Goal: Obtain resource: Download file/media

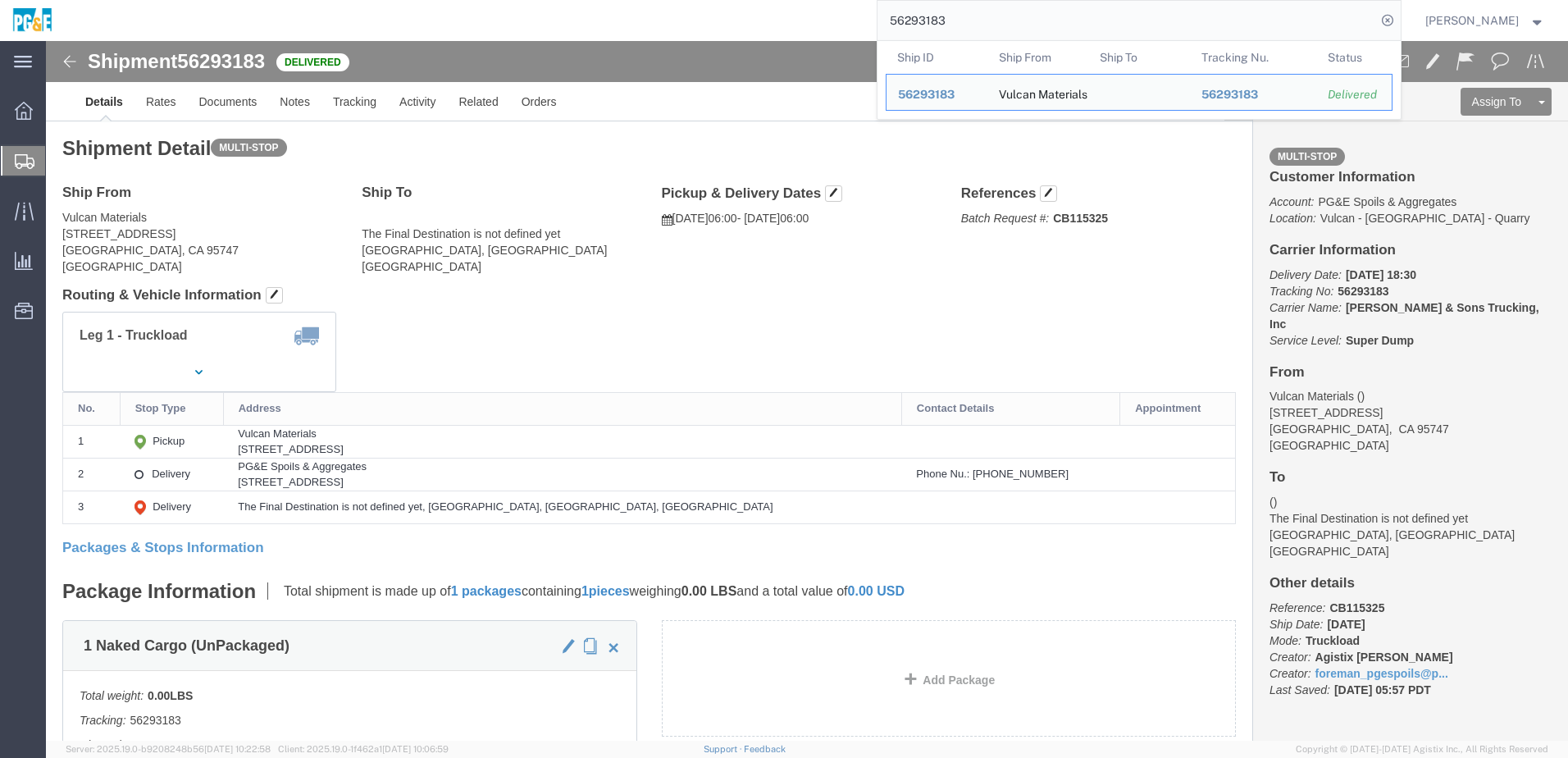
click at [941, 19] on input "56293183" at bounding box center [1127, 20] width 499 height 39
paste input "42116"
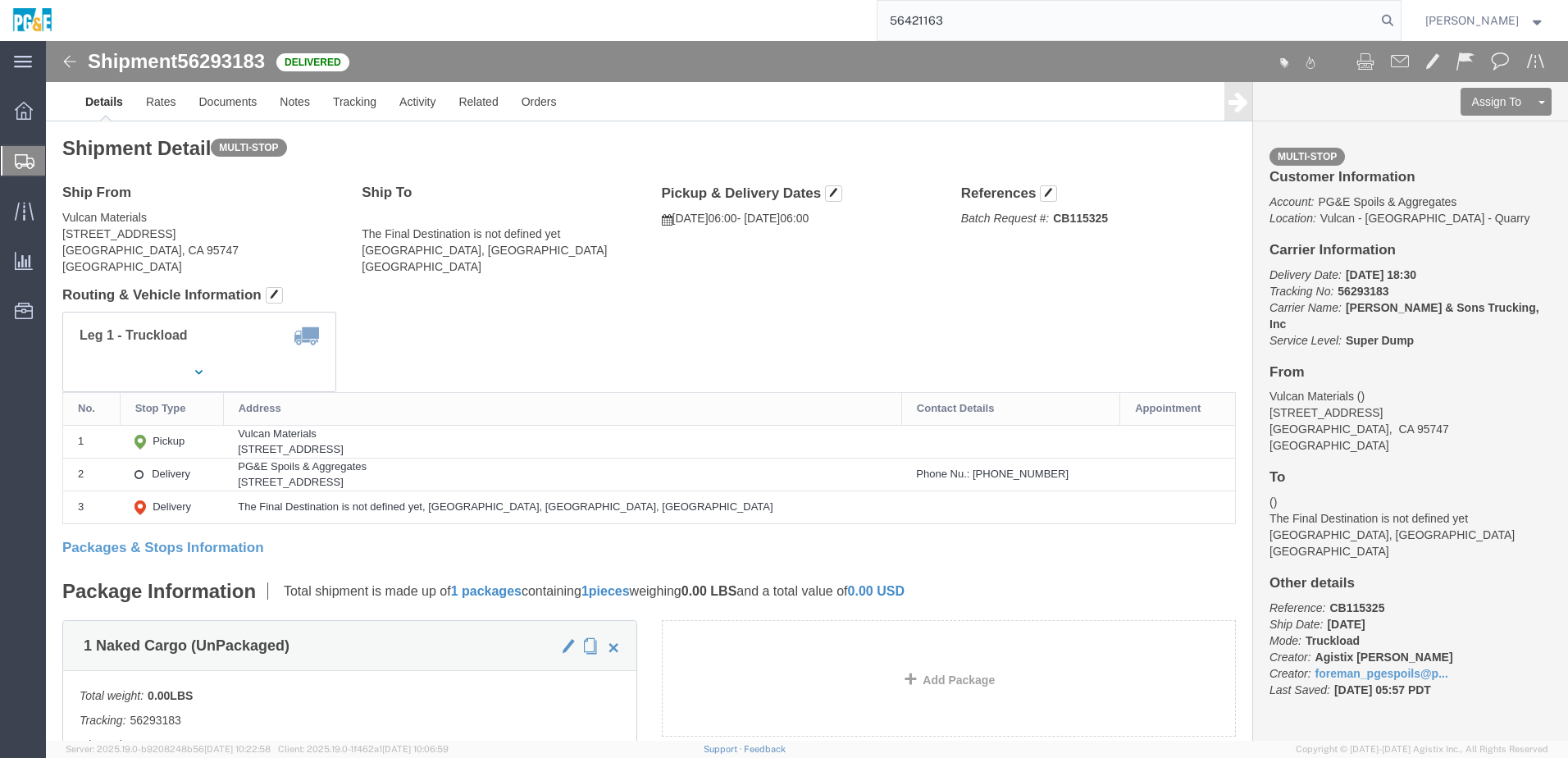
type input "56421163"
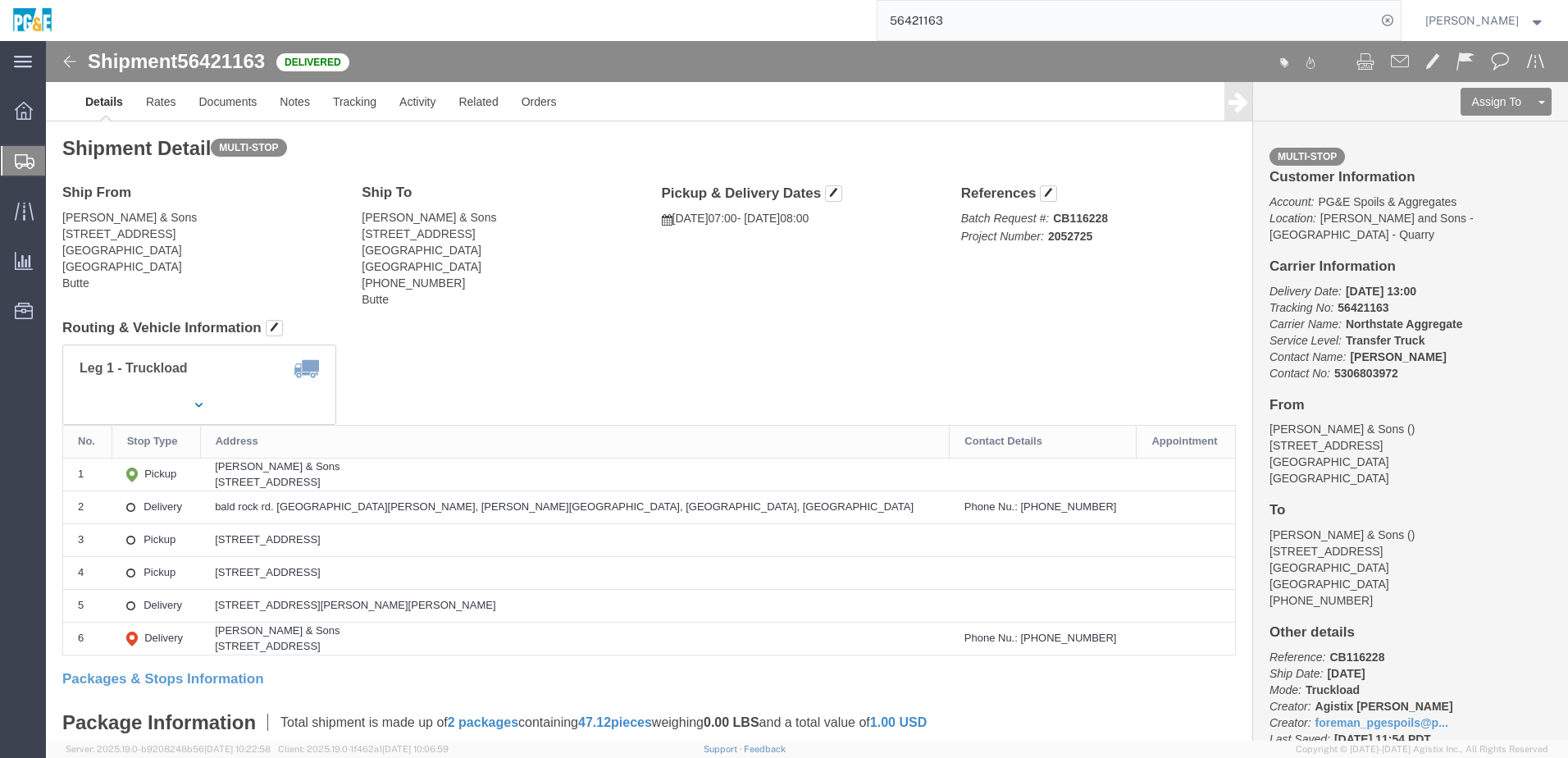
click div "Leg 1 - Truckload Vehicle 1: Transfer Truck Number of trucks: 1"
click link "Documents"
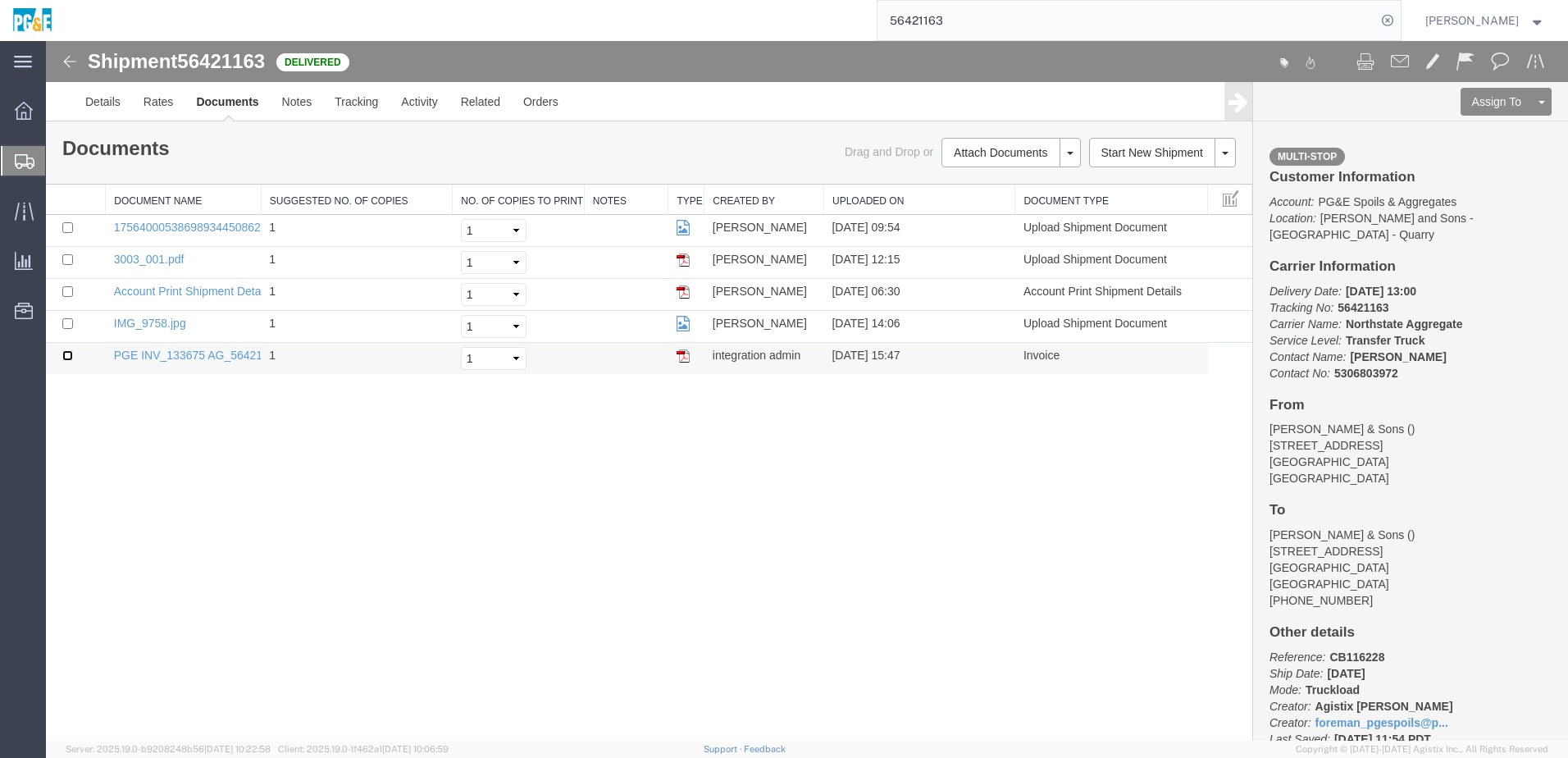
click at [65, 357] on input "checkbox" at bounding box center [67, 355] width 10 height 10
checkbox input "true"
click at [69, 323] on input "checkbox" at bounding box center [67, 323] width 10 height 10
checkbox input "true"
click at [69, 258] on input "checkbox" at bounding box center [67, 259] width 10 height 10
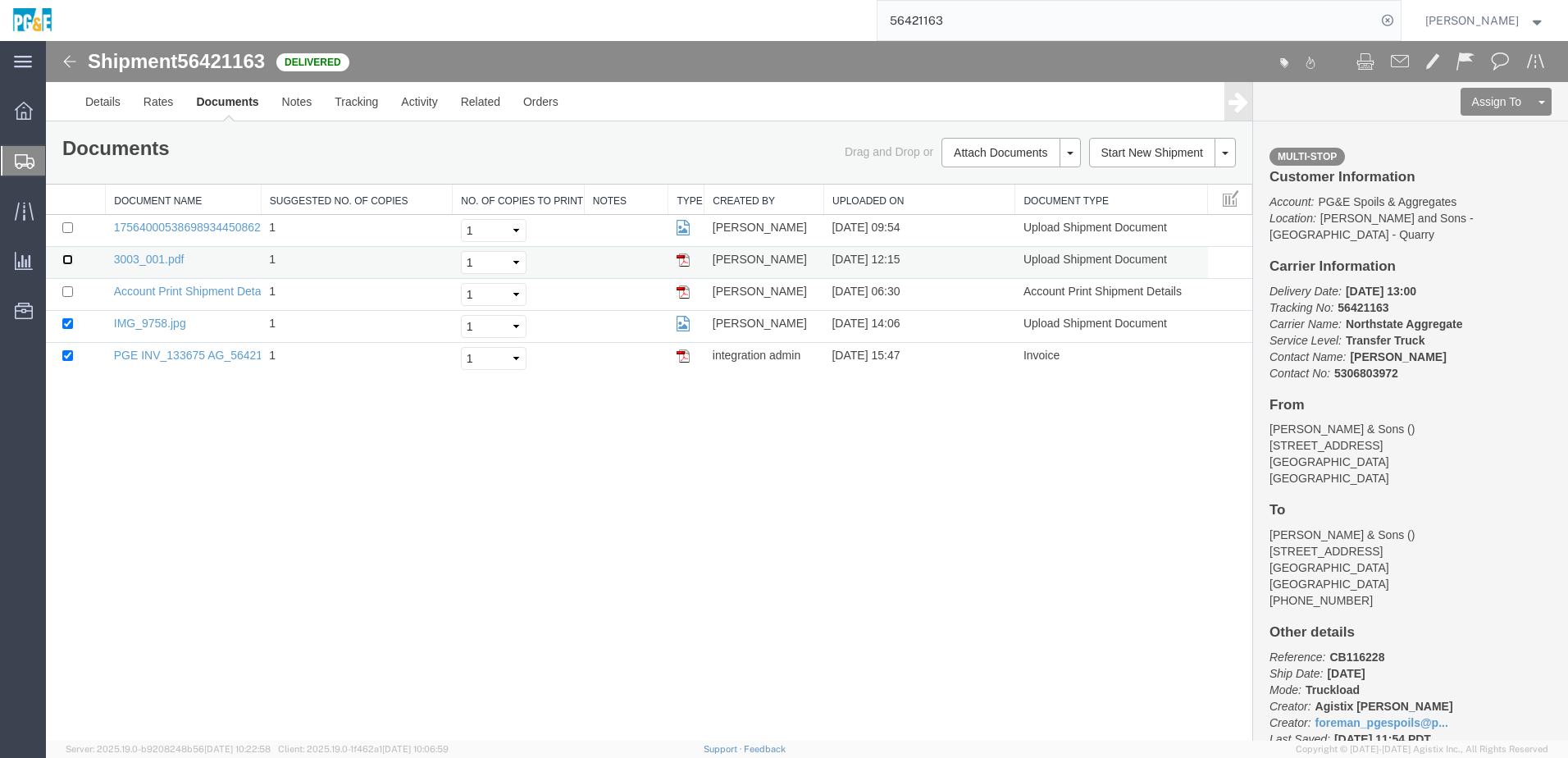
checkbox input "true"
click at [69, 227] on input "checkbox" at bounding box center [67, 228] width 10 height 10
checkbox input "true"
click at [1034, 184] on link "Print Documents" at bounding box center [1009, 181] width 143 height 25
click at [358, 113] on link "Tracking" at bounding box center [356, 101] width 67 height 39
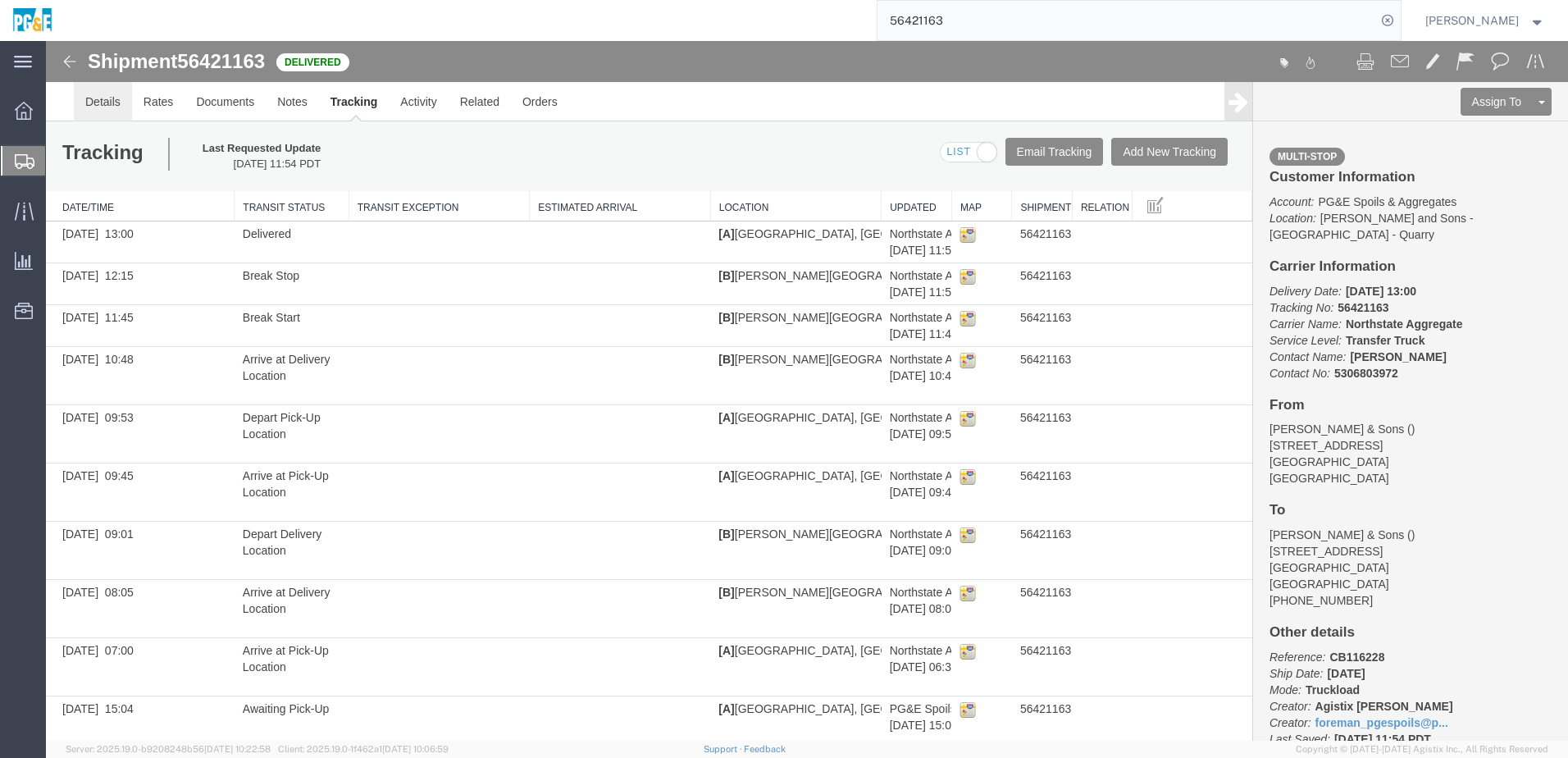
click at [101, 109] on link "Details" at bounding box center [103, 101] width 58 height 39
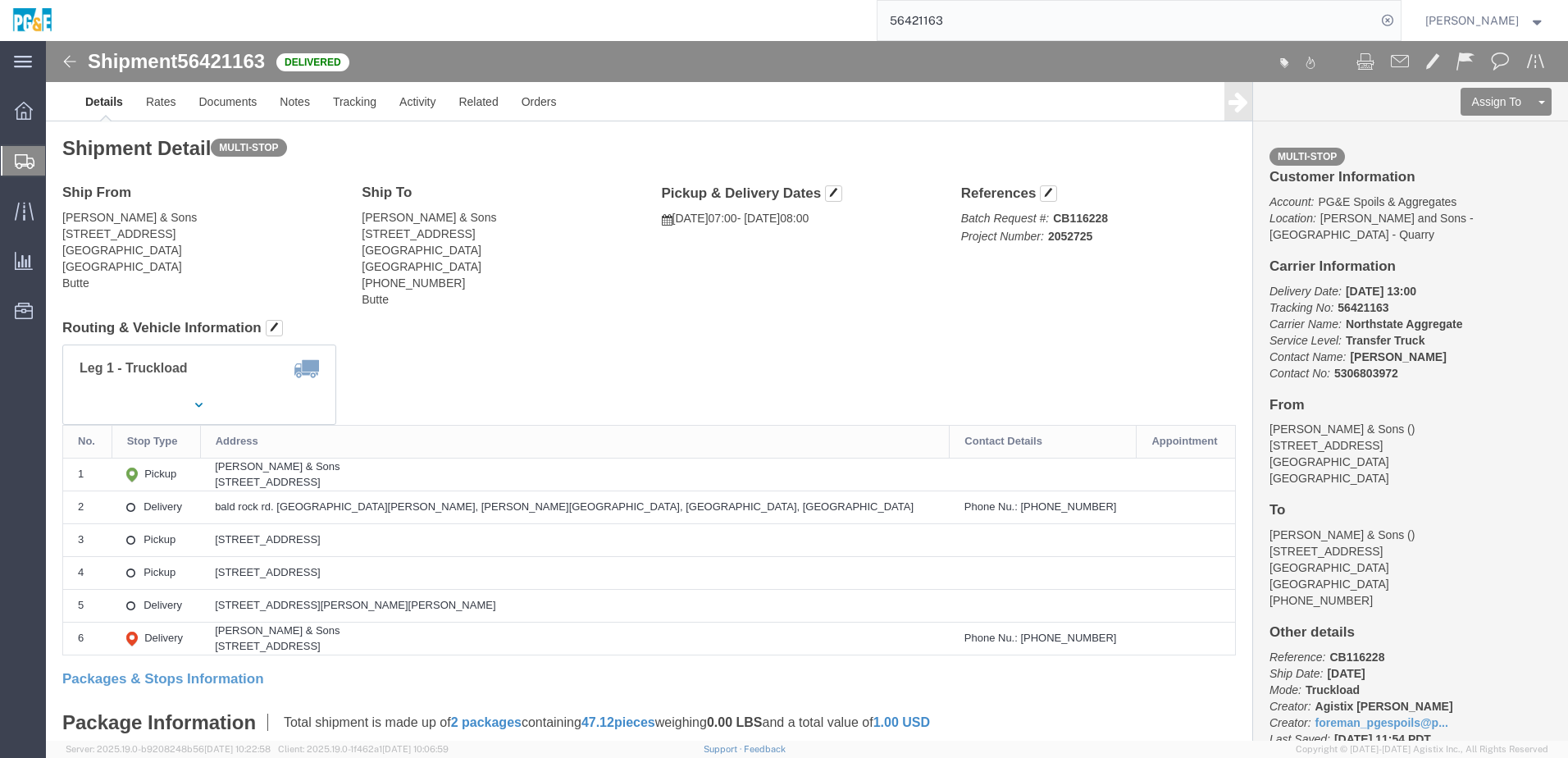
drag, startPoint x: 267, startPoint y: 441, endPoint x: 512, endPoint y: 443, distance: 245.0
click td "[PERSON_NAME] & Sons [STREET_ADDRESS]"
copy div "[STREET_ADDRESS]"
drag, startPoint x: 268, startPoint y: 564, endPoint x: 495, endPoint y: 558, distance: 227.1
click td "[STREET_ADDRESS][PERSON_NAME][PERSON_NAME]"
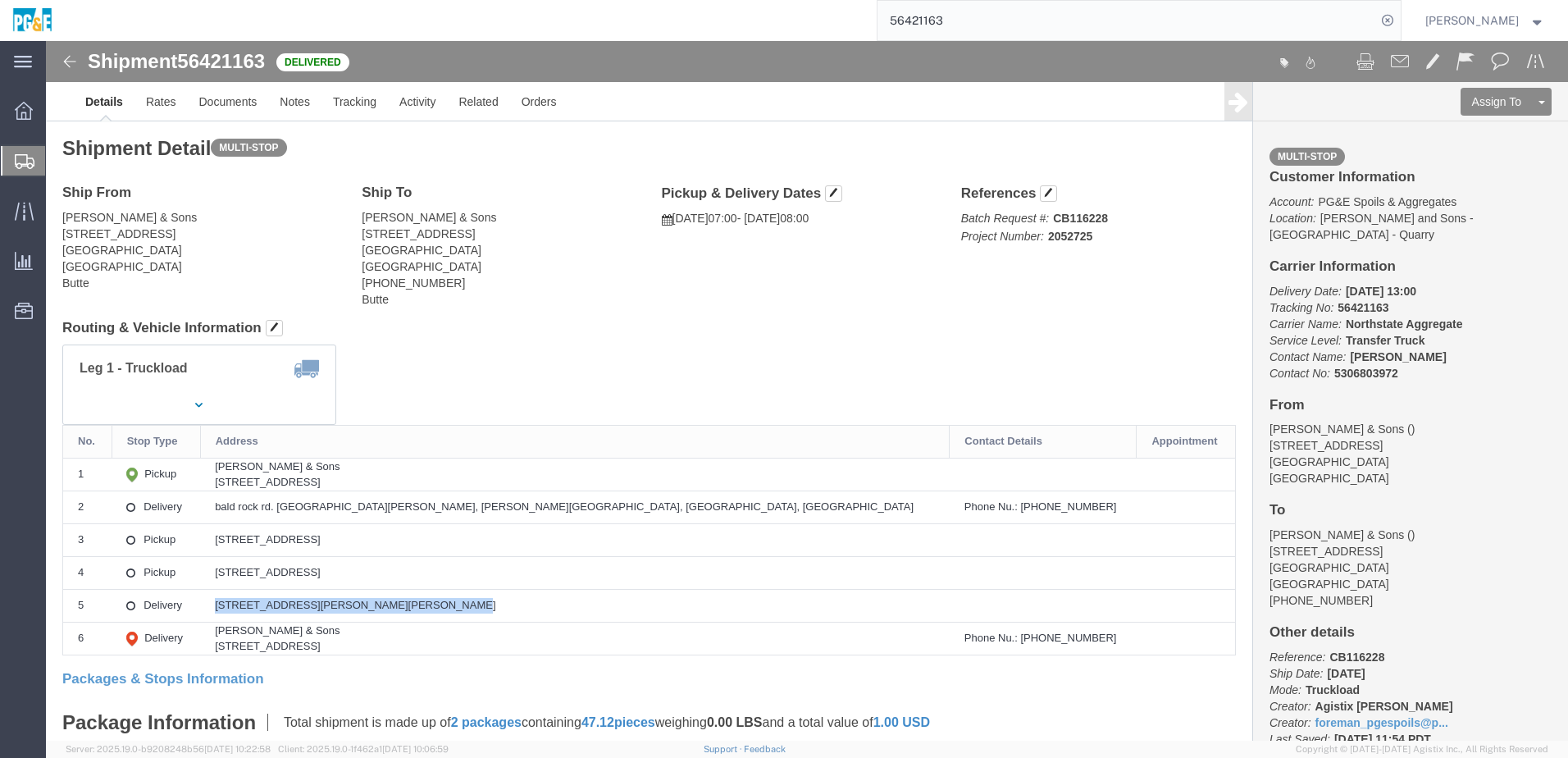
copy div "[STREET_ADDRESS][PERSON_NAME][PERSON_NAME]"
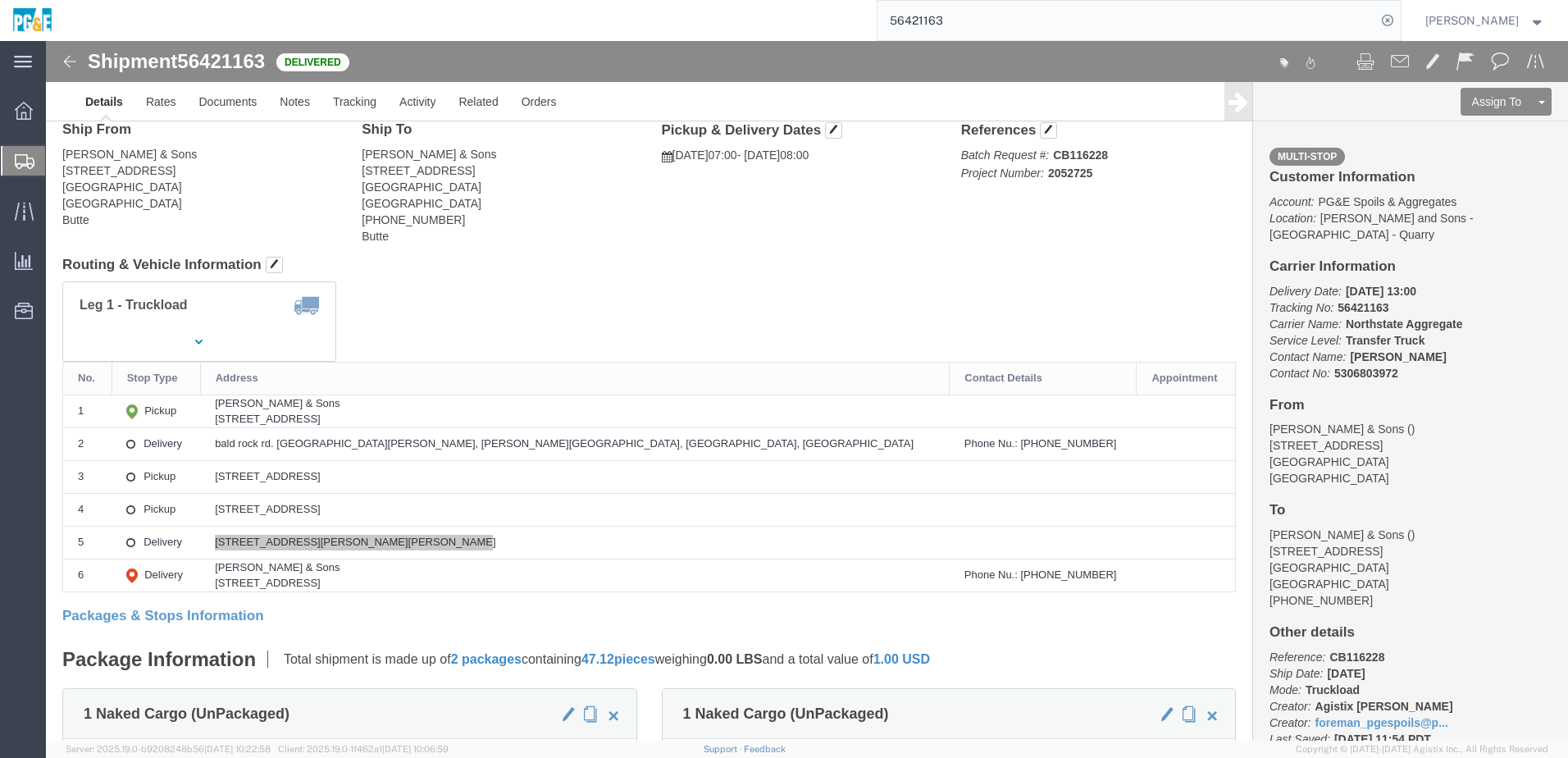
scroll to position [82, 0]
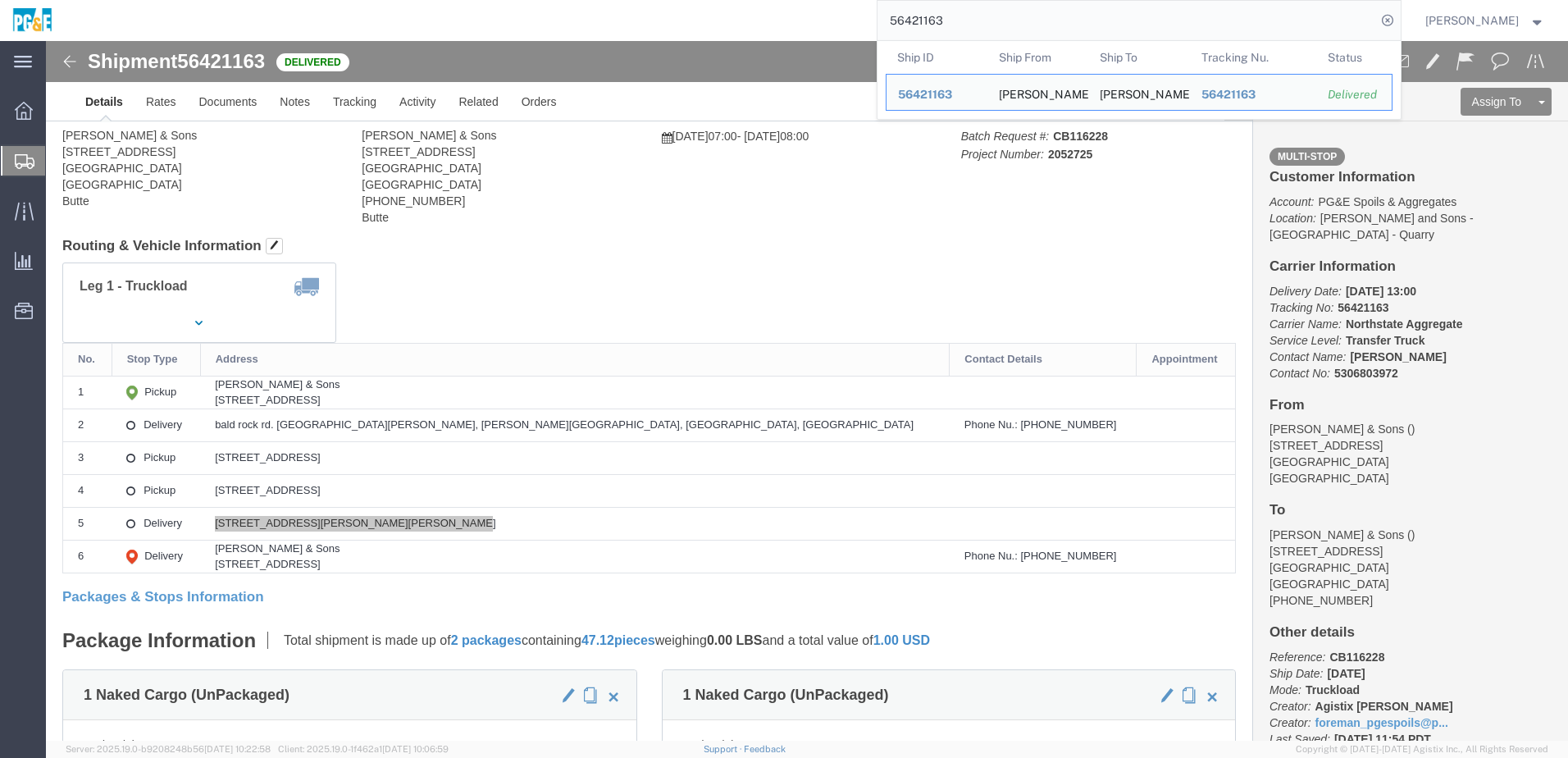
click at [923, 14] on input "56421163" at bounding box center [1127, 20] width 499 height 39
paste input "751585"
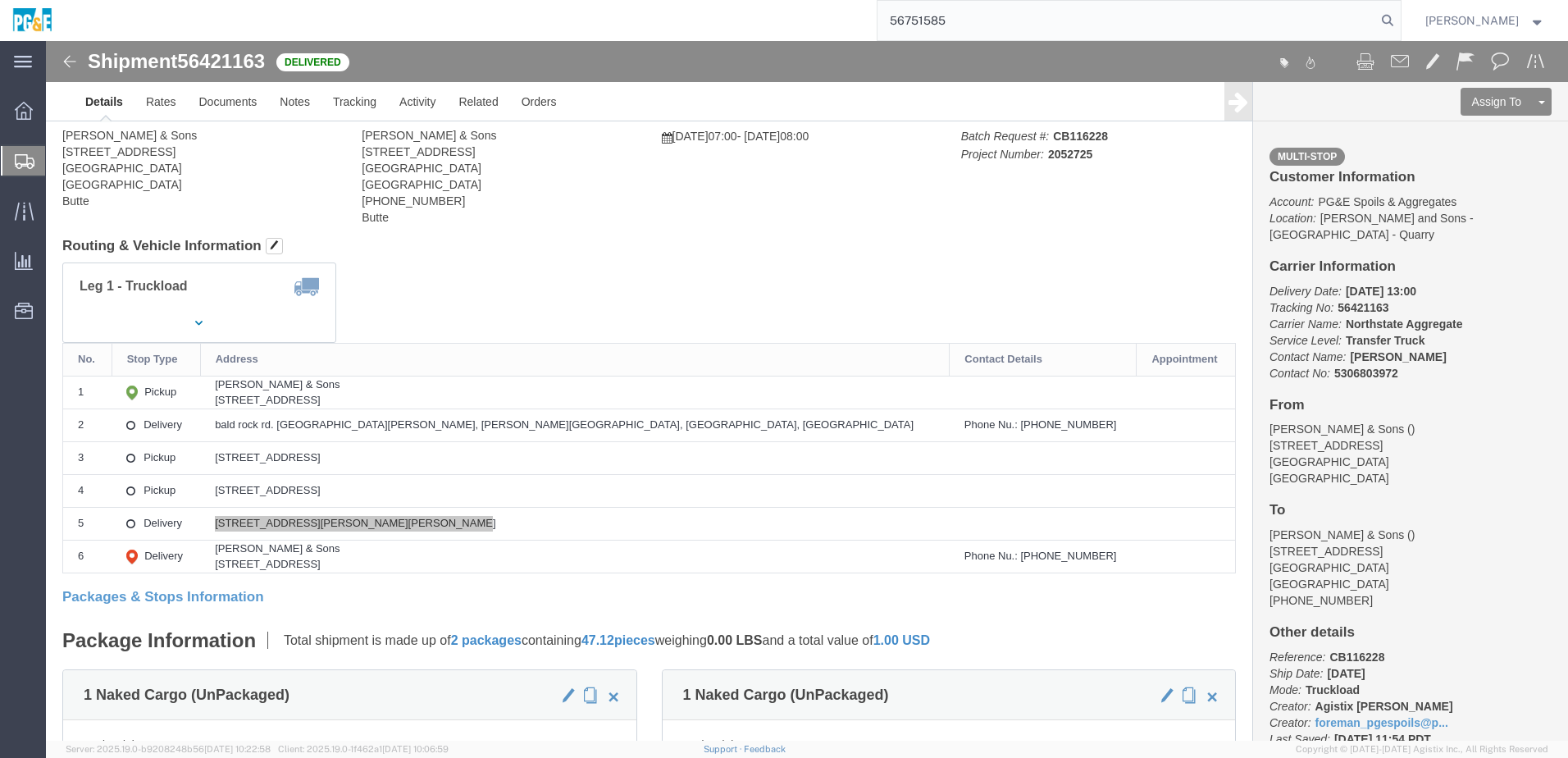
type input "56751585"
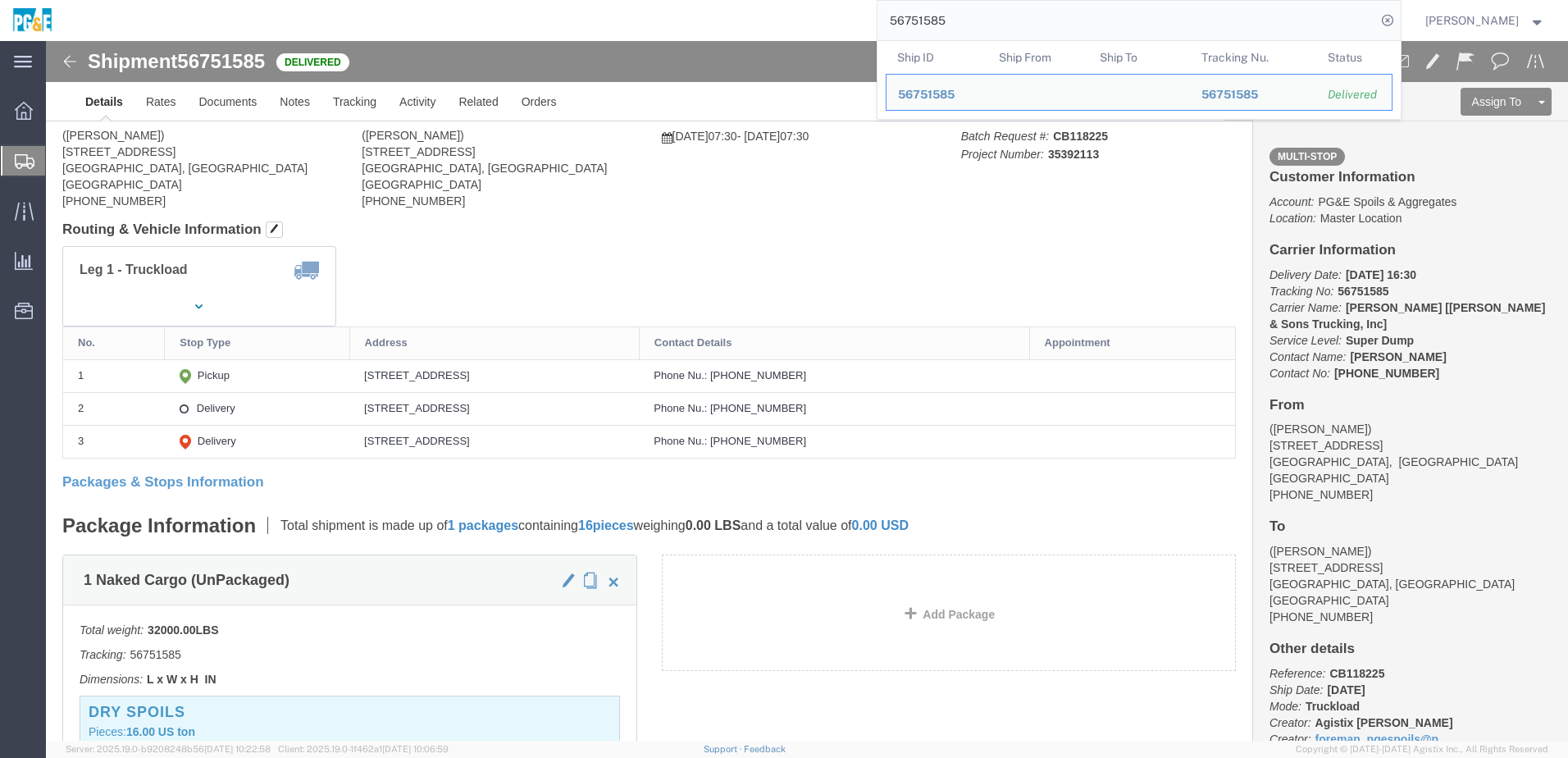
click div "Leg 1 - Truckload Vehicle 1: Super Dump Number of trucks: 1"
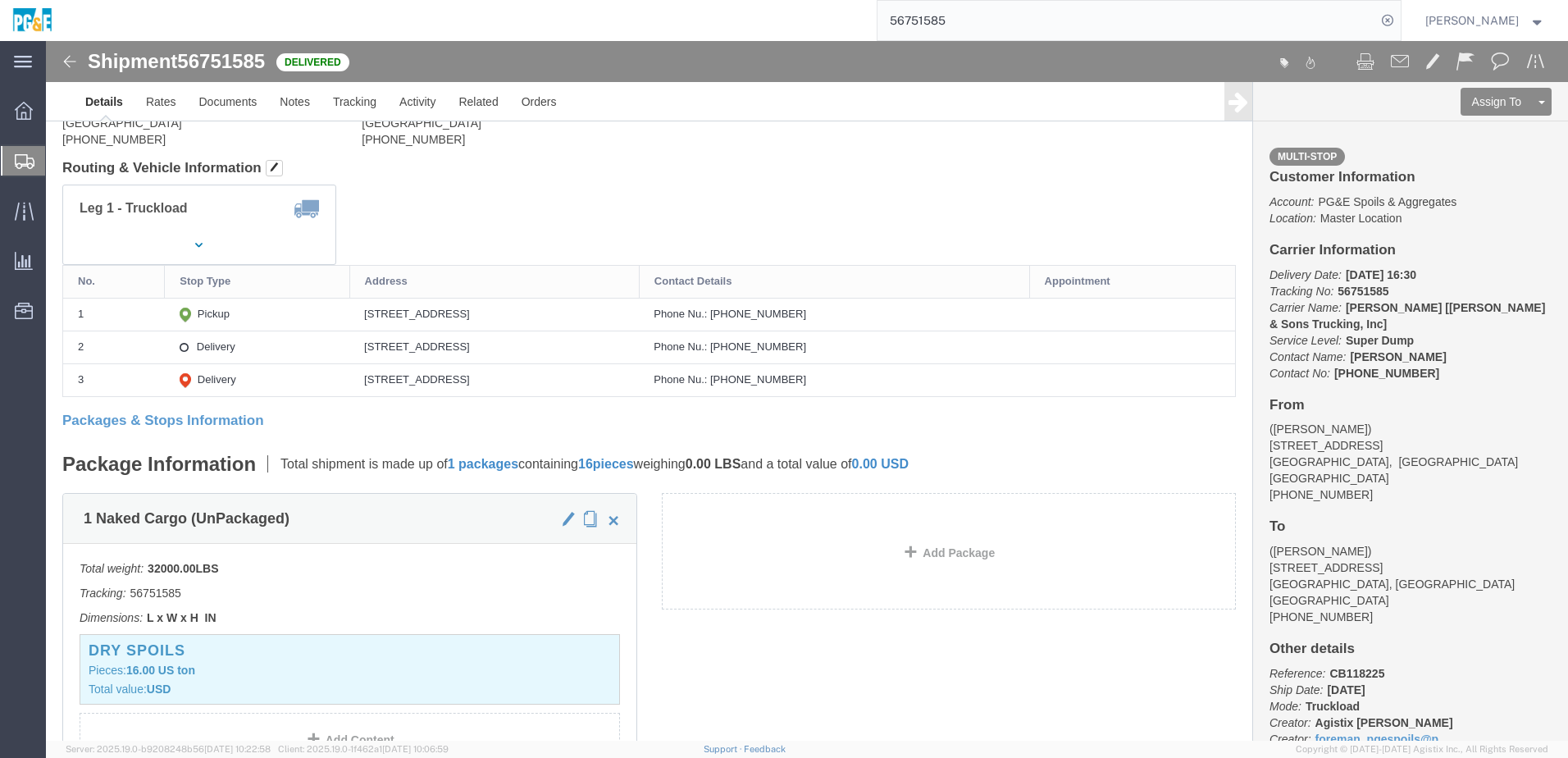
scroll to position [142, 0]
drag, startPoint x: 293, startPoint y: 271, endPoint x: 478, endPoint y: 277, distance: 185.1
click div "[STREET_ADDRESS]"
copy div "[STREET_ADDRESS]"
drag, startPoint x: 295, startPoint y: 306, endPoint x: 495, endPoint y: 317, distance: 200.3
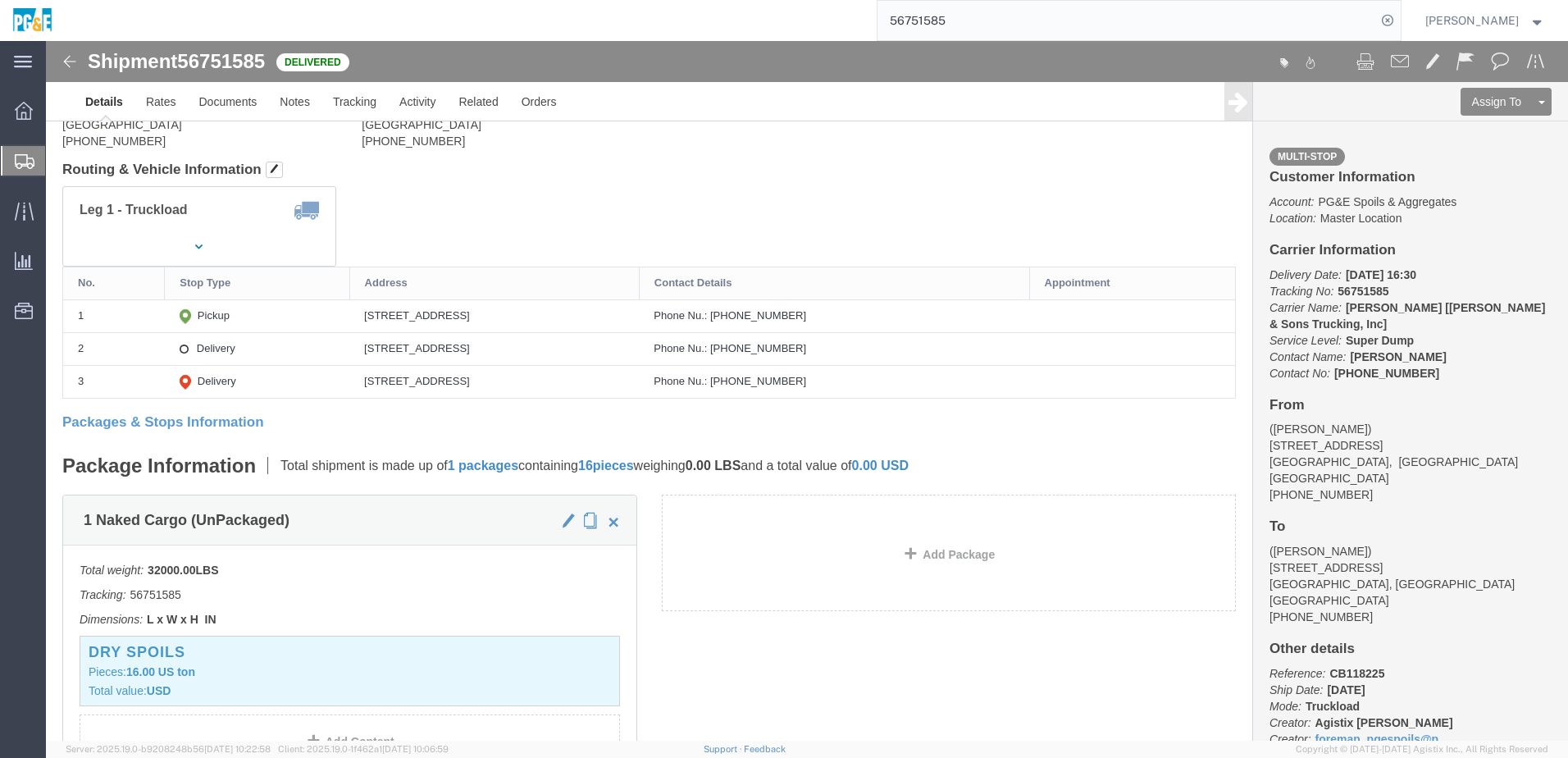
click td "[STREET_ADDRESS]"
copy div "[STREET_ADDRESS]"
click link "Documents"
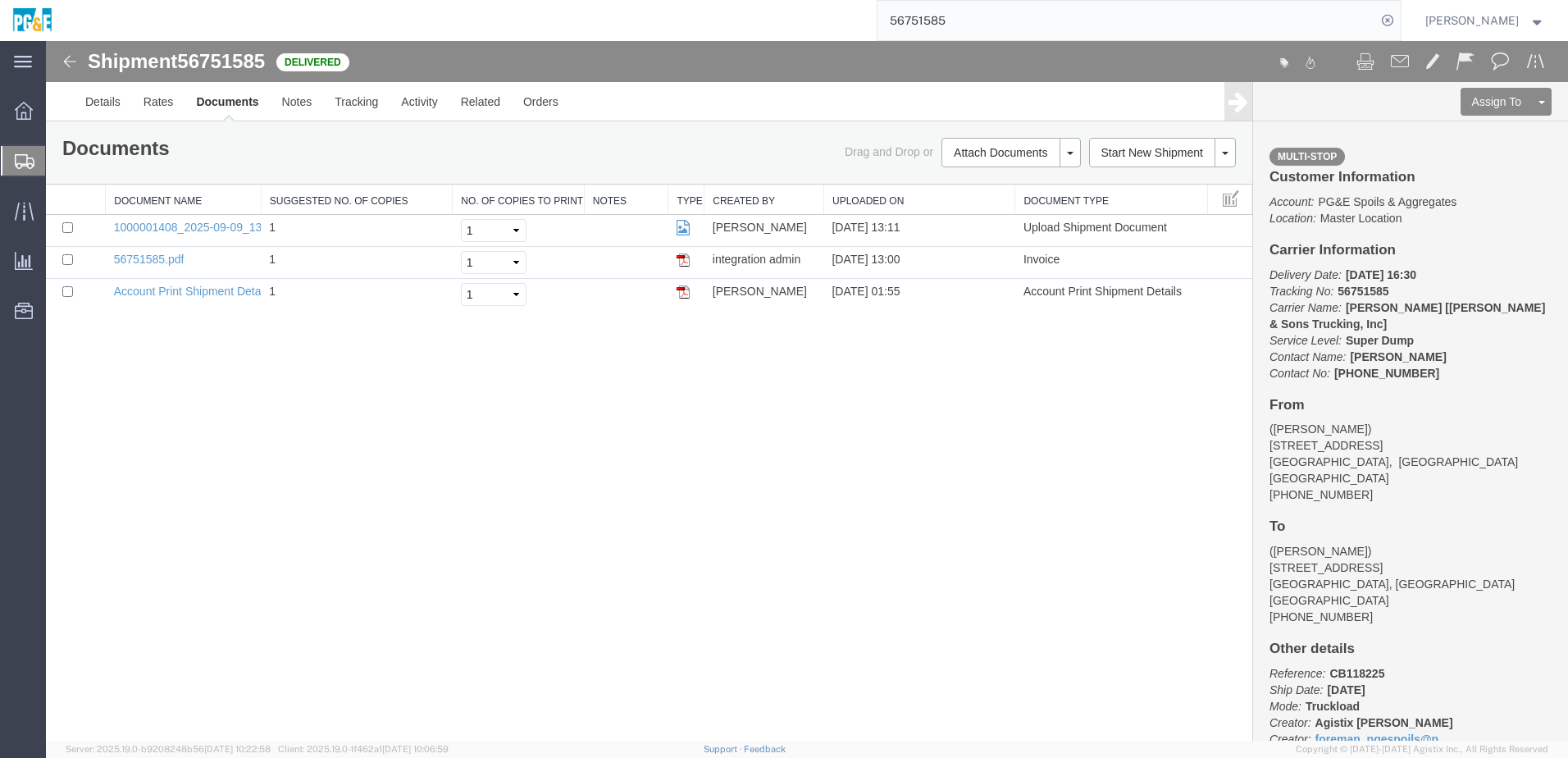
click at [373, 402] on div "Shipment 56751585 3 of 3 Delivered Details Rates Documents Notes Tracking Activ…" at bounding box center [806, 390] width 1522 height 700
click at [69, 262] on input "checkbox" at bounding box center [67, 259] width 10 height 10
checkbox input "true"
click at [69, 224] on input "checkbox" at bounding box center [67, 228] width 10 height 10
checkbox input "true"
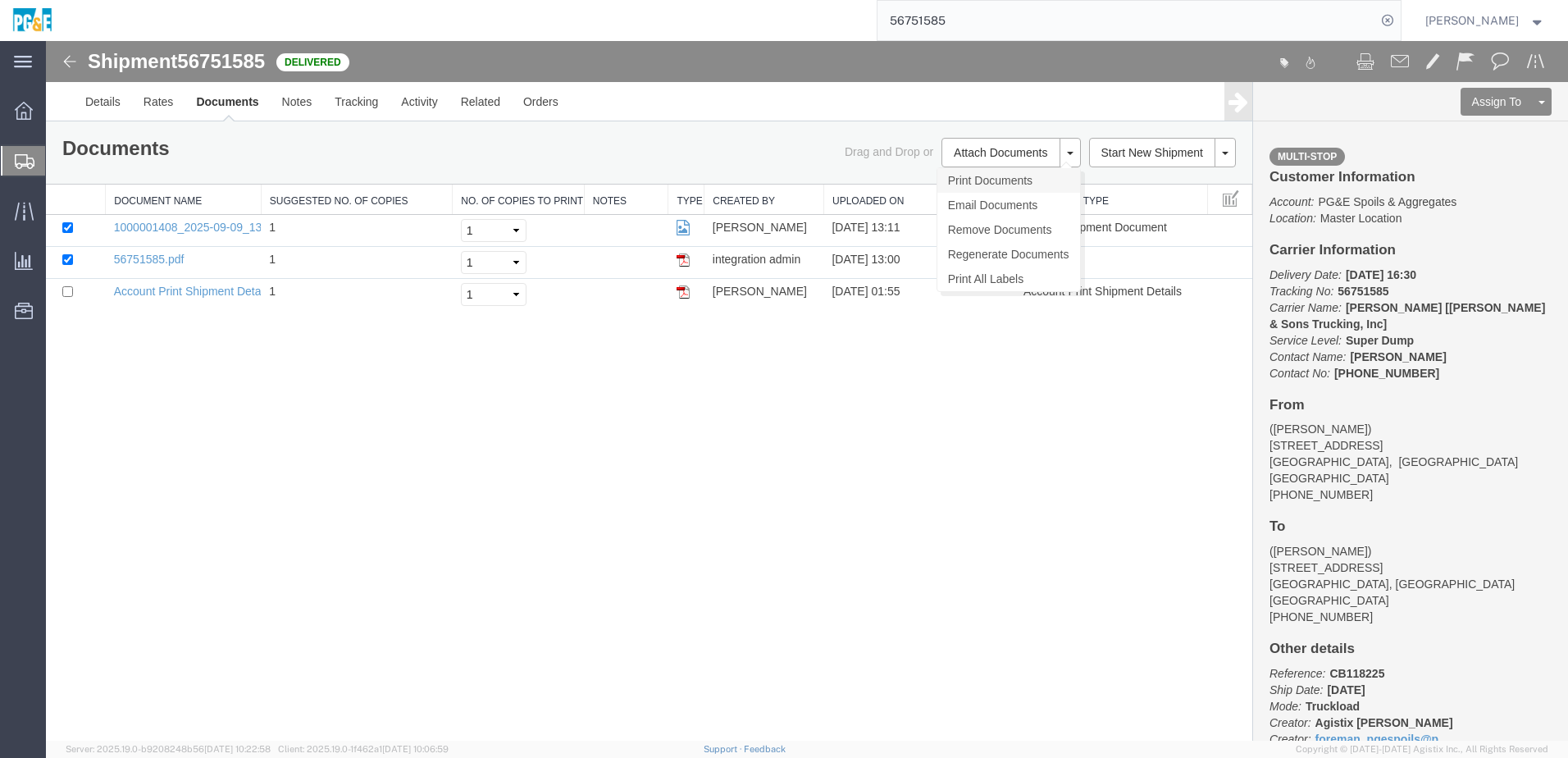
click at [978, 177] on link "Print Documents" at bounding box center [1009, 181] width 143 height 25
drag, startPoint x: 429, startPoint y: 376, endPoint x: 356, endPoint y: 189, distance: 200.7
click at [424, 358] on div "Shipment 56751585 3 of 3 Delivered Details Rates Documents Notes Tracking Activ…" at bounding box center [806, 390] width 1522 height 700
click at [352, 109] on link "Tracking" at bounding box center [356, 101] width 67 height 39
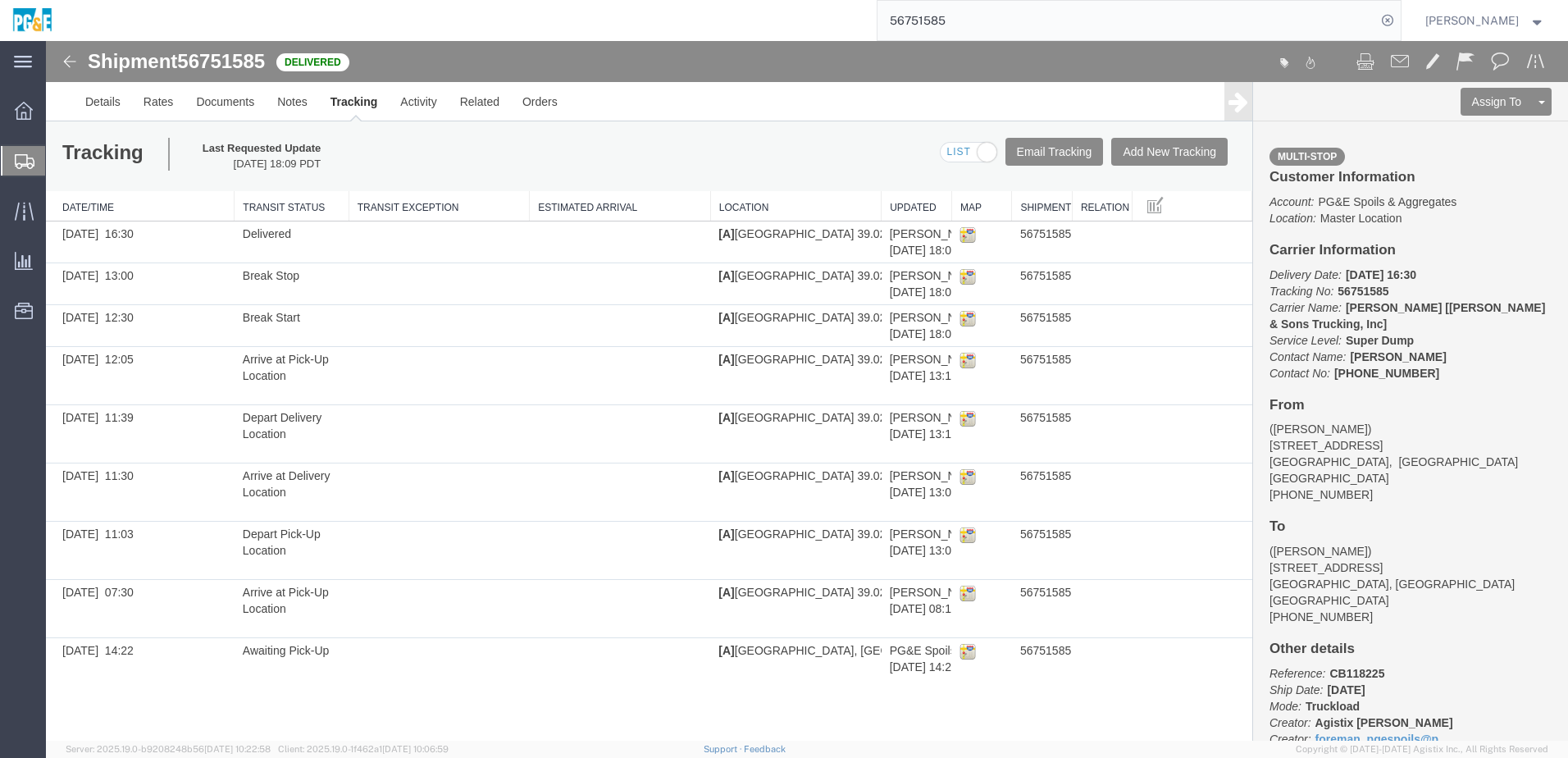
click at [943, 26] on input "56751585" at bounding box center [1127, 20] width 499 height 39
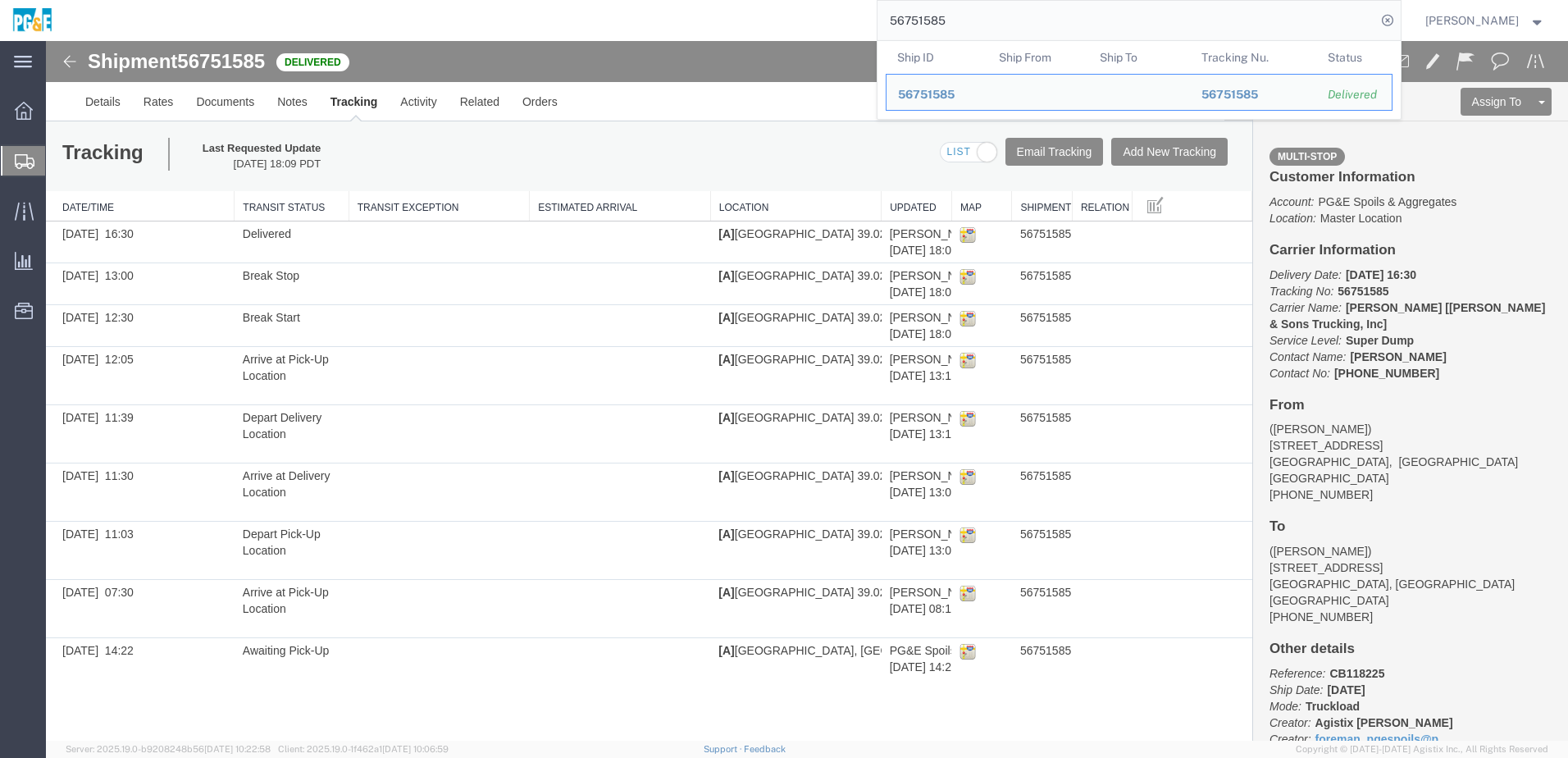
click at [943, 26] on input "56751585" at bounding box center [1127, 20] width 499 height 39
paste input "811"
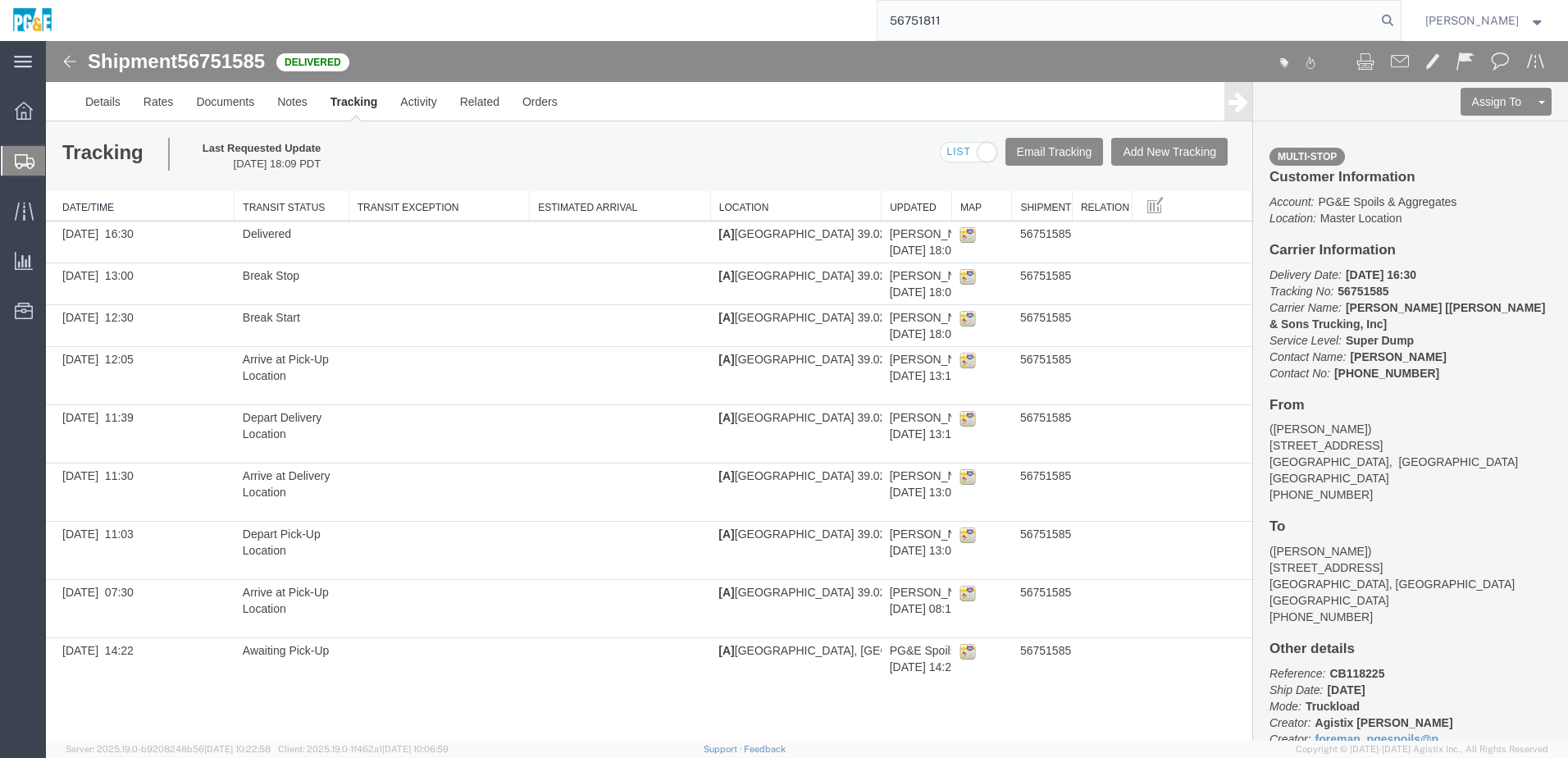
type input "56751811"
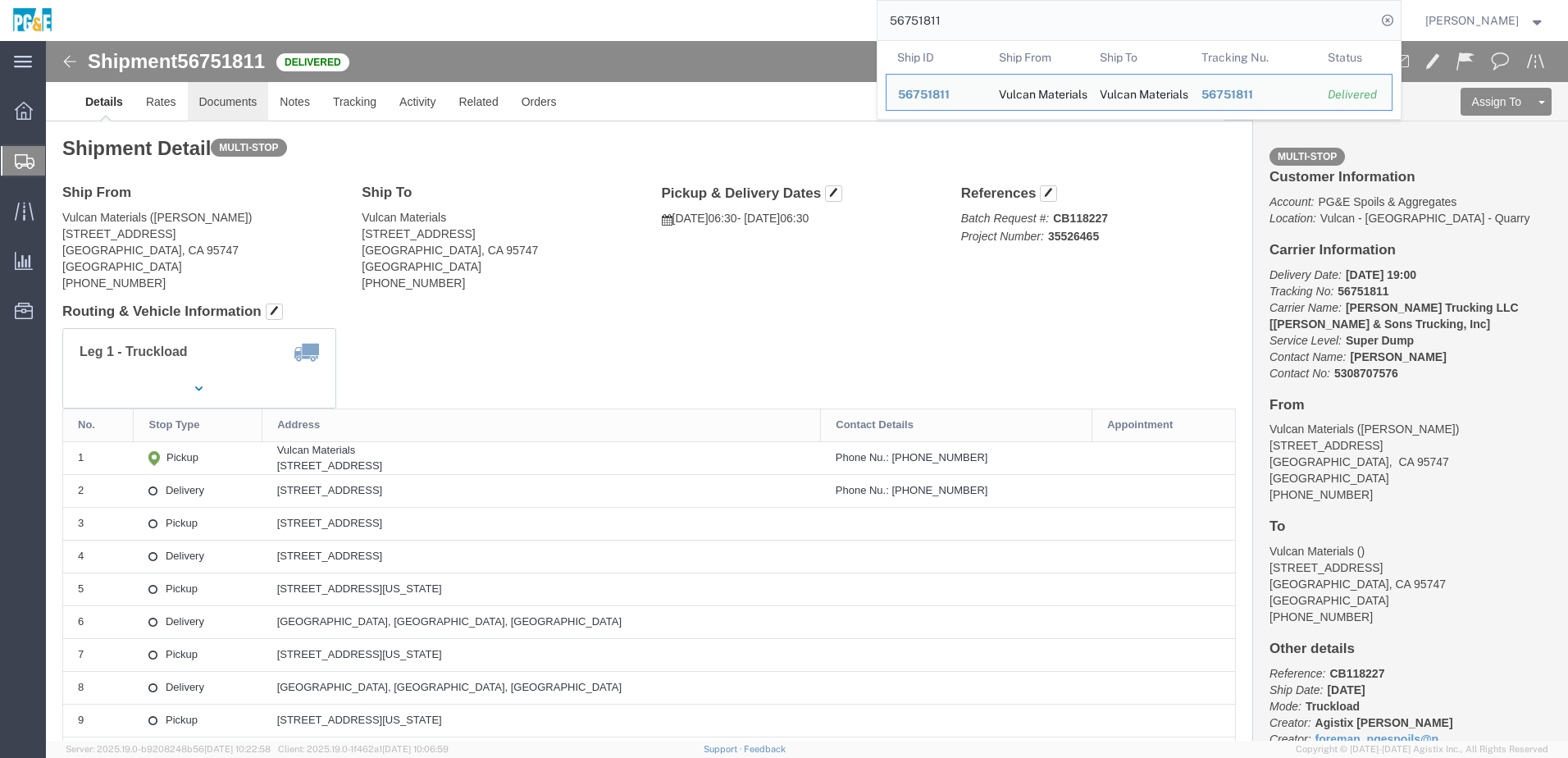
click link "Documents"
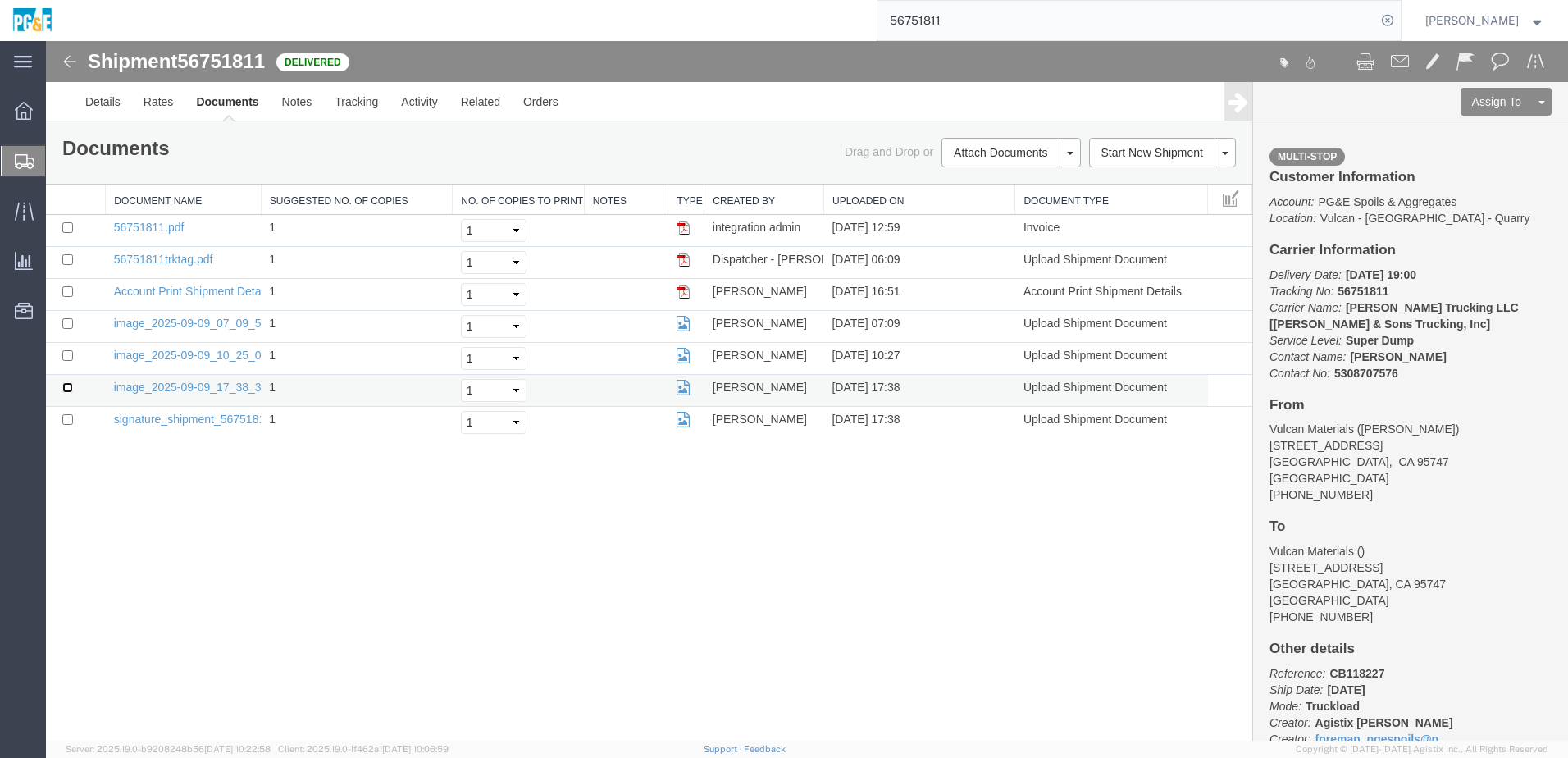
click at [68, 389] on input "checkbox" at bounding box center [67, 388] width 10 height 10
checkbox input "true"
click at [69, 353] on input "checkbox" at bounding box center [67, 355] width 10 height 10
checkbox input "true"
click at [69, 321] on input "checkbox" at bounding box center [67, 323] width 10 height 10
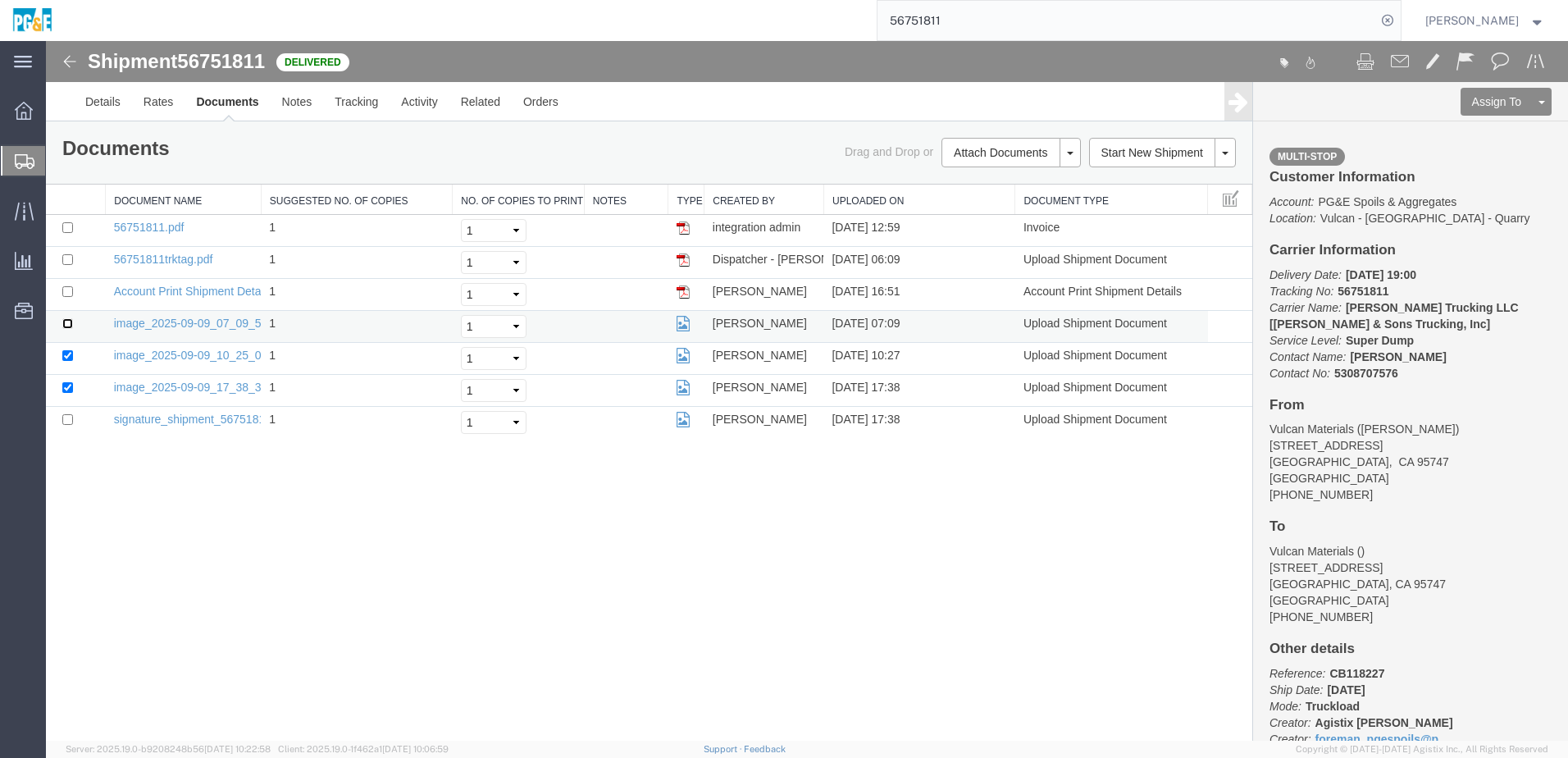
checkbox input "true"
click at [69, 261] on input "checkbox" at bounding box center [67, 259] width 10 height 10
checkbox input "true"
click at [67, 224] on input "checkbox" at bounding box center [67, 228] width 10 height 10
checkbox input "true"
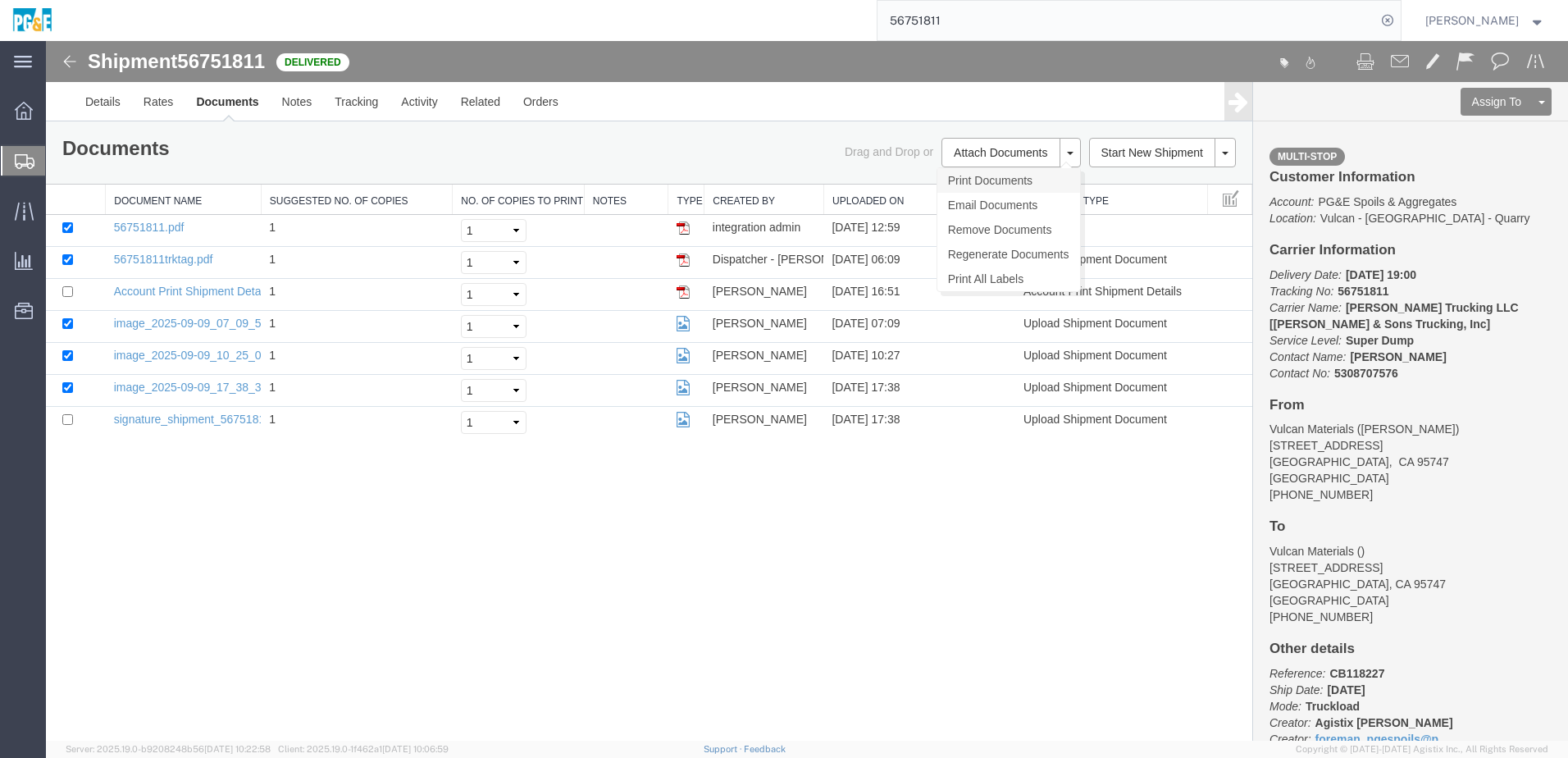
click at [999, 176] on link "Print Documents" at bounding box center [1009, 181] width 143 height 25
click at [363, 104] on link "Tracking" at bounding box center [356, 101] width 67 height 39
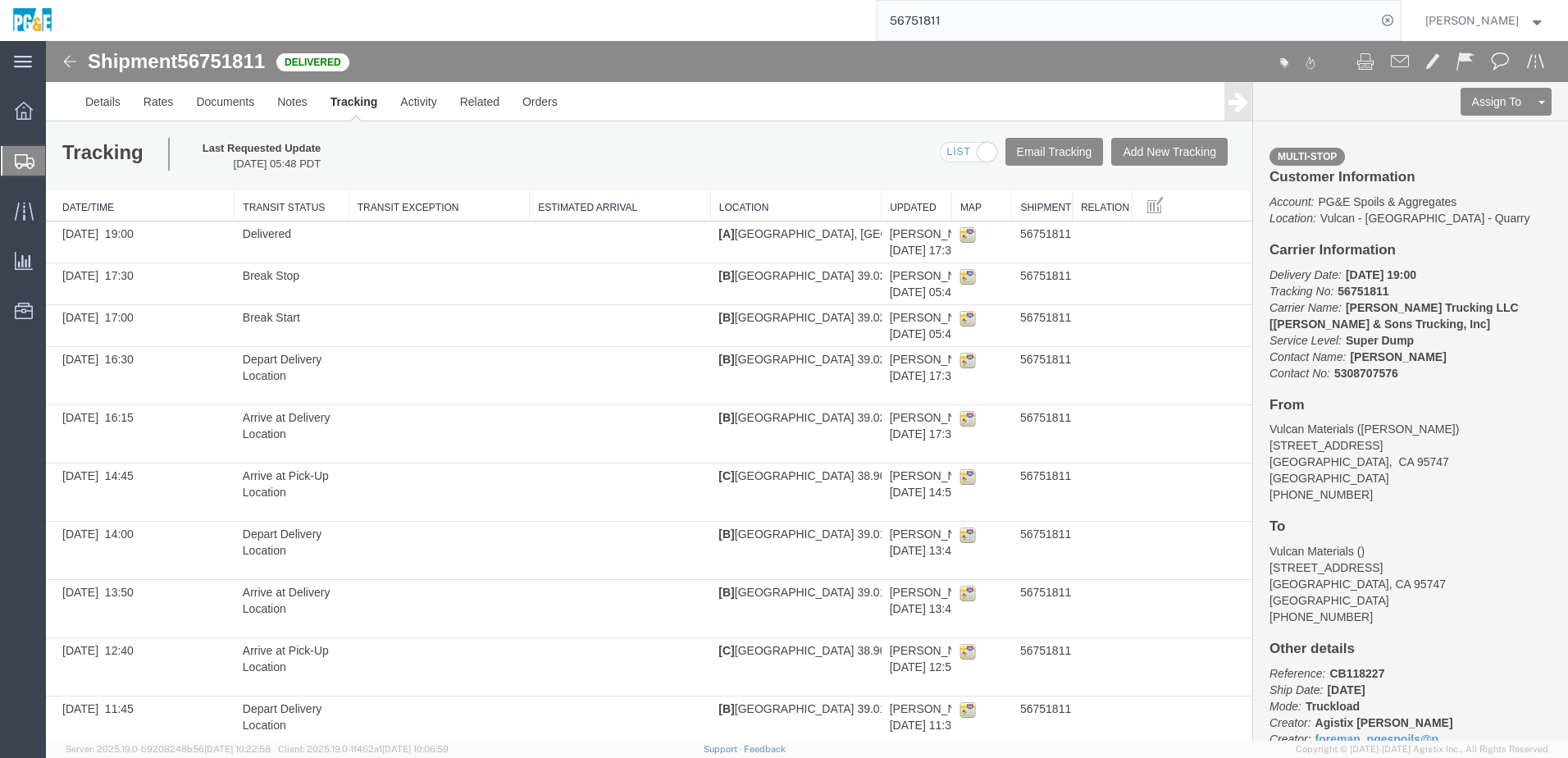
click at [937, 24] on input "56751811" at bounding box center [1127, 20] width 499 height 39
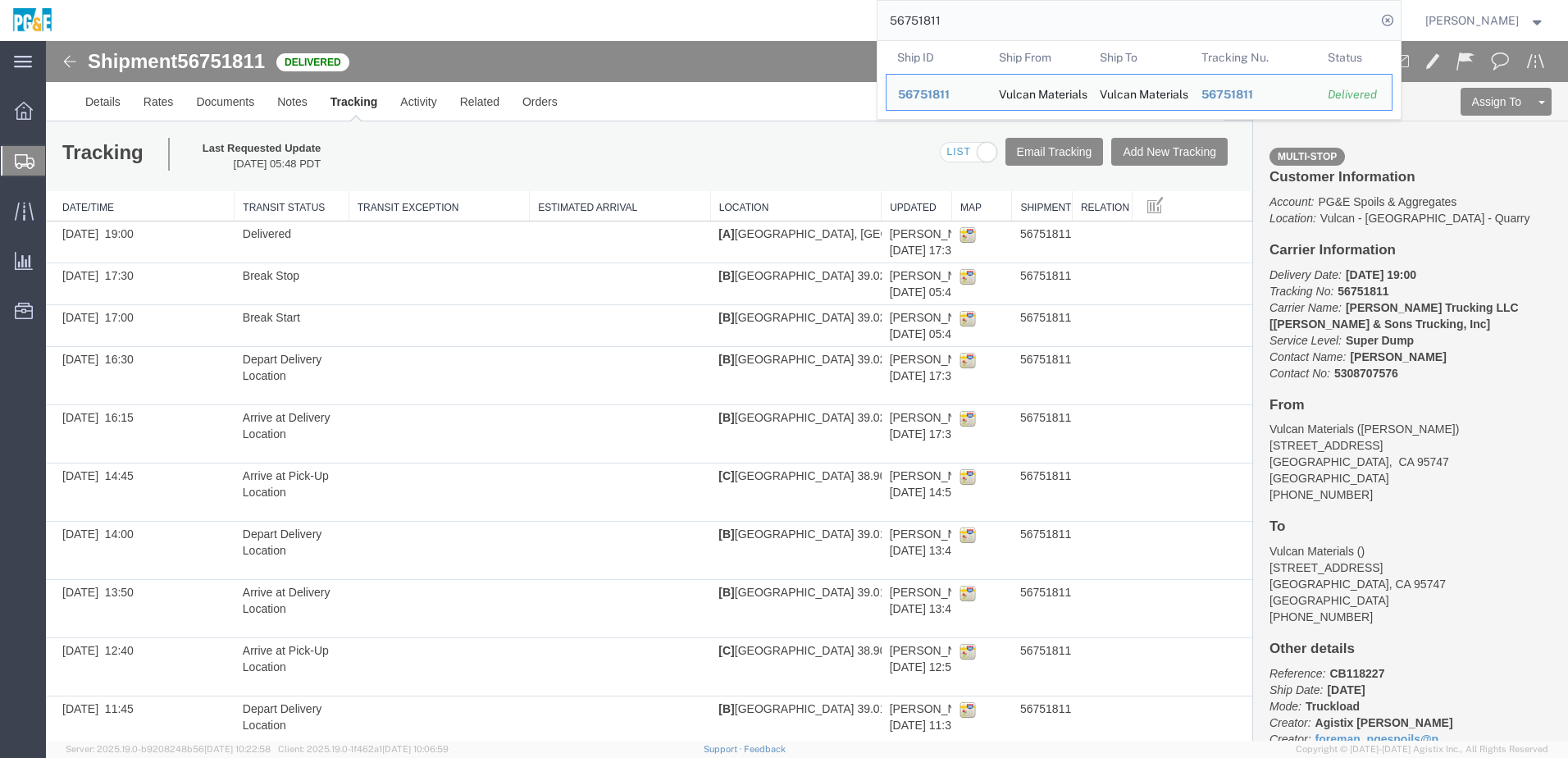
paste input "70358"
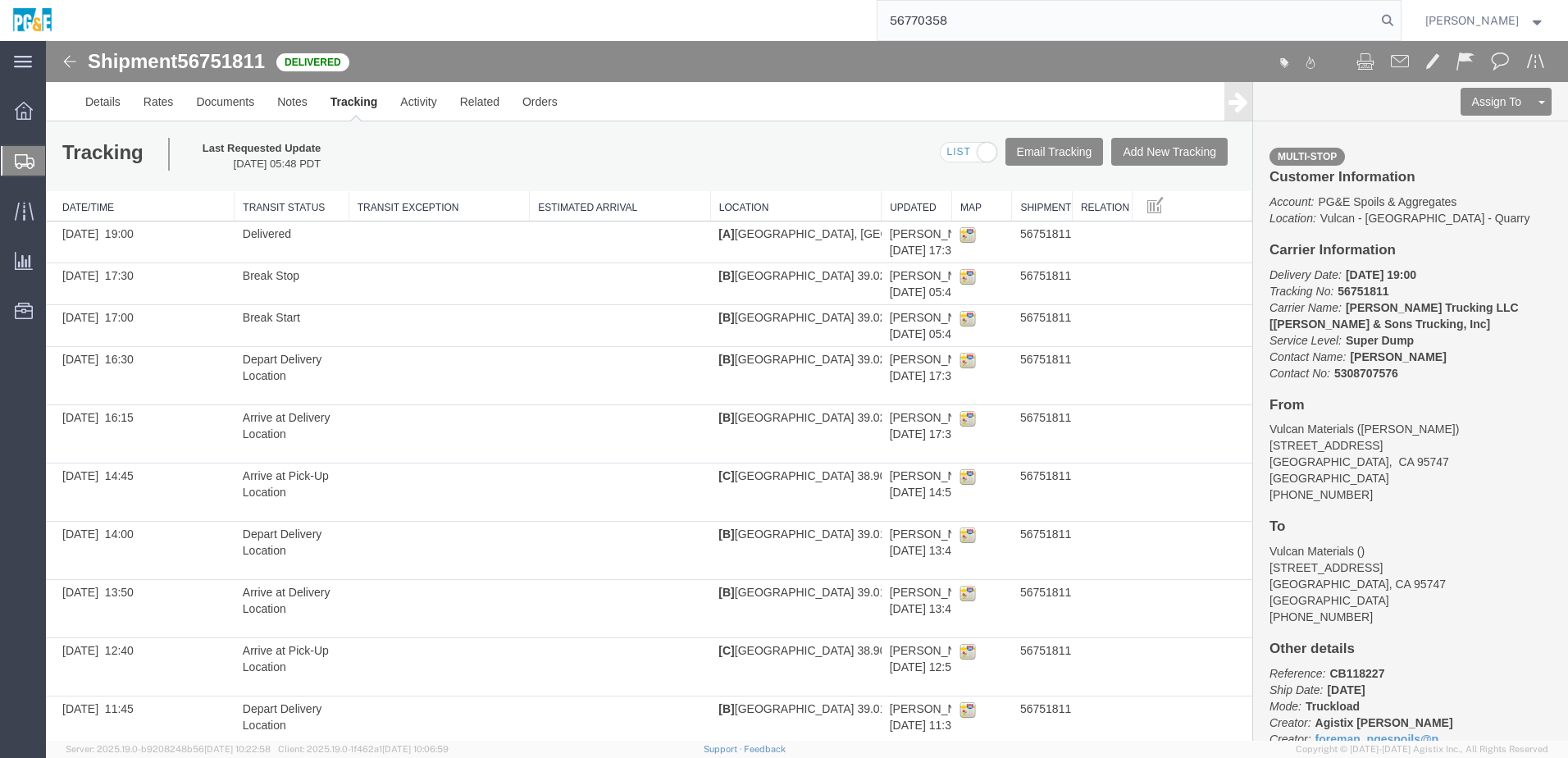
type input "56770358"
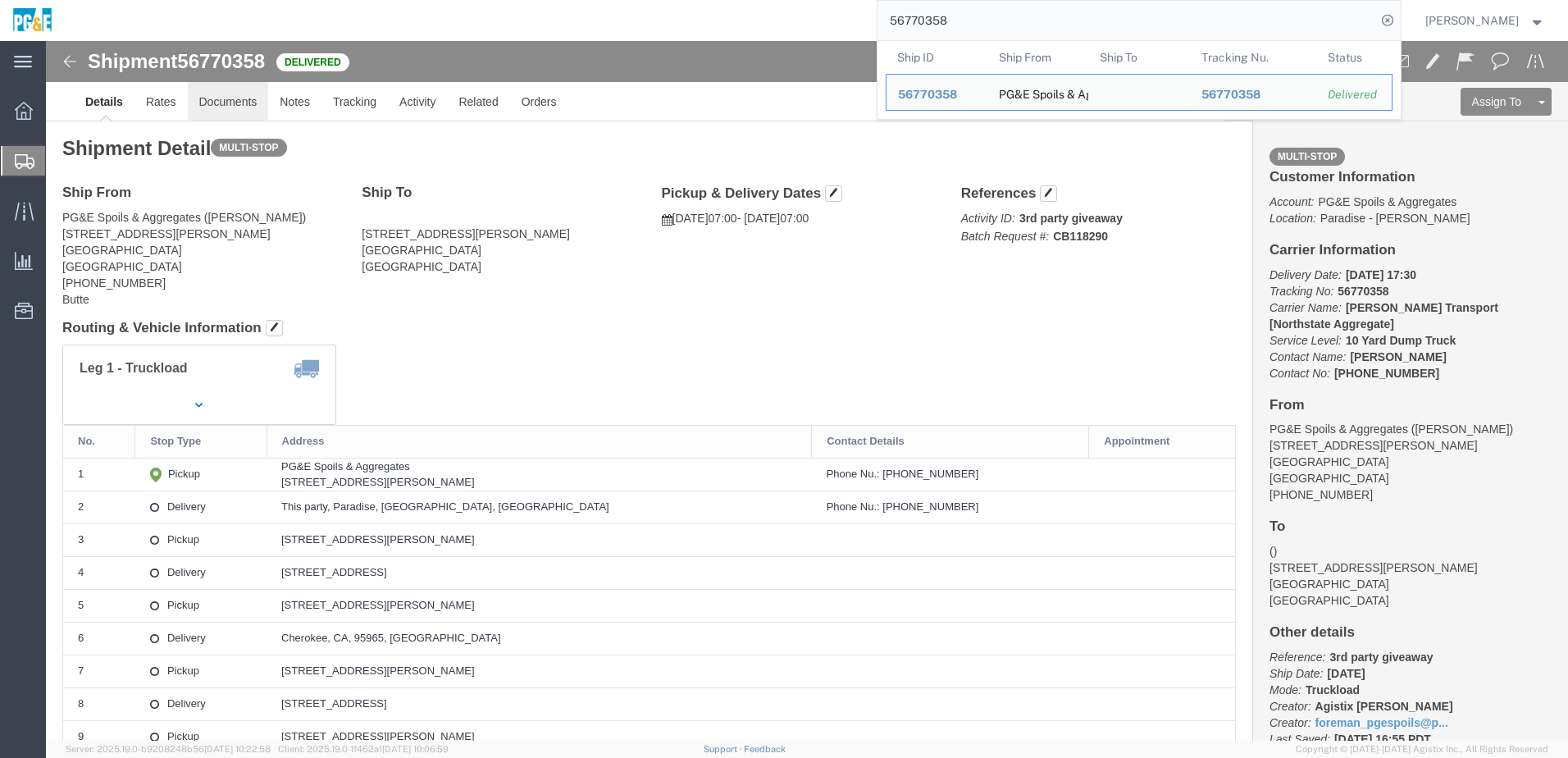
click link "Documents"
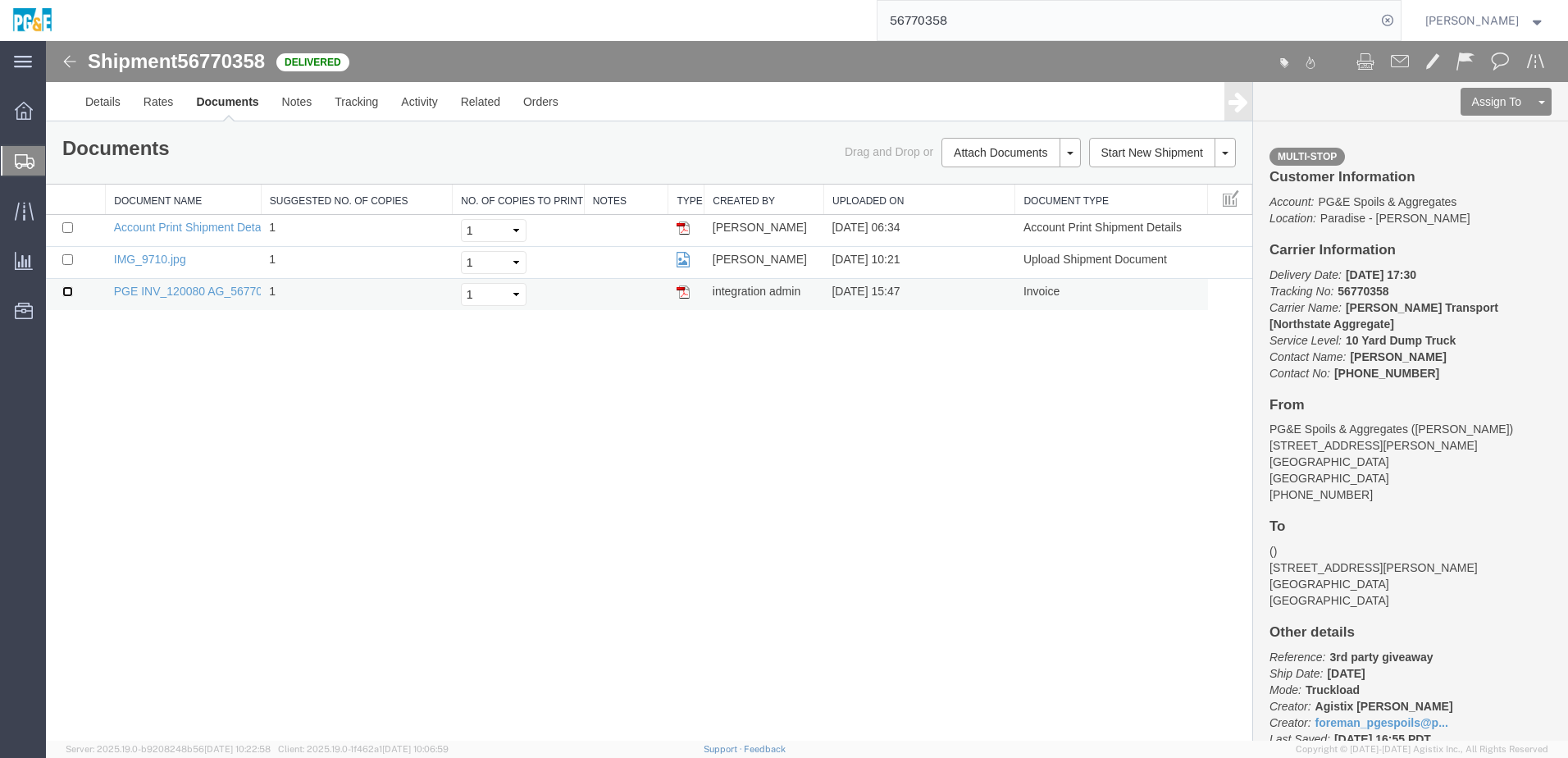
click at [68, 293] on input "checkbox" at bounding box center [67, 291] width 10 height 10
checkbox input "true"
click at [67, 263] on input "checkbox" at bounding box center [67, 259] width 10 height 10
checkbox input "true"
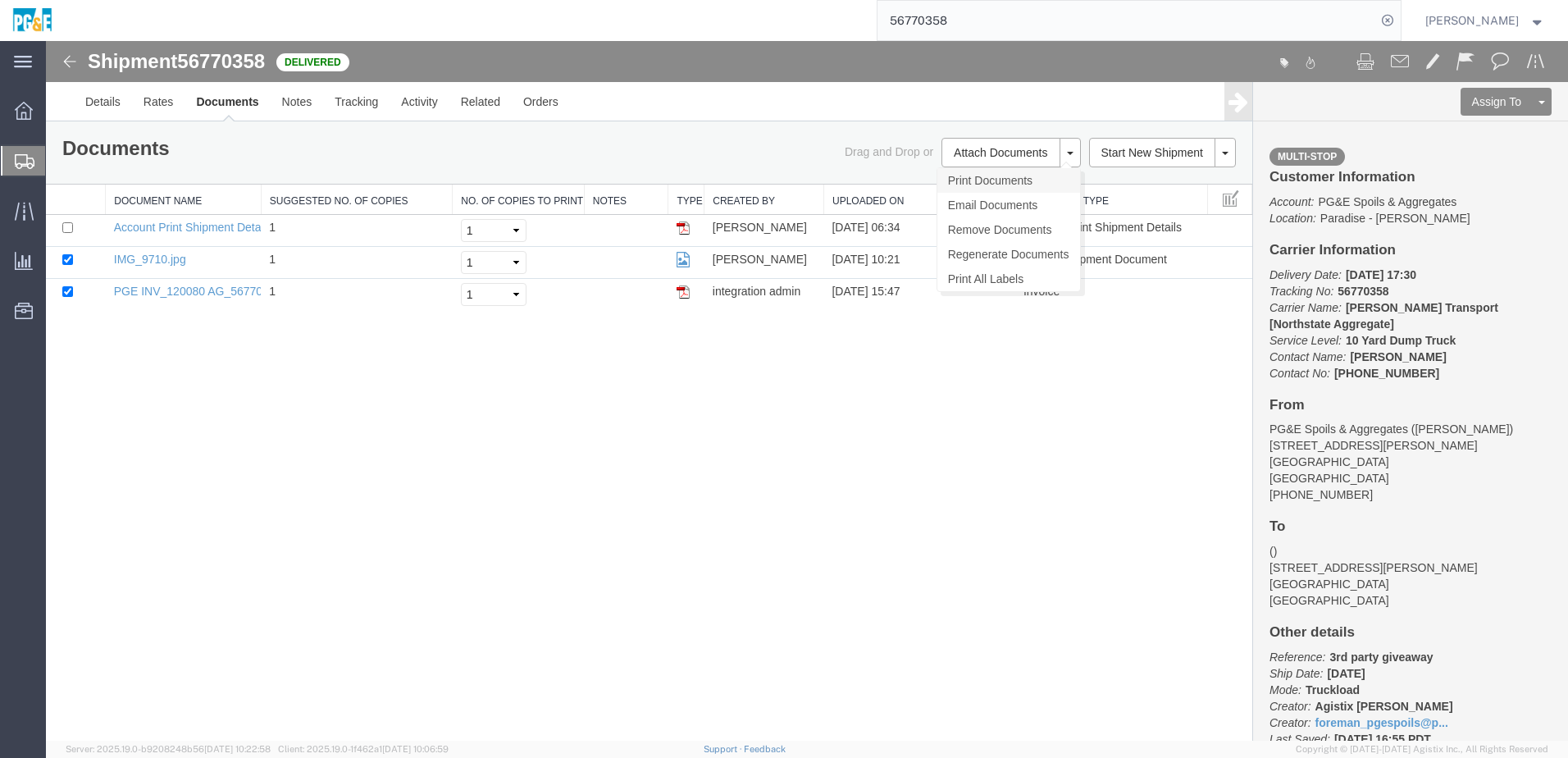
click at [975, 183] on link "Print Documents" at bounding box center [1009, 181] width 143 height 25
click at [366, 104] on link "Tracking" at bounding box center [356, 101] width 67 height 39
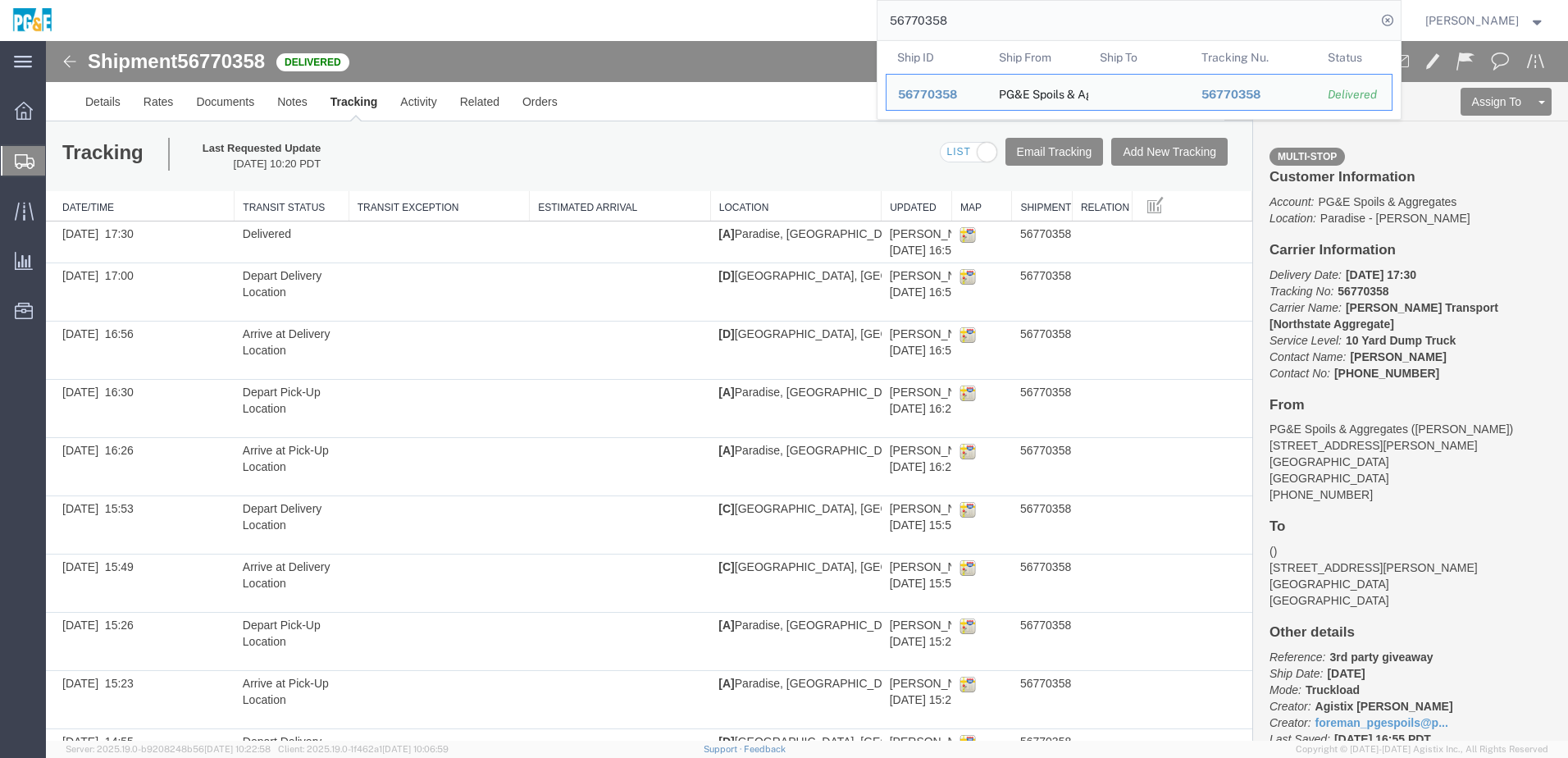
click at [941, 24] on input "56770358" at bounding box center [1127, 20] width 499 height 39
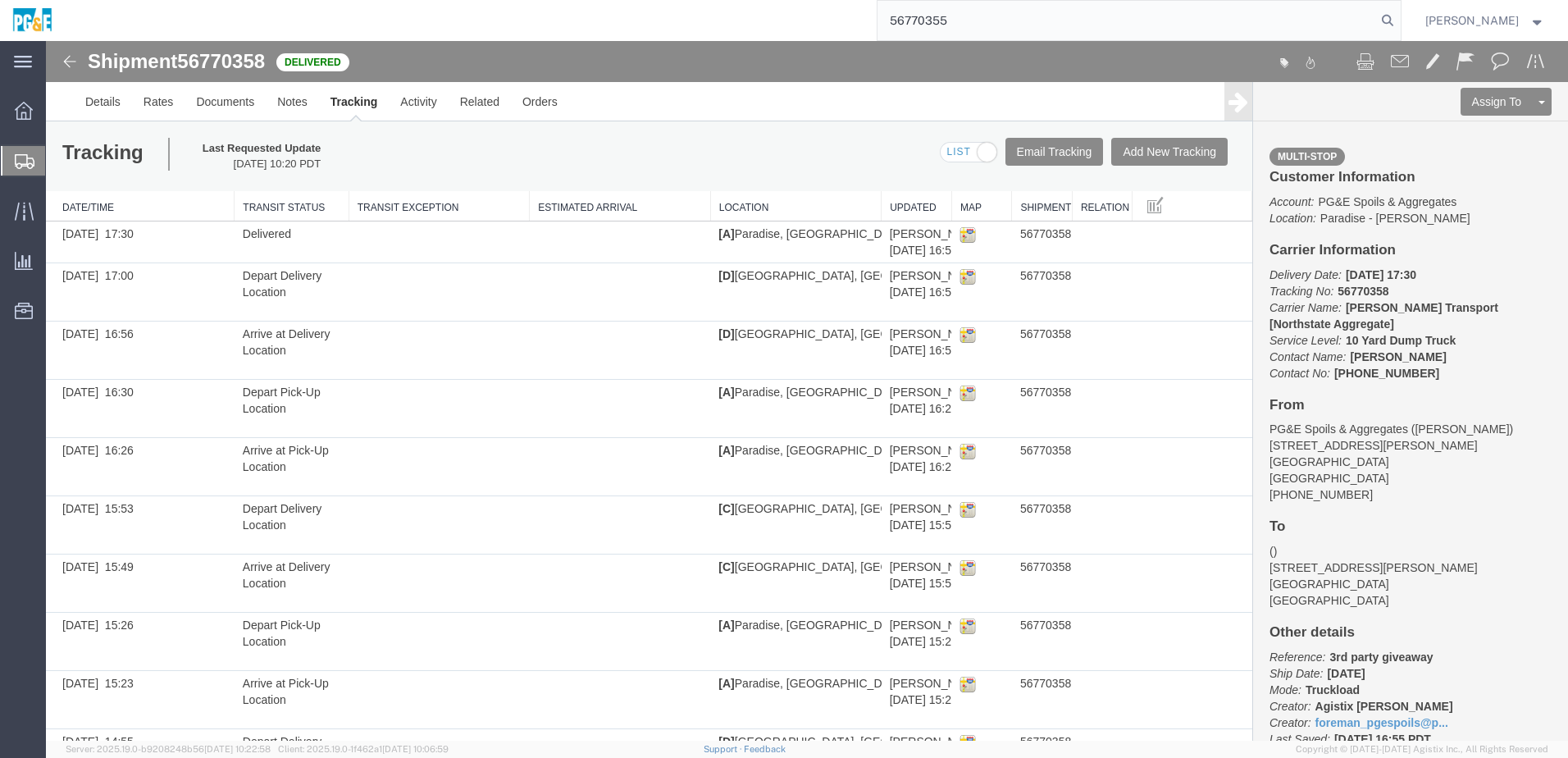
type input "56770355"
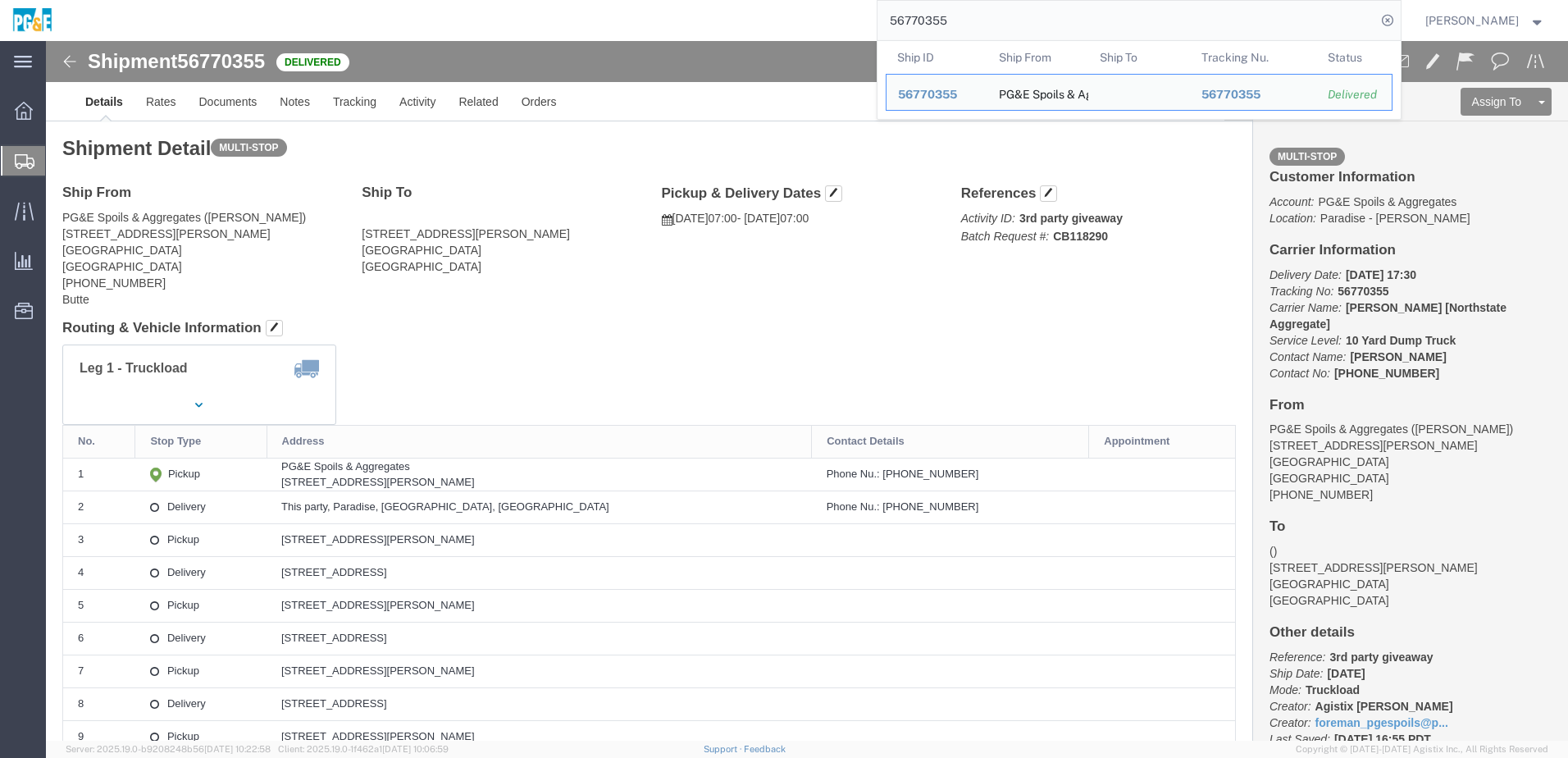
drag, startPoint x: 466, startPoint y: 336, endPoint x: 471, endPoint y: 348, distance: 13.0
click div "Leg 1 - Truckload Vehicle 1: 10 Yard Dump Truck Number of trucks: 1"
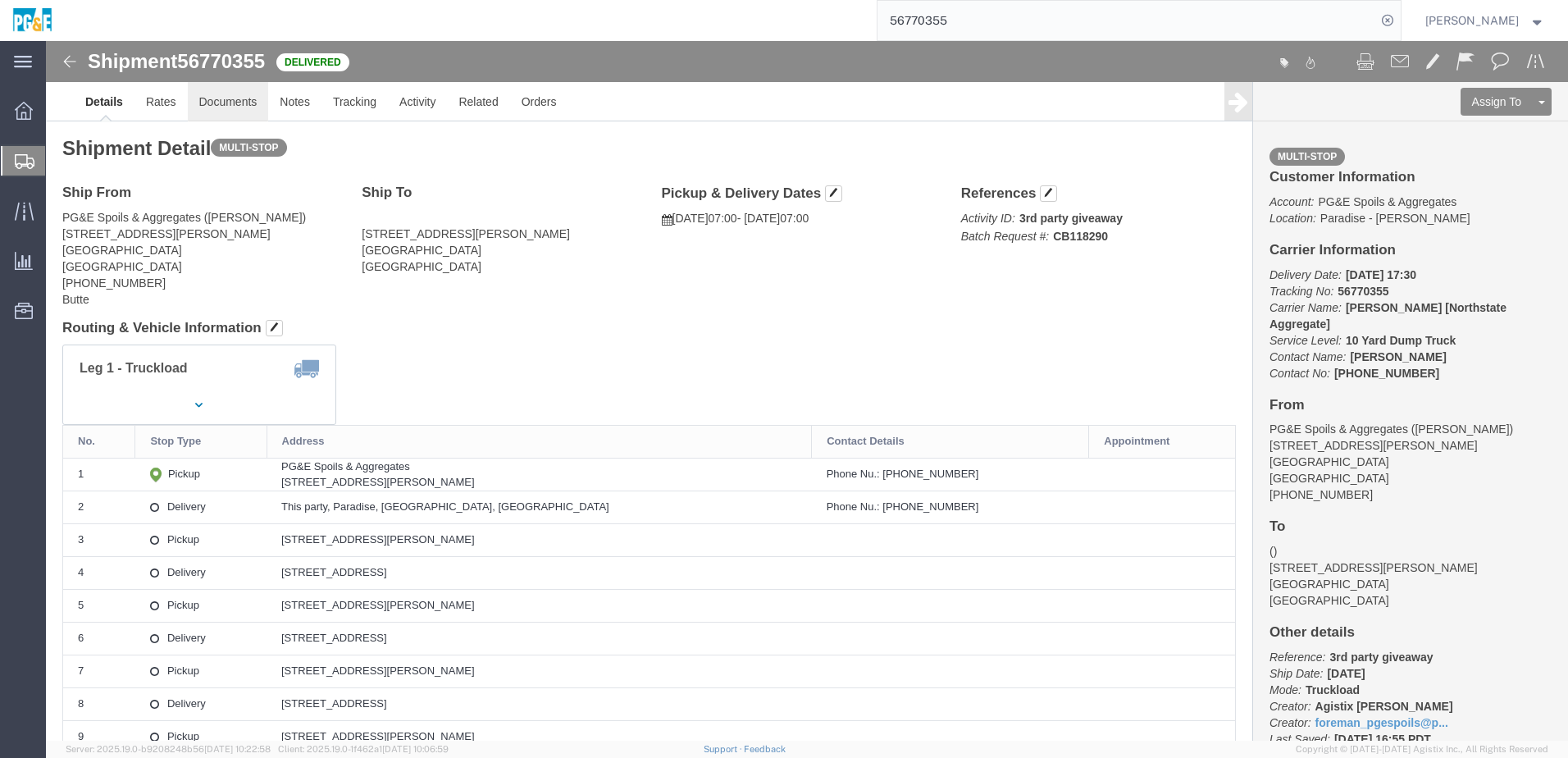
click link "Documents"
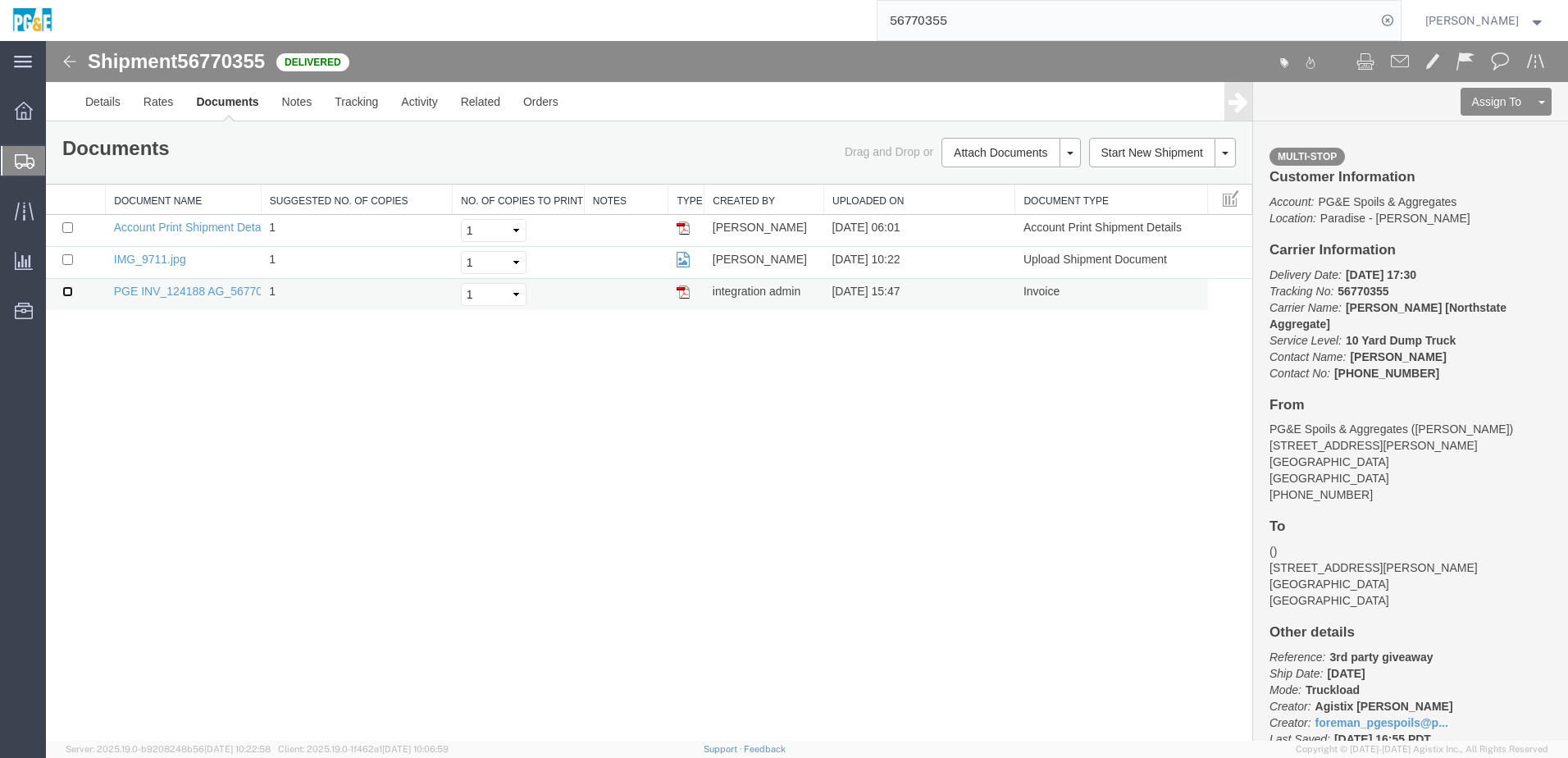
click at [68, 291] on input "checkbox" at bounding box center [67, 291] width 10 height 10
checkbox input "true"
click at [69, 258] on input "checkbox" at bounding box center [67, 259] width 10 height 10
checkbox input "true"
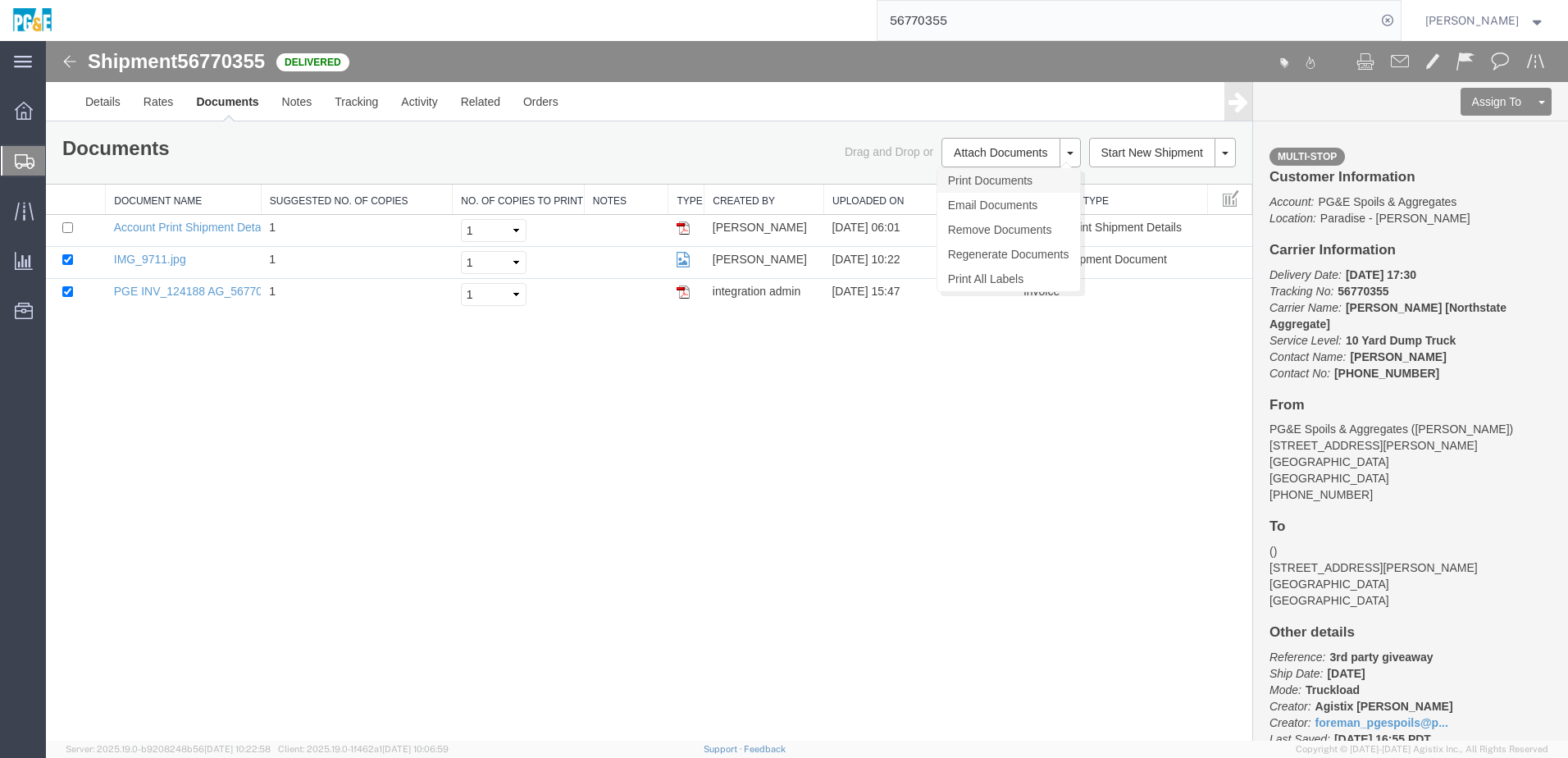
click at [1020, 188] on link "Print Documents" at bounding box center [1009, 181] width 143 height 25
click at [367, 110] on link "Tracking" at bounding box center [356, 101] width 67 height 39
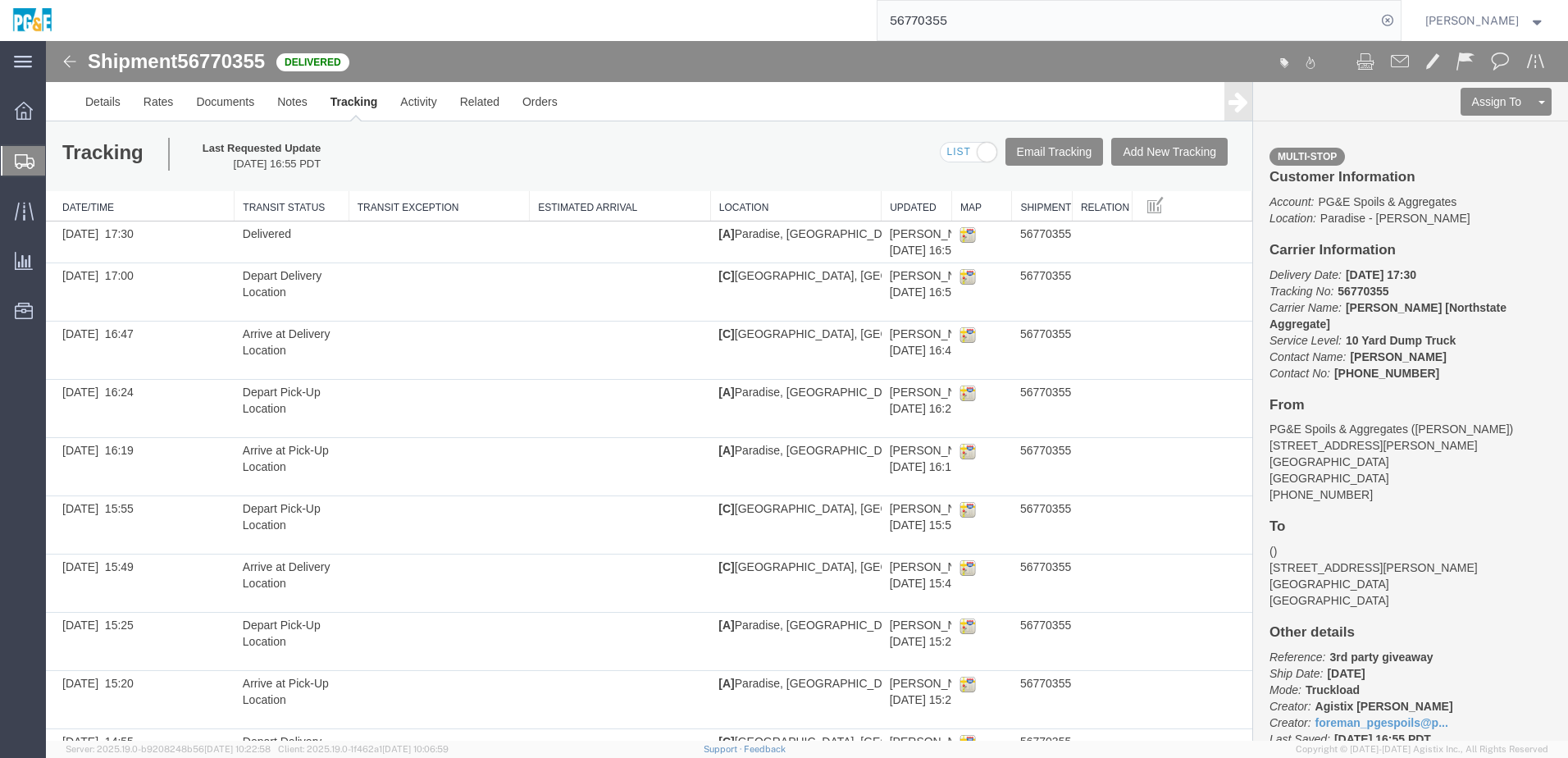
click at [395, 160] on div "Tracking Last Requested Update [DATE] 16:55 PDT Email Tracking Add New Tracking…" at bounding box center [648, 156] width 1206 height 70
click at [942, 15] on input "56770355" at bounding box center [1127, 20] width 499 height 39
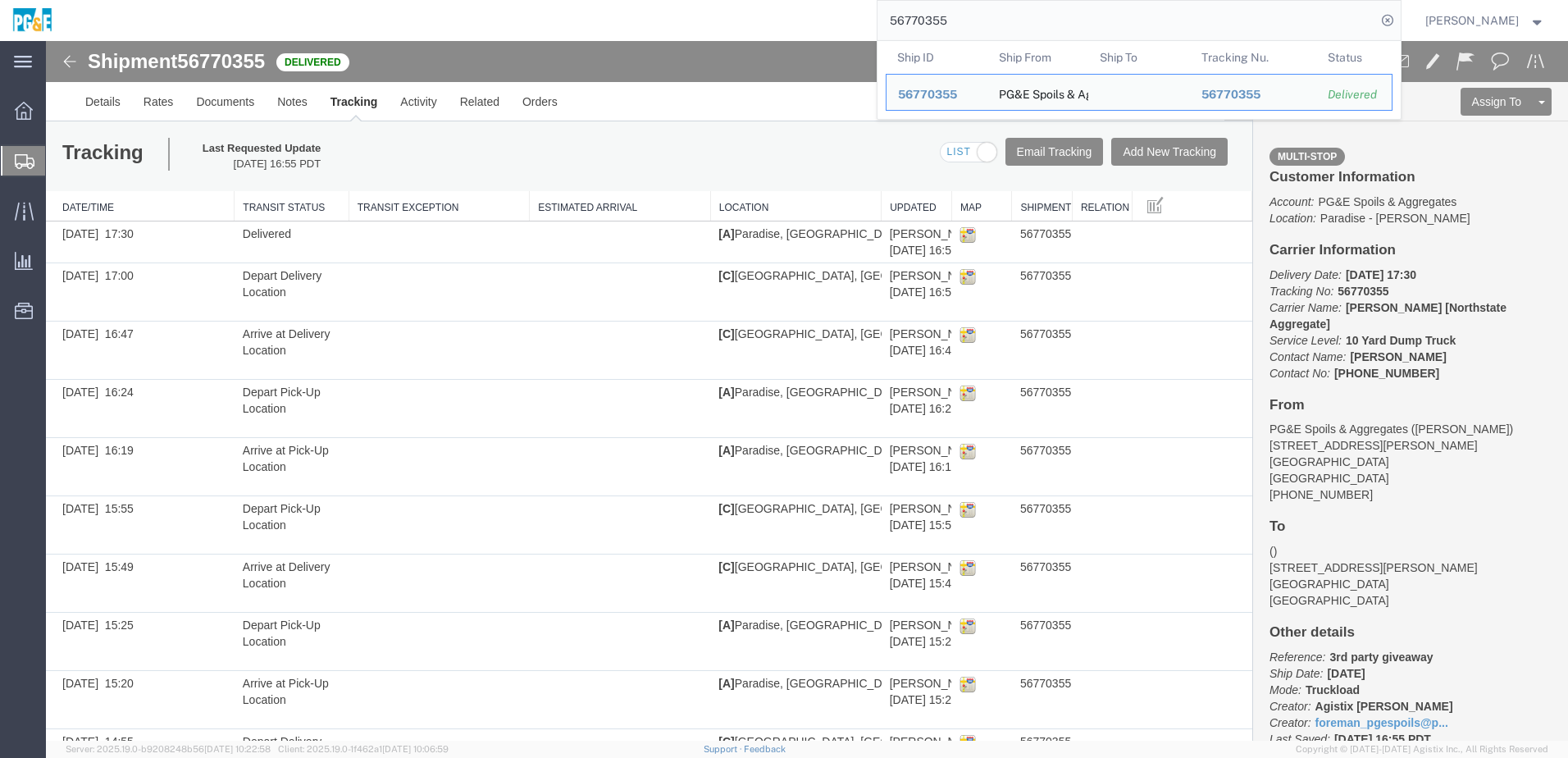
click at [942, 15] on input "56770355" at bounding box center [1127, 20] width 499 height 39
paste input "6663"
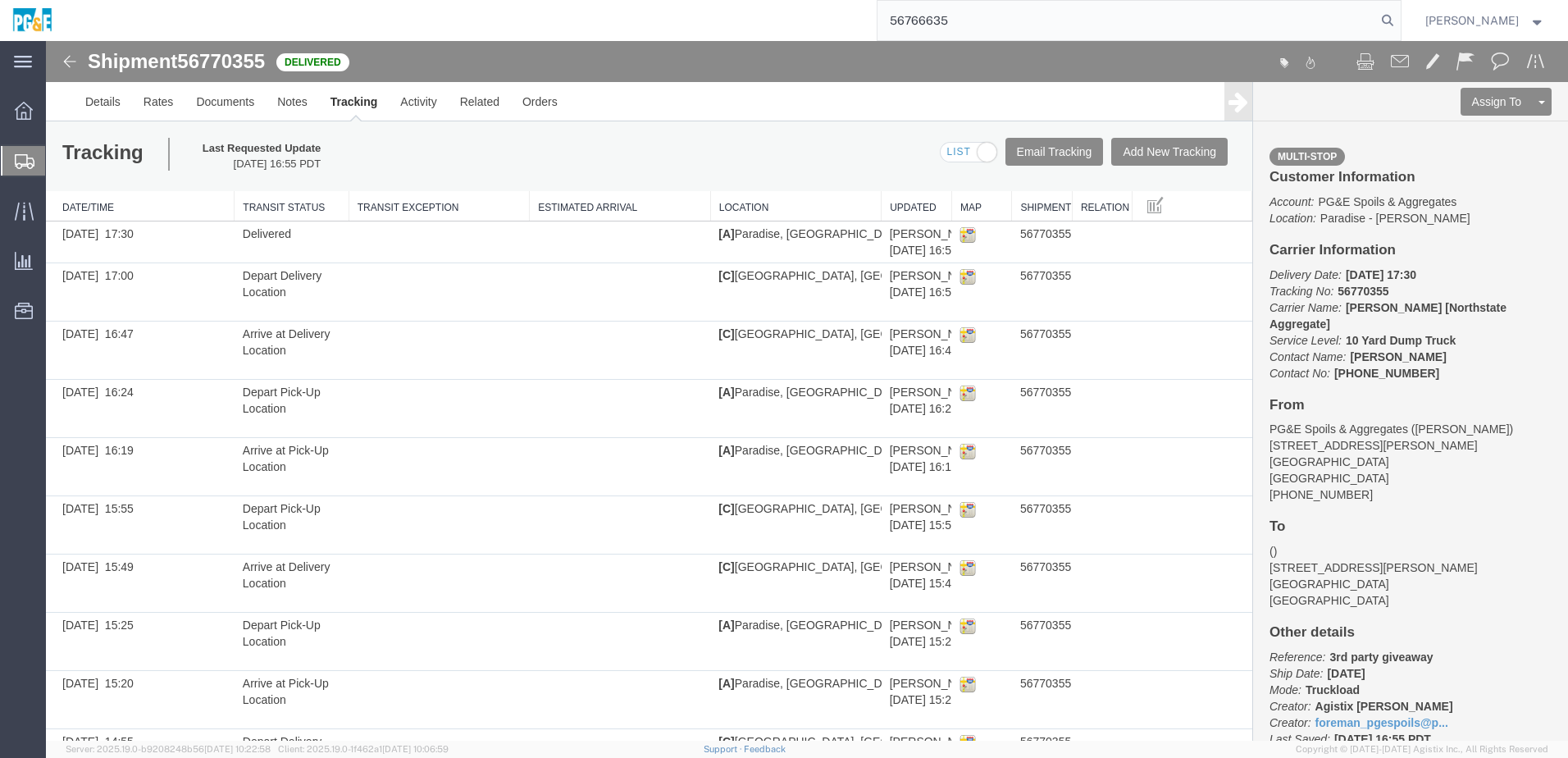
type input "56766635"
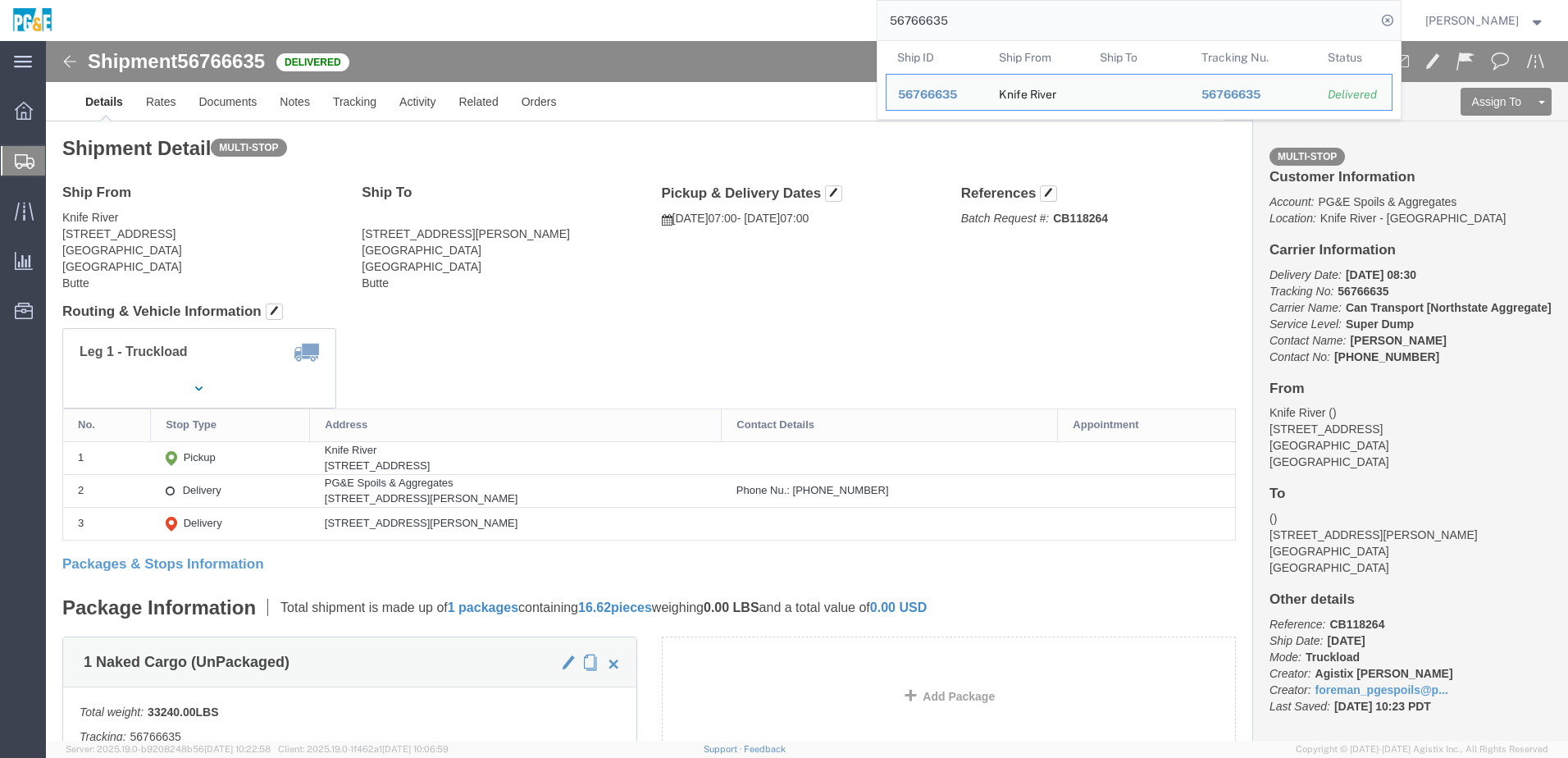
click at [945, 15] on input "56766635" at bounding box center [1127, 20] width 499 height 39
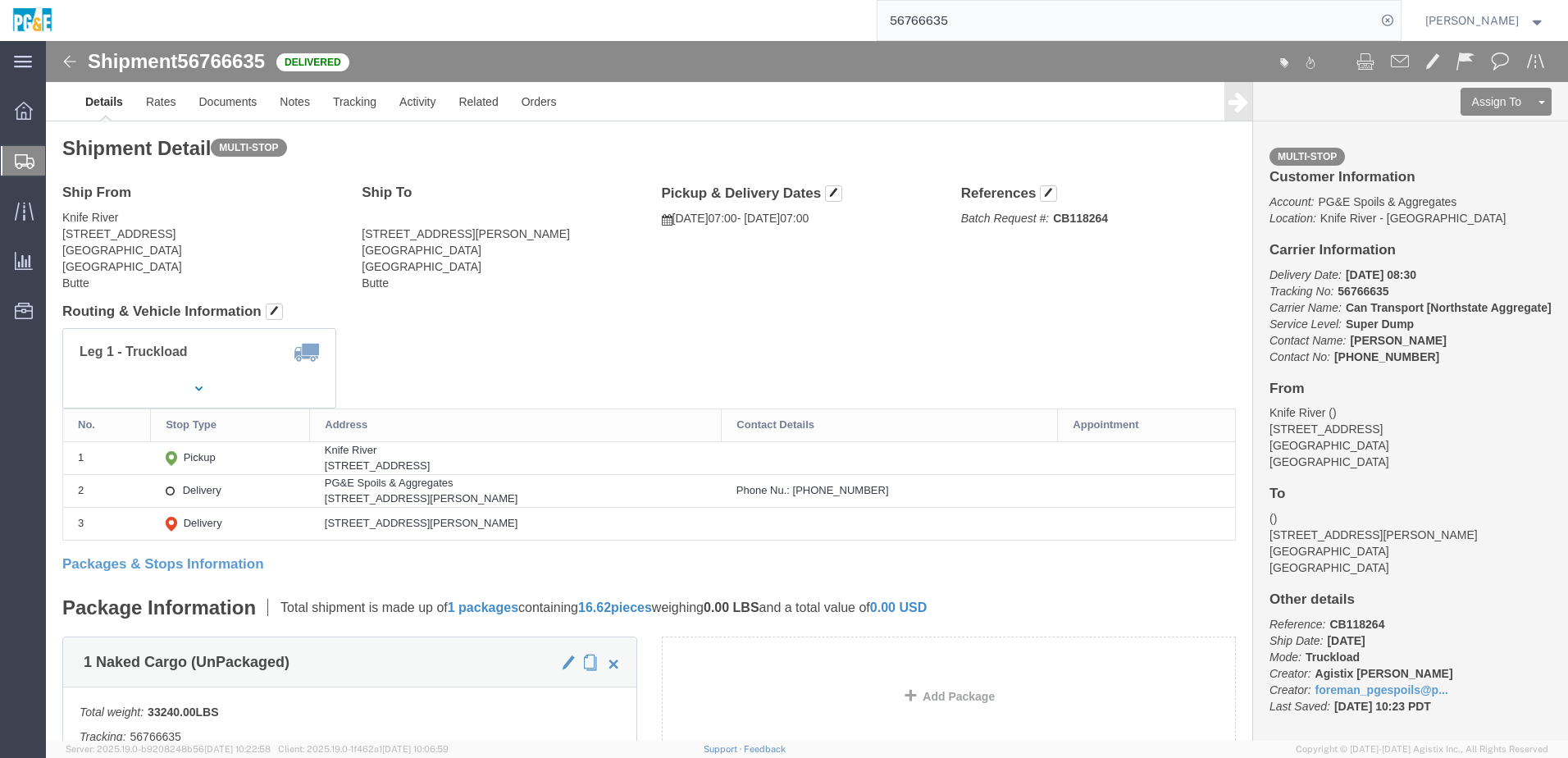
click address "[STREET_ADDRESS][PERSON_NAME] Butte"
click link "Documents"
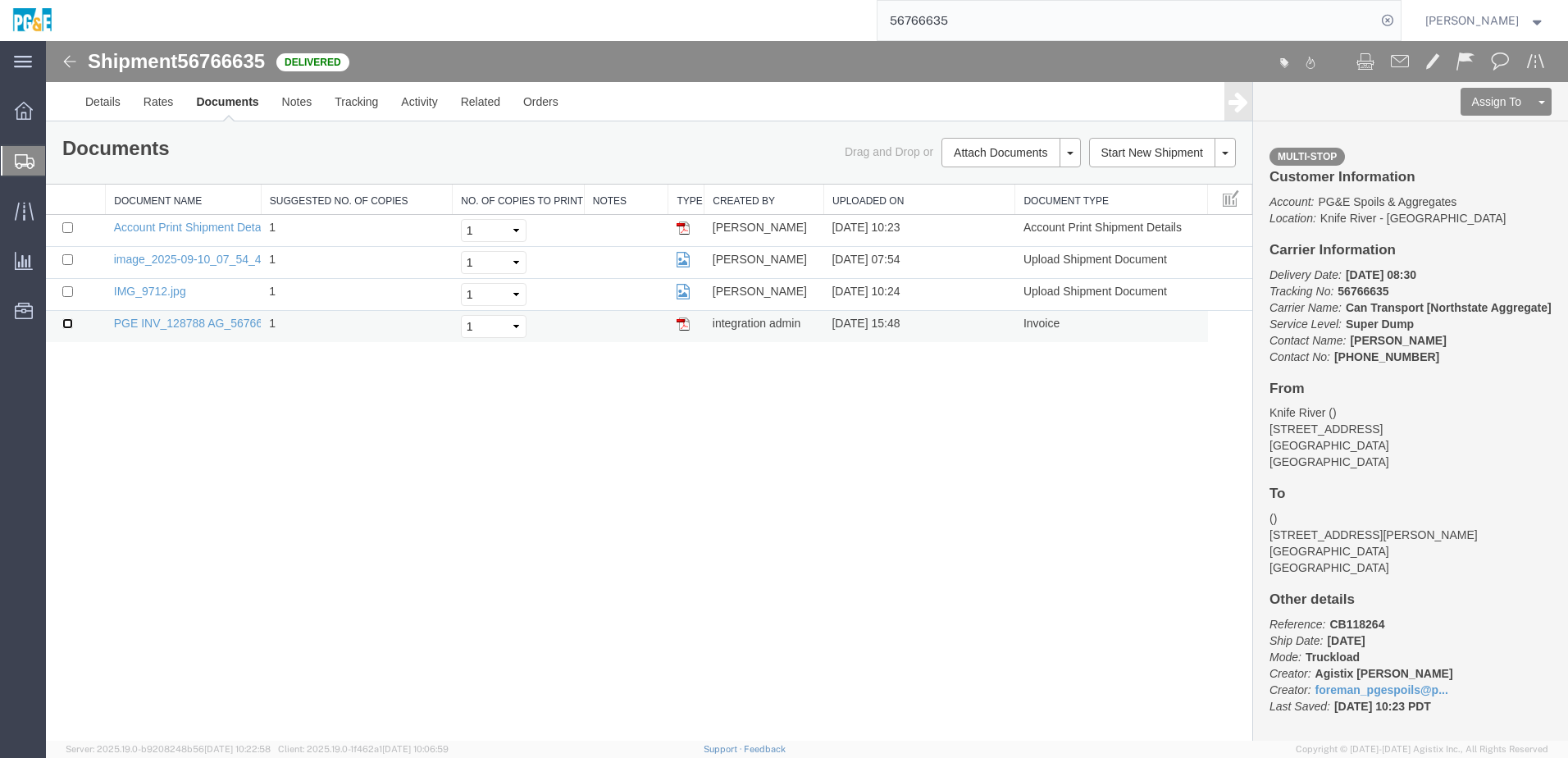
drag, startPoint x: 62, startPoint y: 325, endPoint x: 69, endPoint y: 314, distance: 13.0
click at [62, 325] on input "checkbox" at bounding box center [67, 323] width 10 height 10
checkbox input "true"
click at [69, 297] on td at bounding box center [75, 295] width 60 height 32
click at [69, 259] on input "checkbox" at bounding box center [67, 259] width 10 height 10
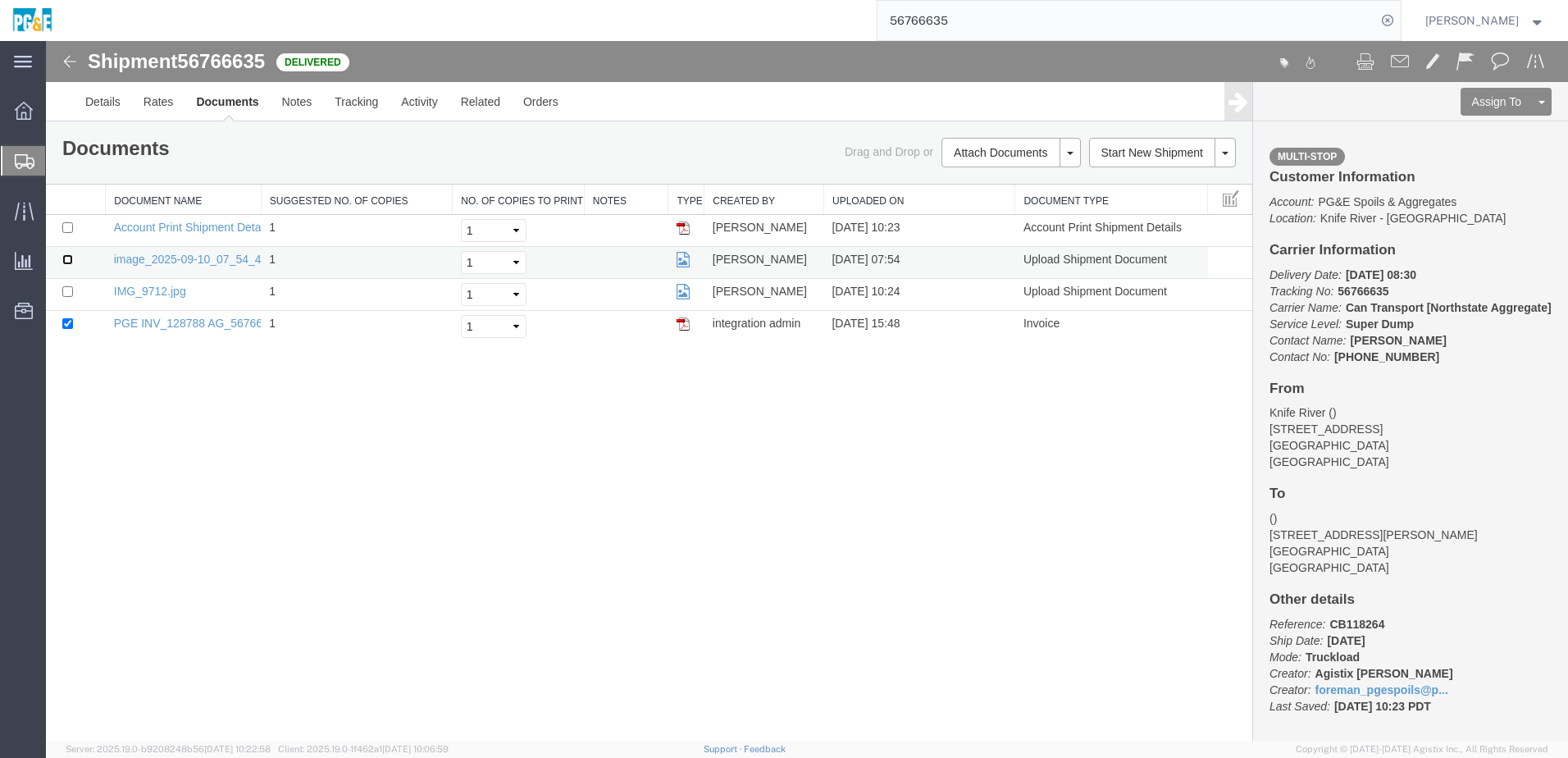
checkbox input "true"
click at [69, 289] on input "checkbox" at bounding box center [67, 291] width 10 height 10
checkbox input "true"
click at [996, 181] on link "Print Documents" at bounding box center [1009, 181] width 143 height 25
click at [346, 95] on link "Tracking" at bounding box center [356, 101] width 67 height 39
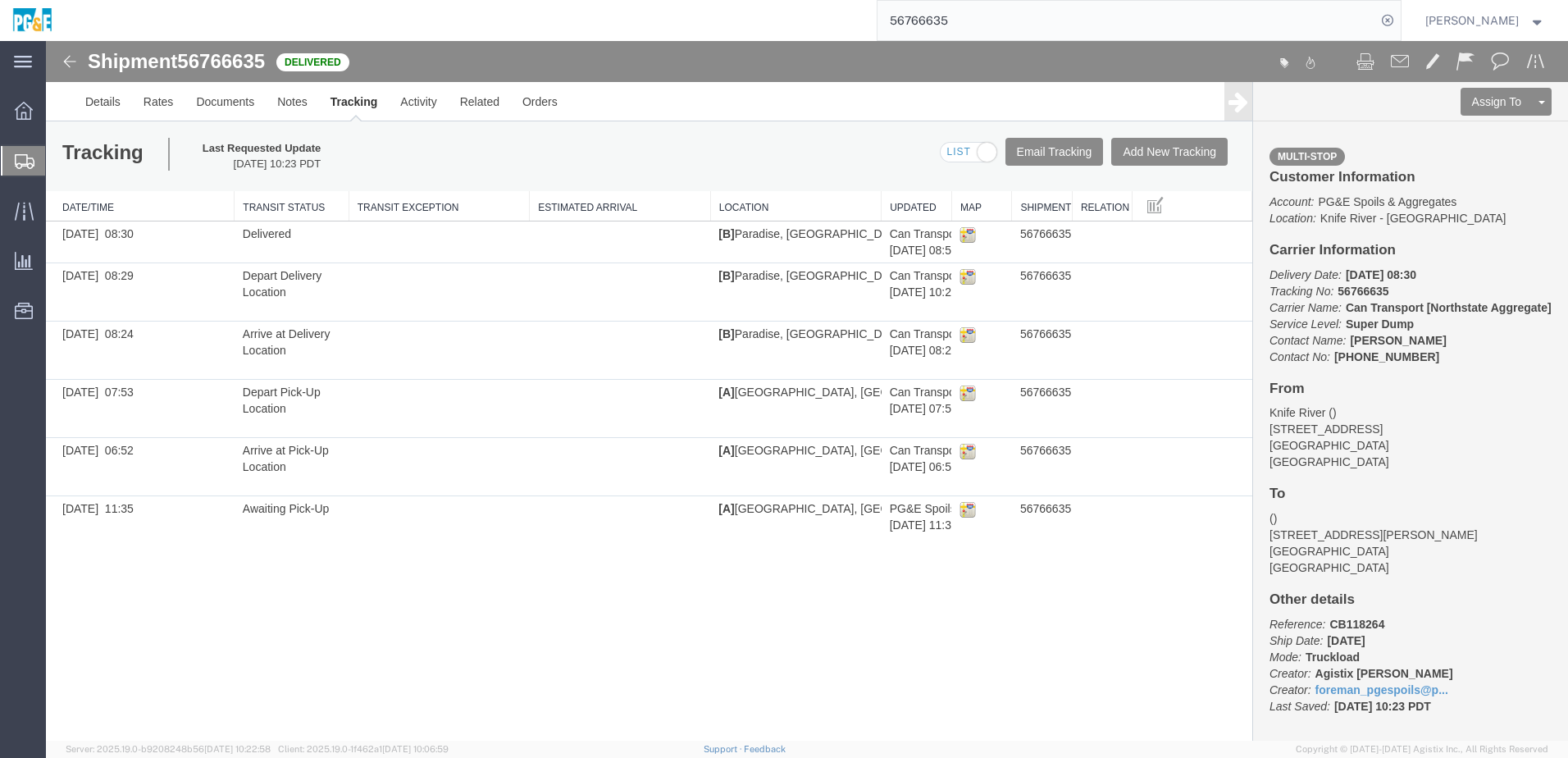
click at [930, 23] on input "56766635" at bounding box center [1127, 20] width 499 height 39
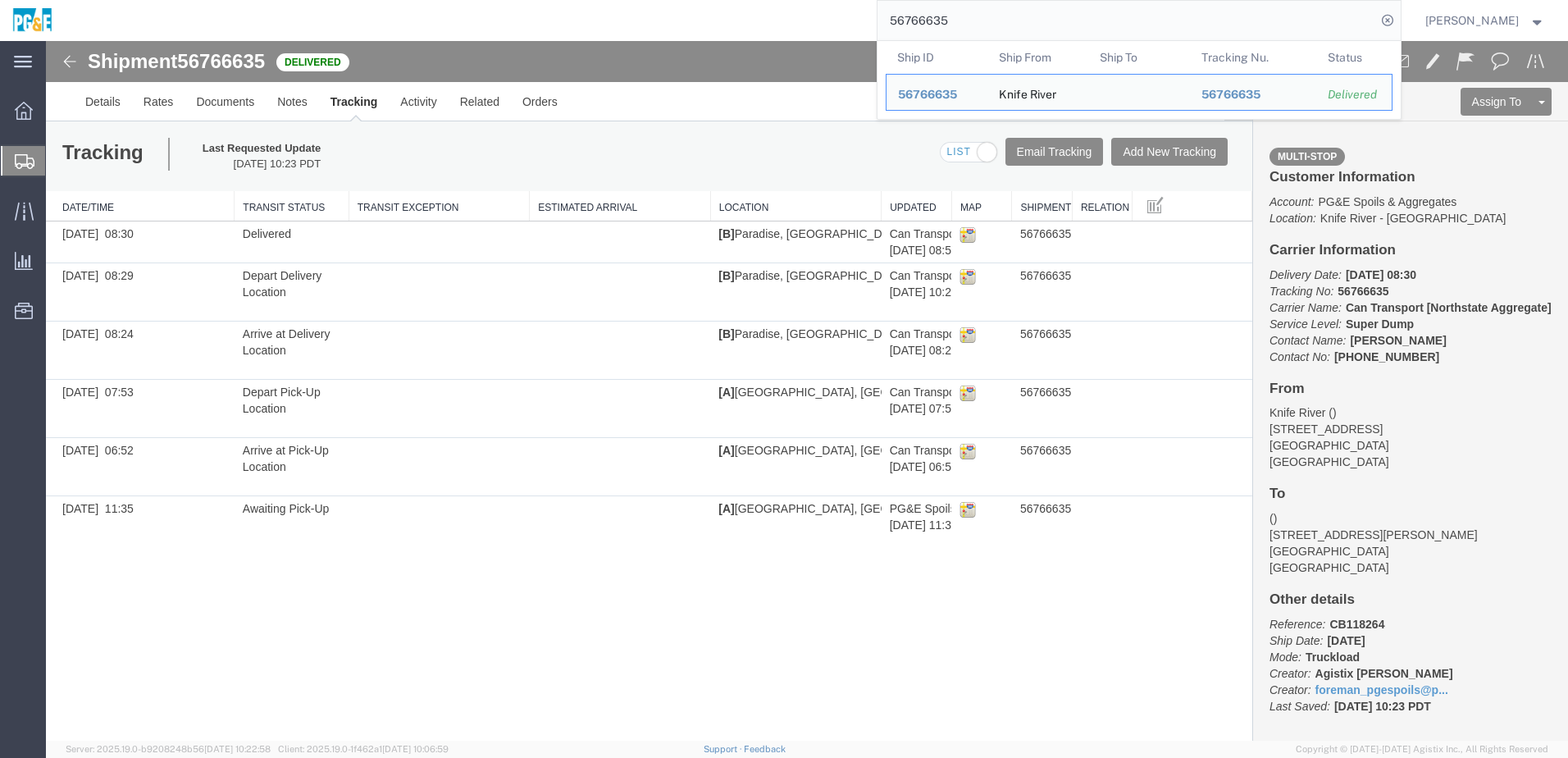
click at [930, 23] on input "56766635" at bounding box center [1127, 20] width 499 height 39
paste input "08500"
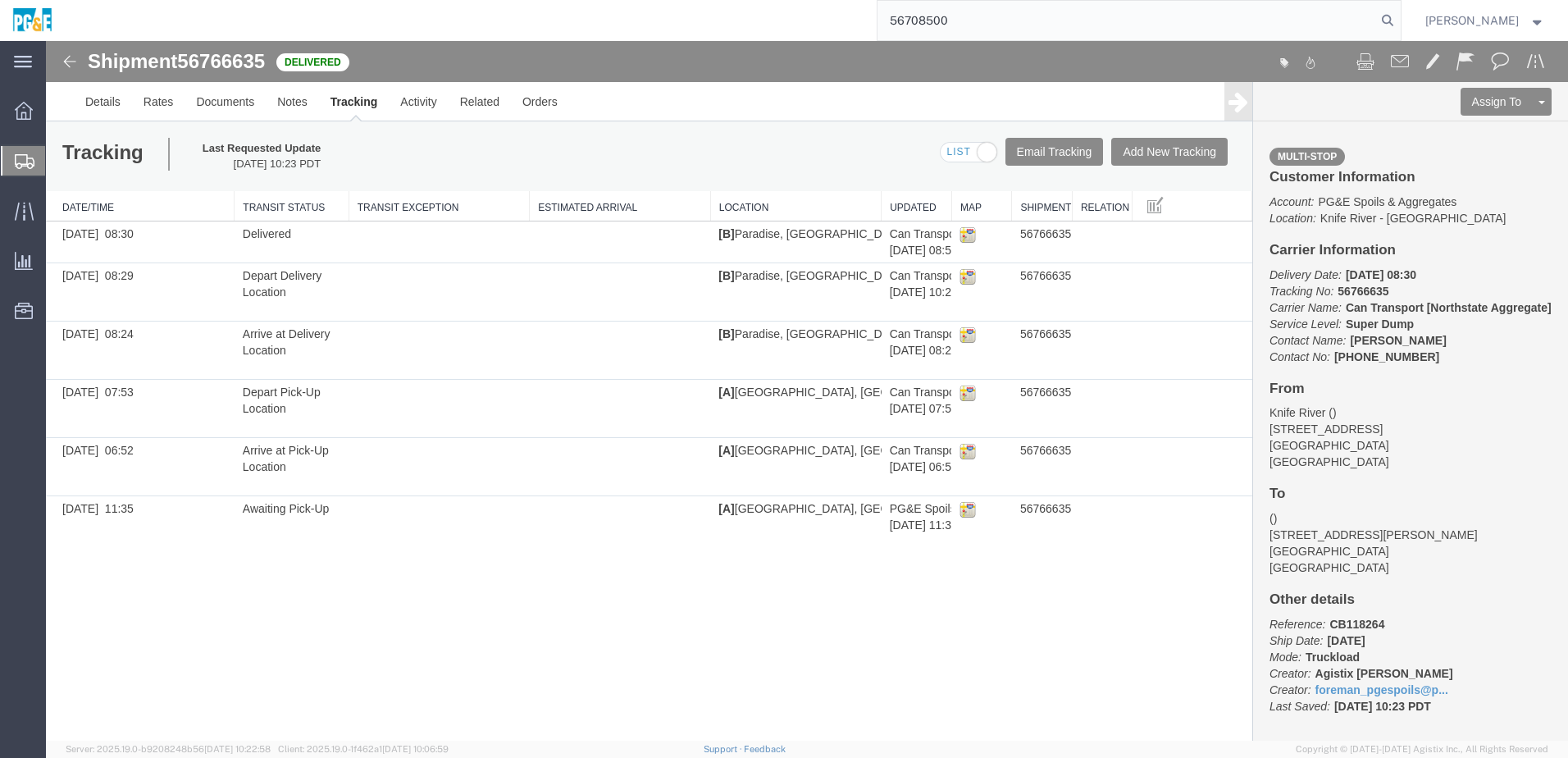
type input "56708500"
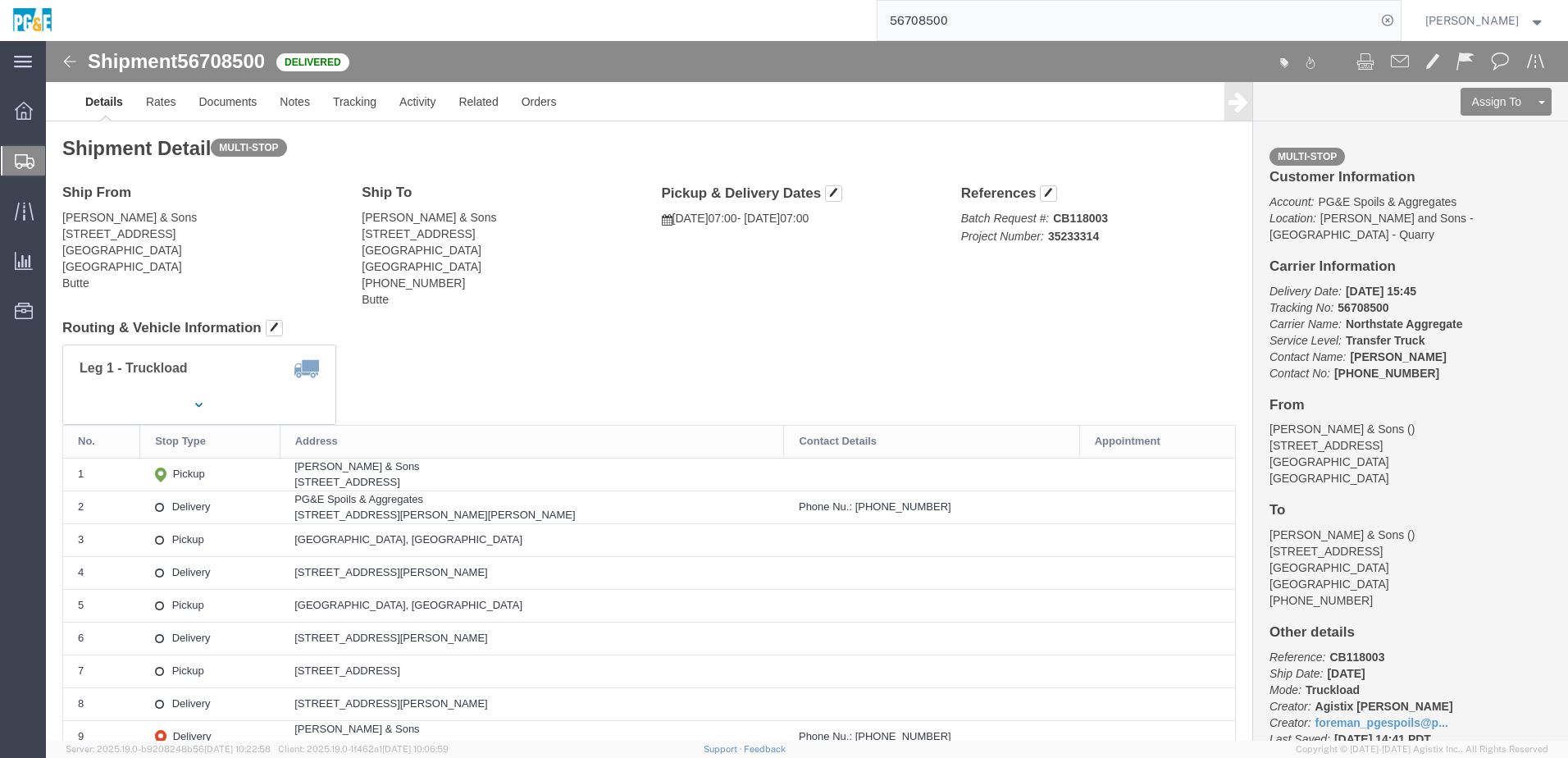
click h4 "Routing & Vehicle Information"
click address "[PERSON_NAME] & Sons [STREET_ADDRESS] [PHONE_NUMBER] [GEOGRAPHIC_DATA]"
click link "Documents"
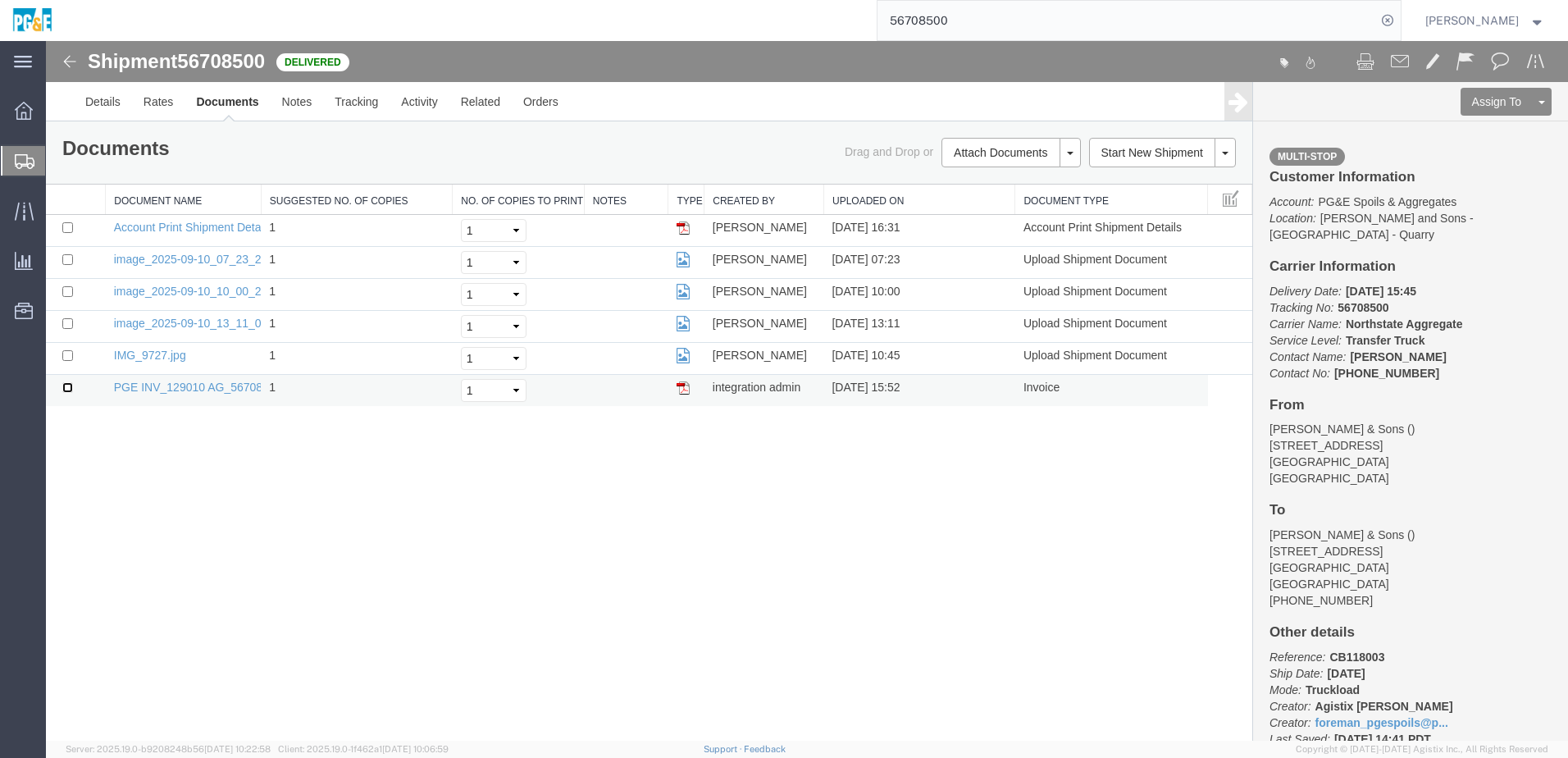
click at [66, 386] on input "checkbox" at bounding box center [67, 388] width 10 height 10
checkbox input "true"
click at [68, 350] on input "checkbox" at bounding box center [67, 355] width 10 height 10
checkbox input "true"
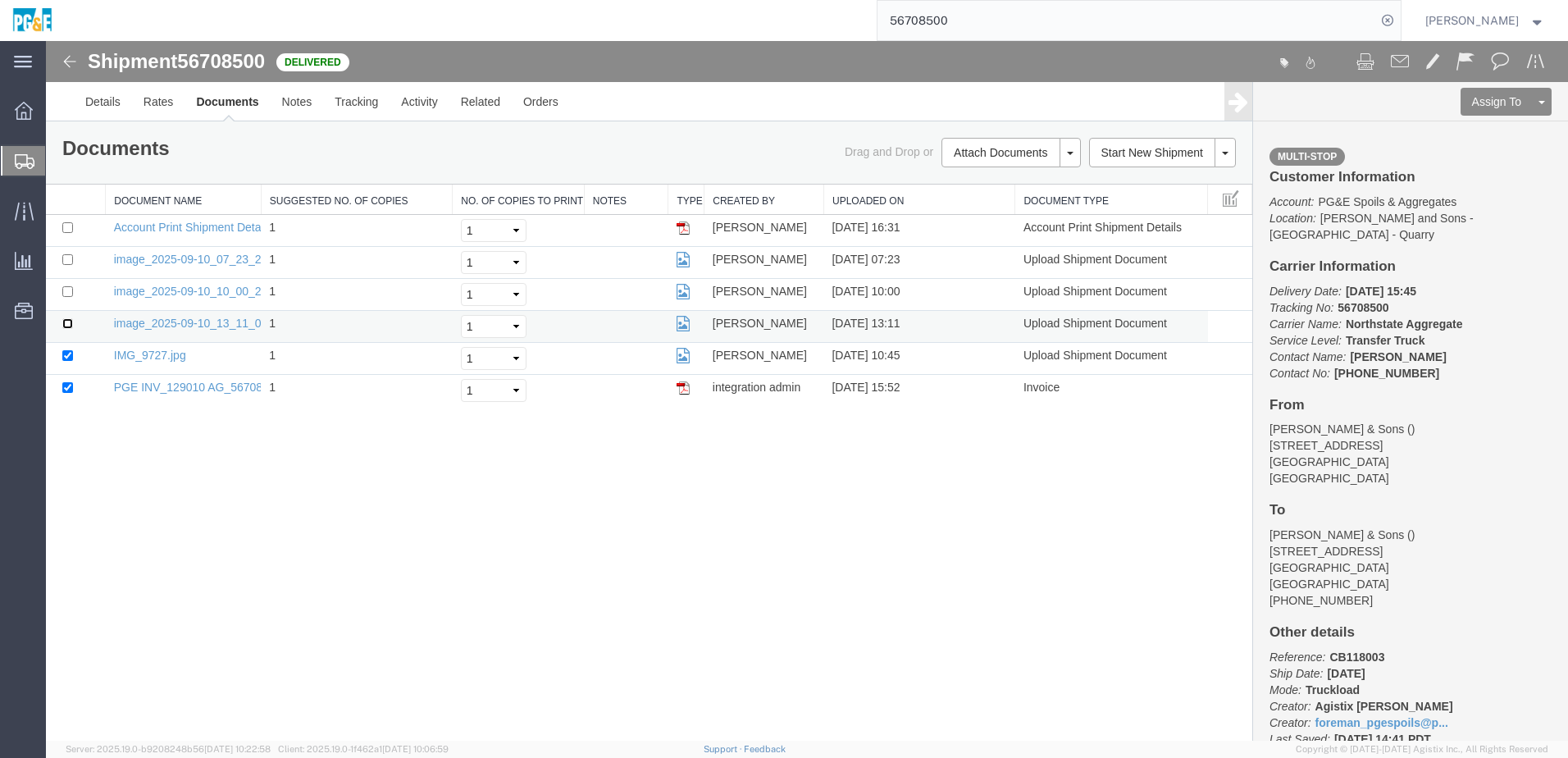
click at [69, 323] on input "checkbox" at bounding box center [67, 323] width 10 height 10
checkbox input "true"
click at [69, 293] on input "checkbox" at bounding box center [67, 291] width 10 height 10
checkbox input "true"
click at [69, 259] on input "checkbox" at bounding box center [67, 259] width 10 height 10
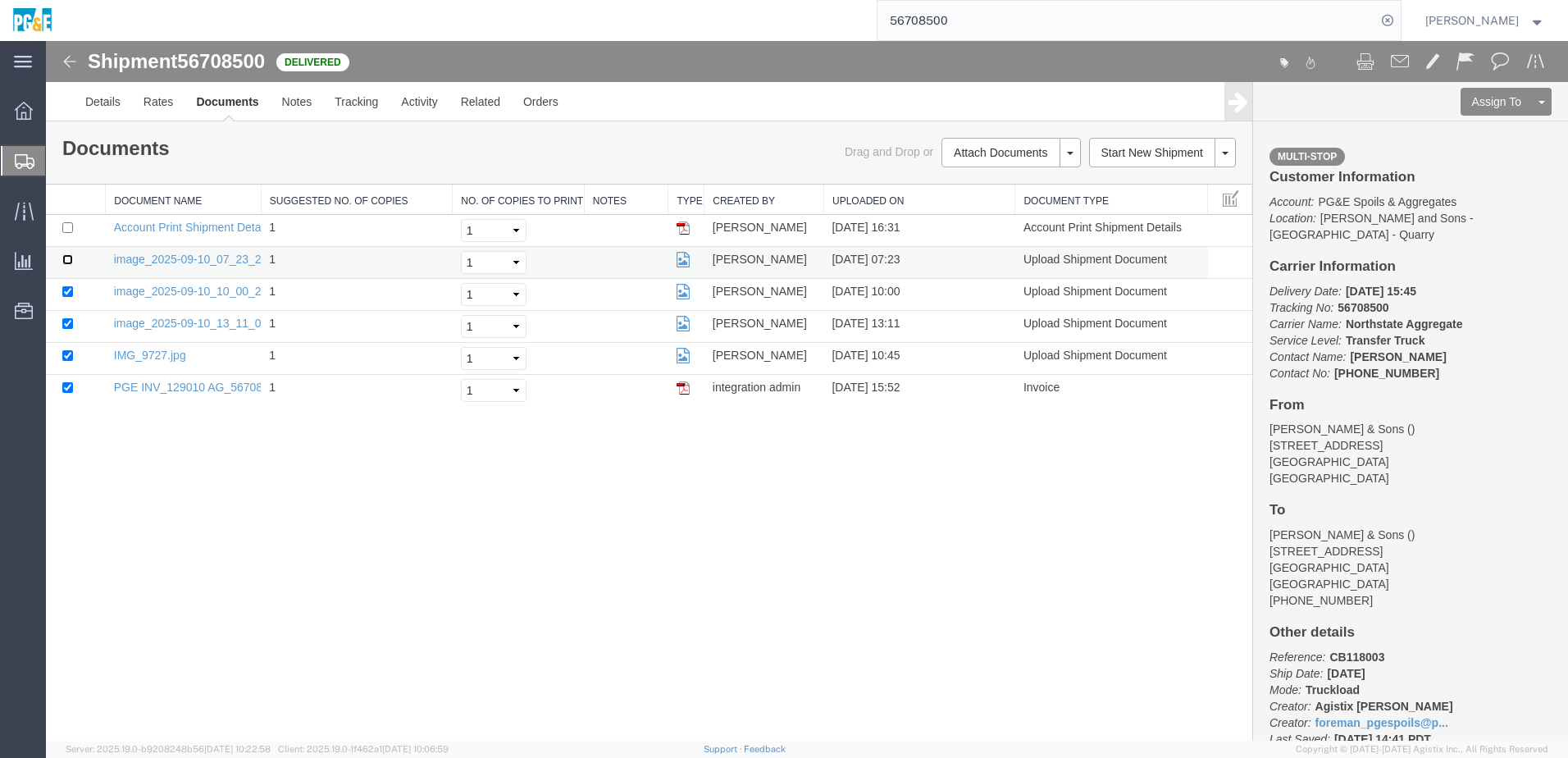
checkbox input "true"
click at [1001, 186] on link "Print Documents" at bounding box center [1009, 181] width 143 height 25
click at [342, 110] on link "Tracking" at bounding box center [356, 101] width 67 height 39
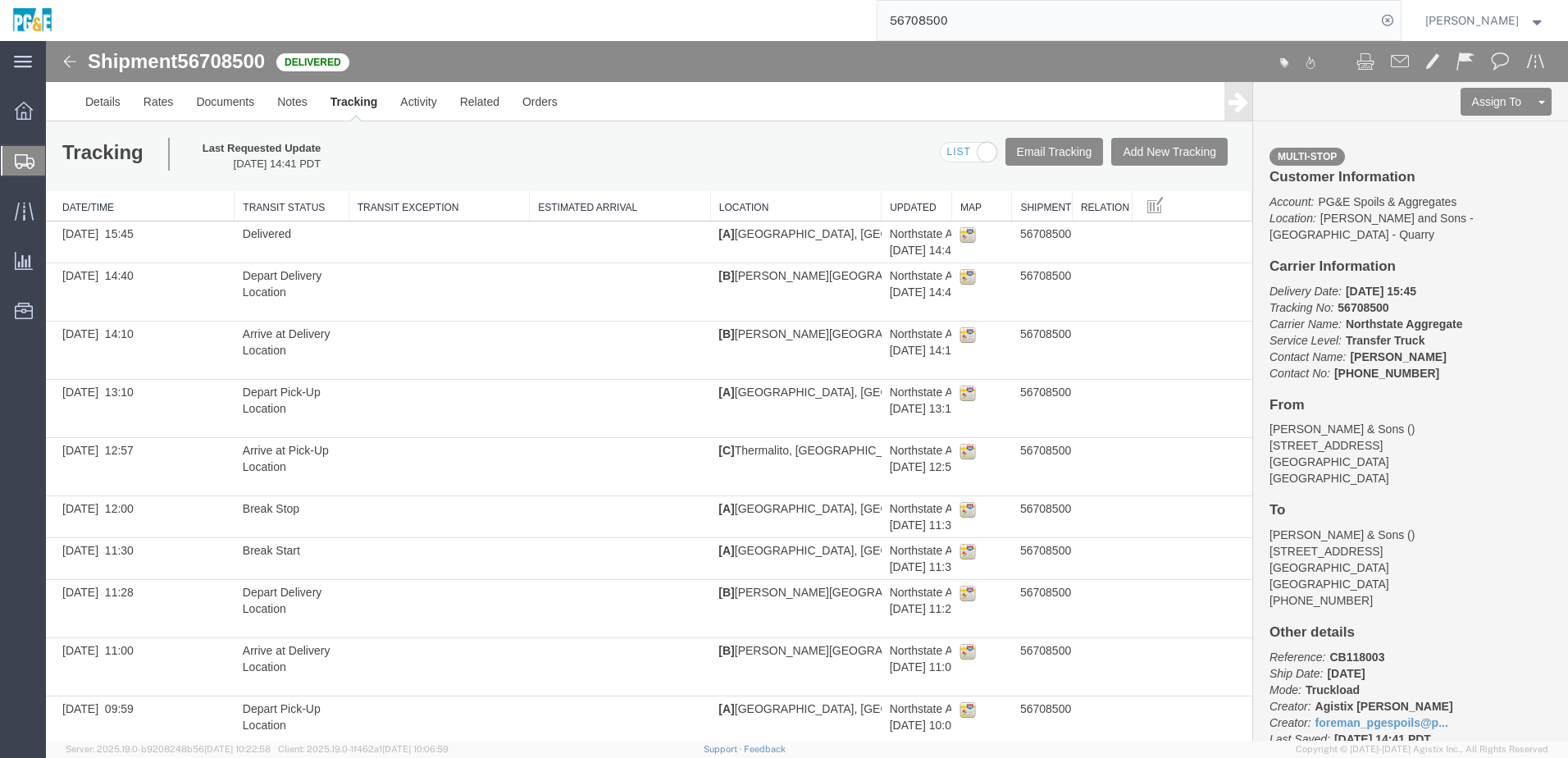
click at [957, 28] on input "56708500" at bounding box center [1127, 20] width 499 height 39
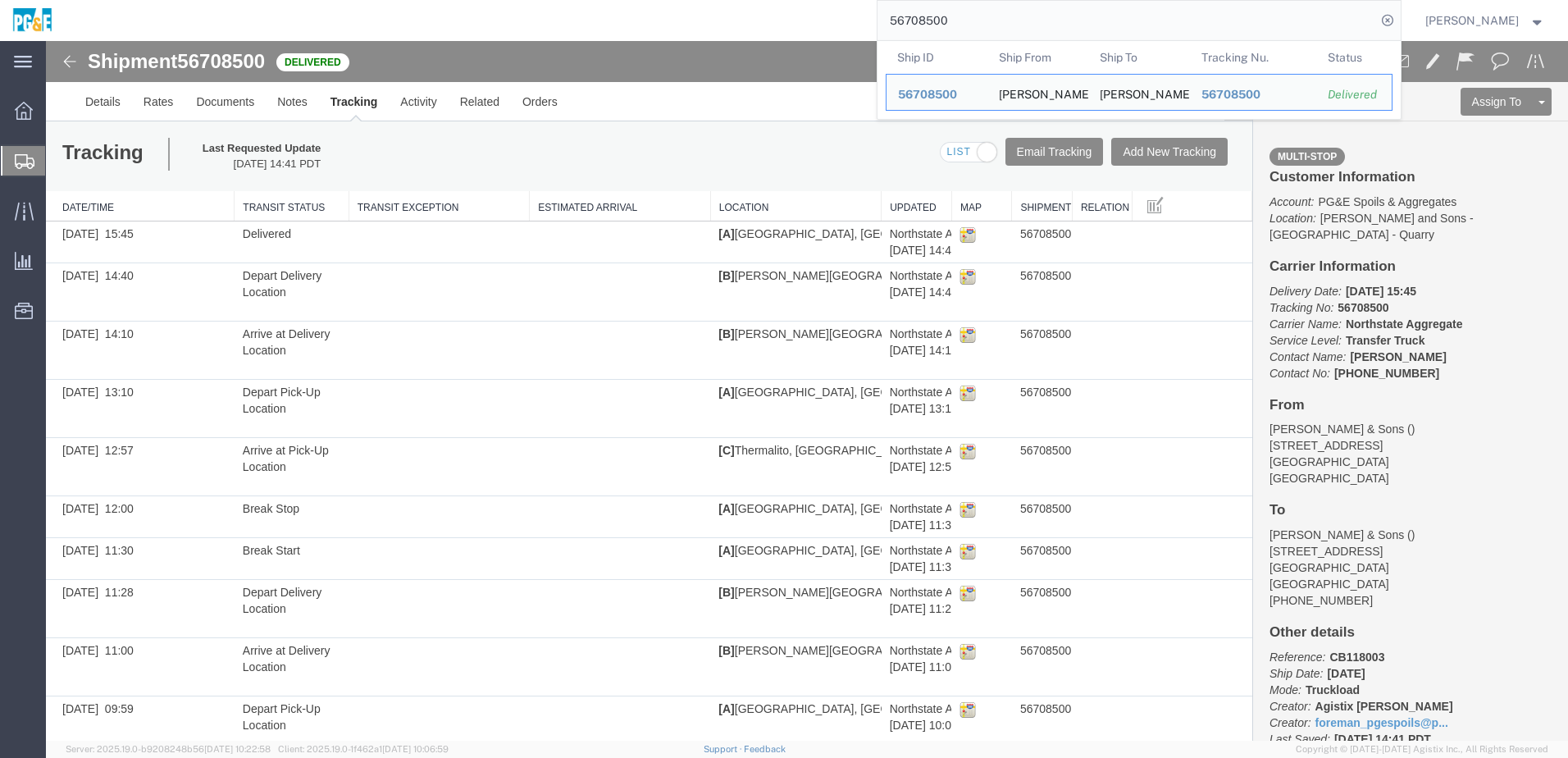
click at [957, 28] on input "56708500" at bounding box center [1127, 20] width 499 height 39
paste input "51233"
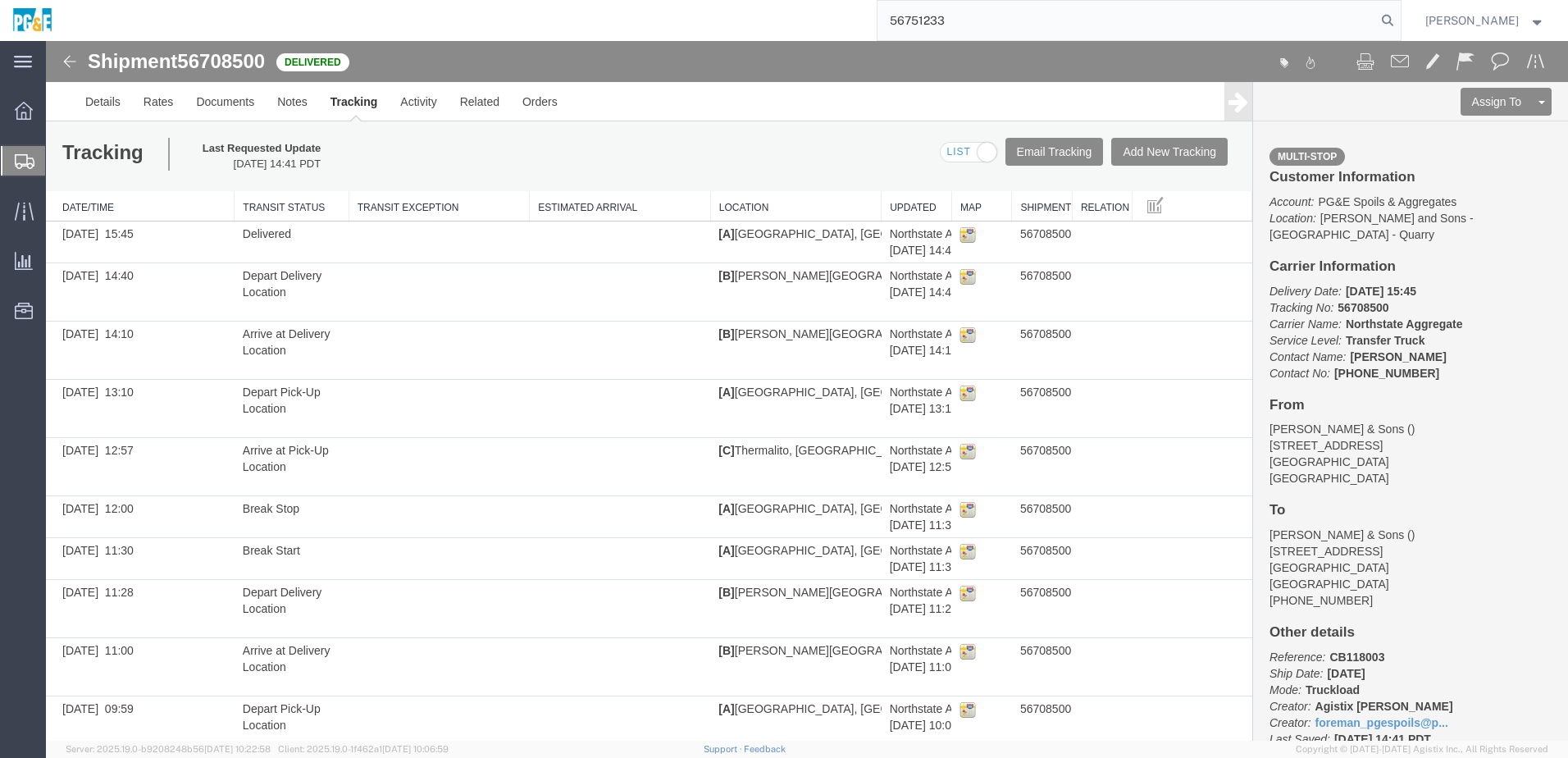
type input "56751233"
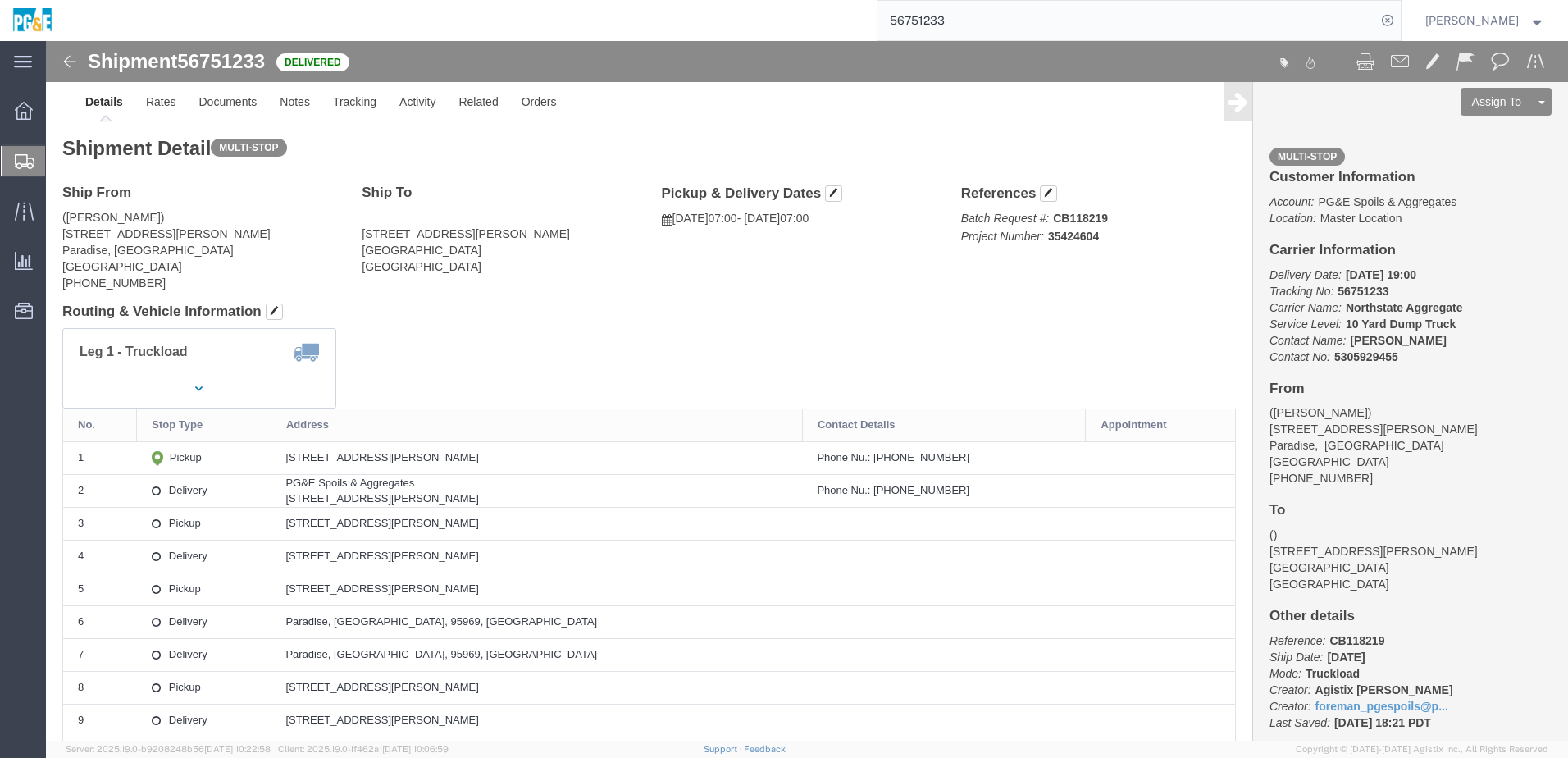
drag, startPoint x: 492, startPoint y: 300, endPoint x: 508, endPoint y: 309, distance: 18.4
click div "Leg 1 - Truckload Vehicle 1: 10 Yard Dump Truck Number of trucks: 1"
click link "Documents"
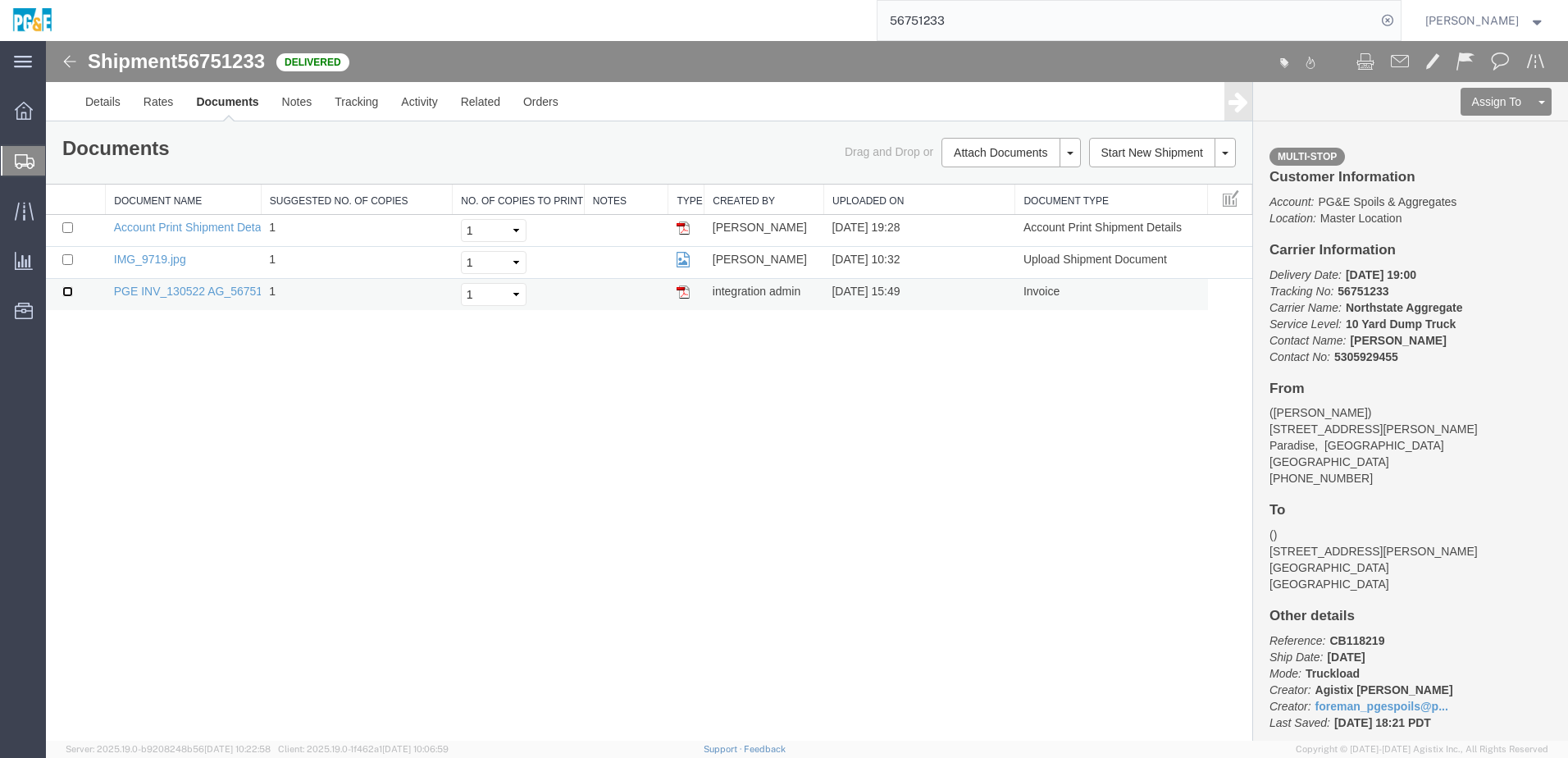
click at [70, 289] on input "checkbox" at bounding box center [67, 291] width 10 height 10
checkbox input "true"
click at [68, 258] on input "checkbox" at bounding box center [67, 259] width 10 height 10
checkbox input "true"
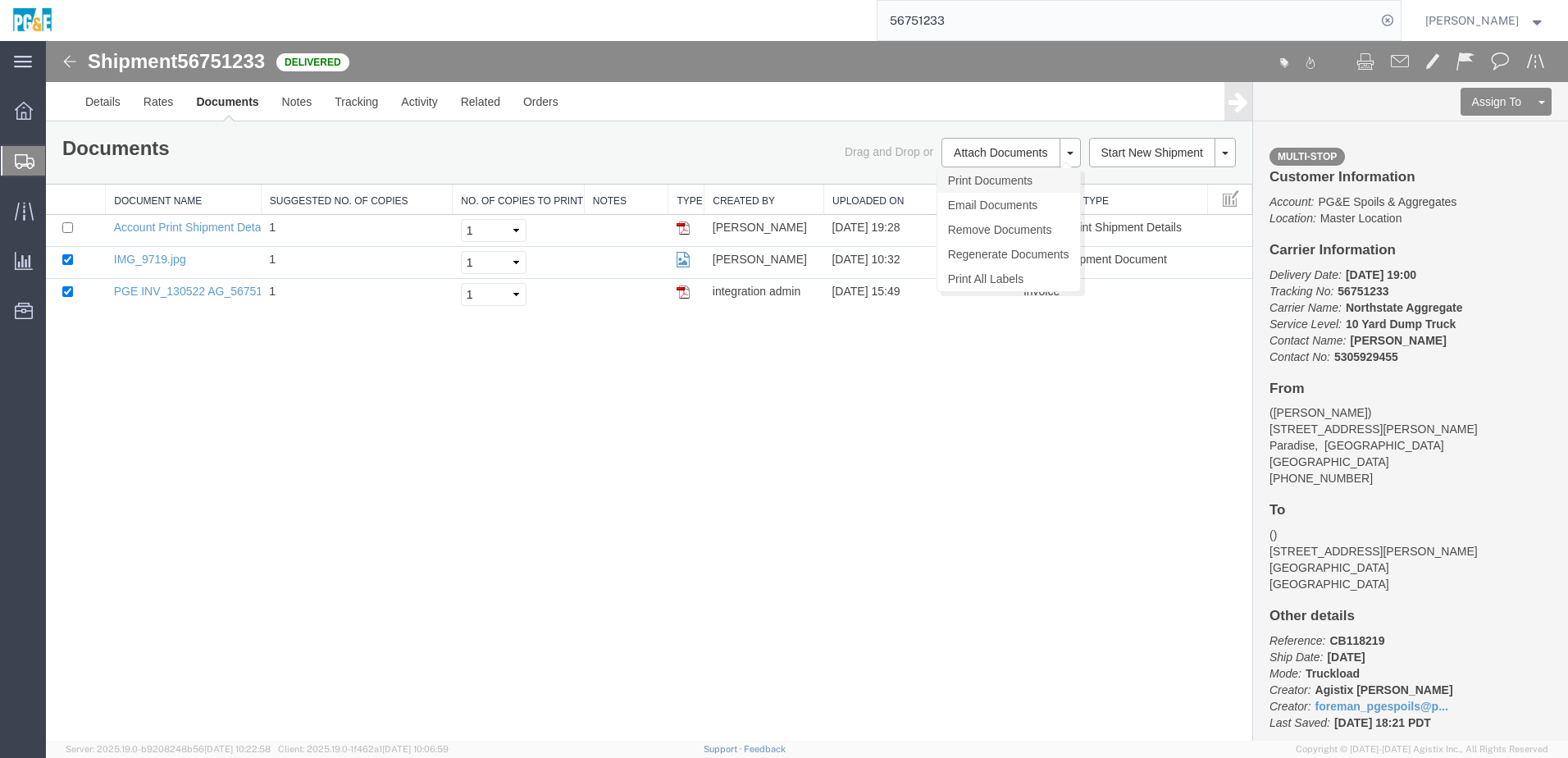
click at [1025, 177] on link "Print Documents" at bounding box center [1009, 181] width 143 height 25
click at [354, 104] on link "Tracking" at bounding box center [356, 101] width 67 height 39
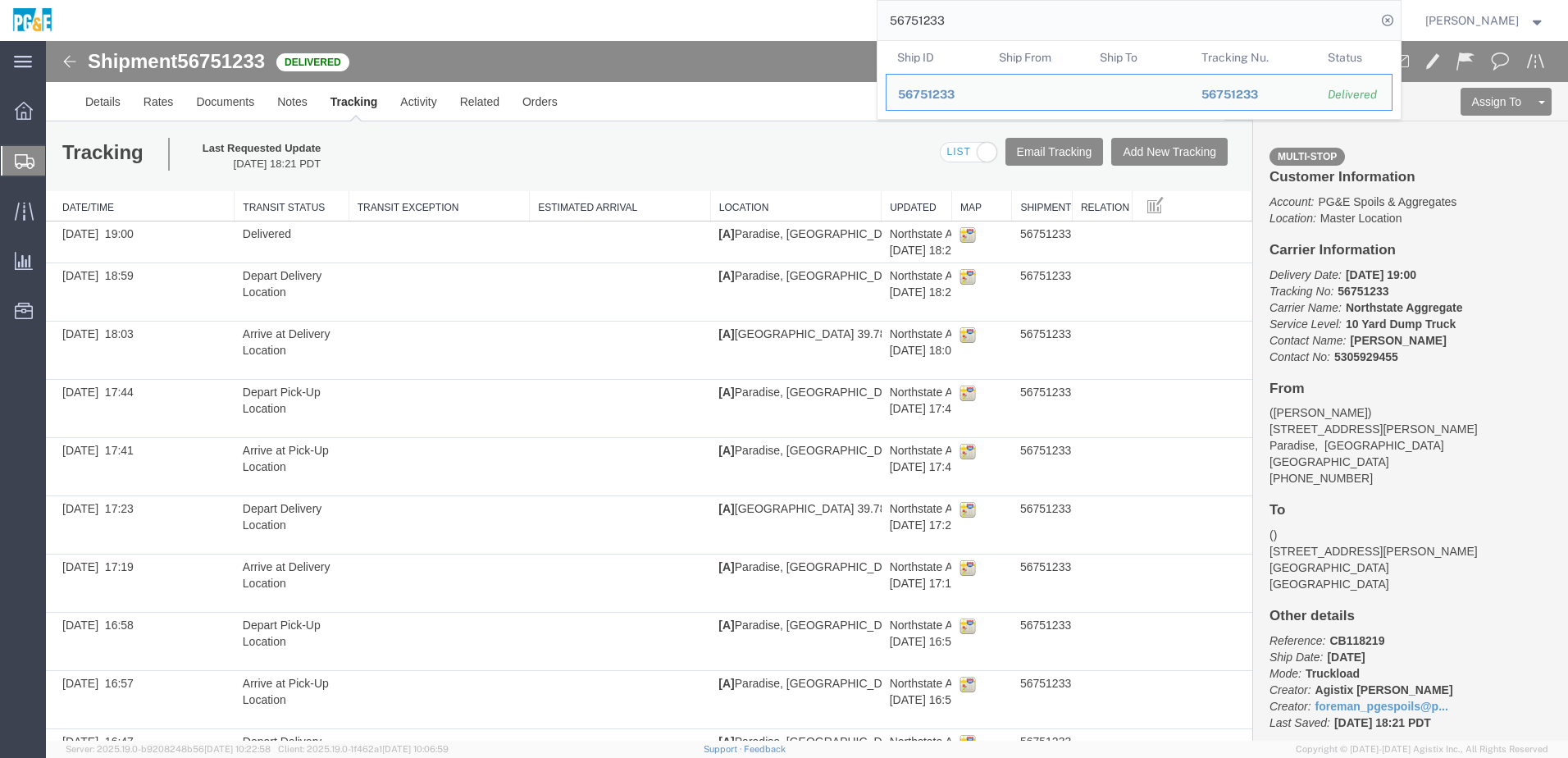
click at [944, 21] on input "56751233" at bounding box center [1127, 20] width 499 height 39
paste input "66619"
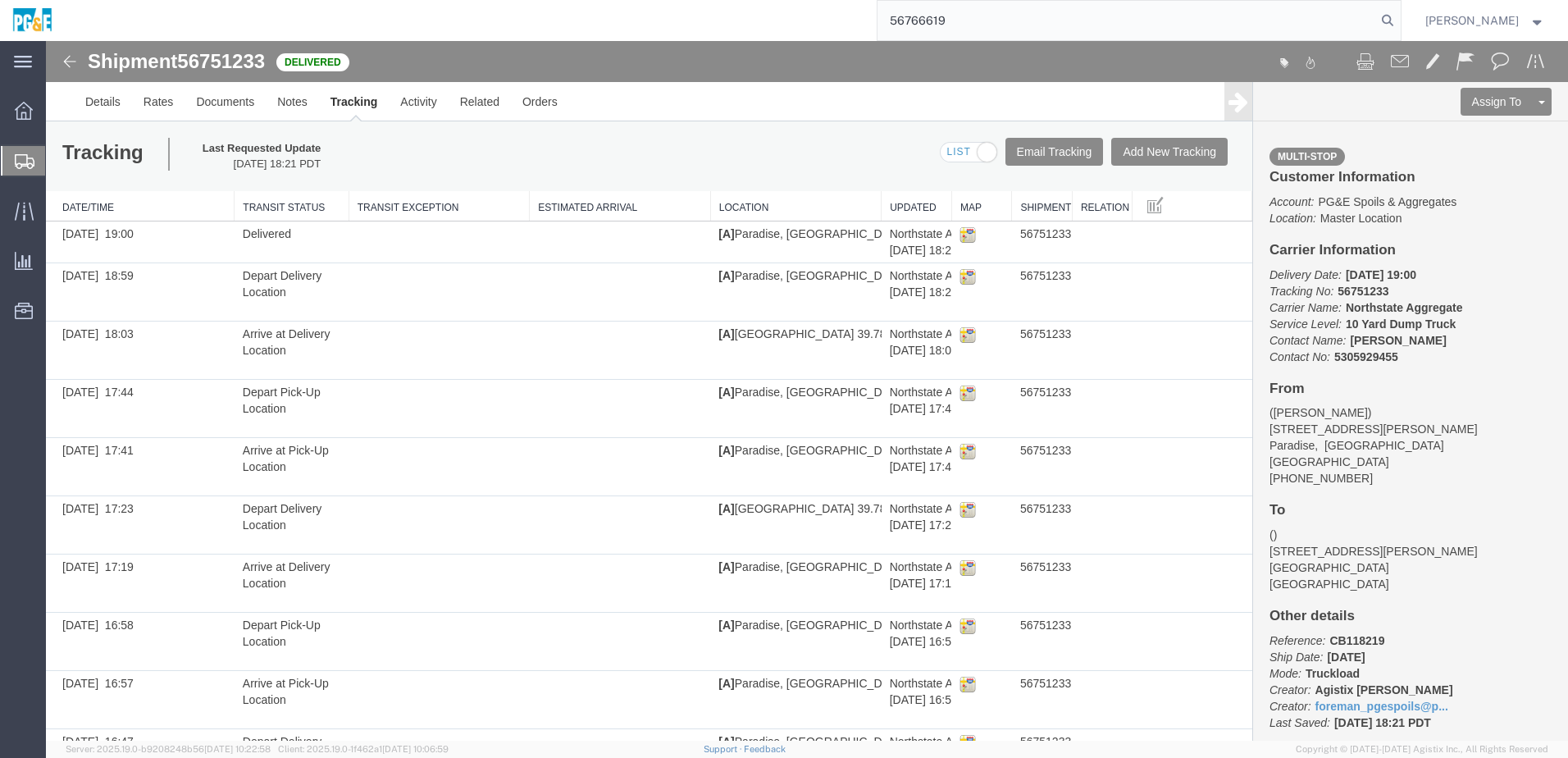
type input "56766619"
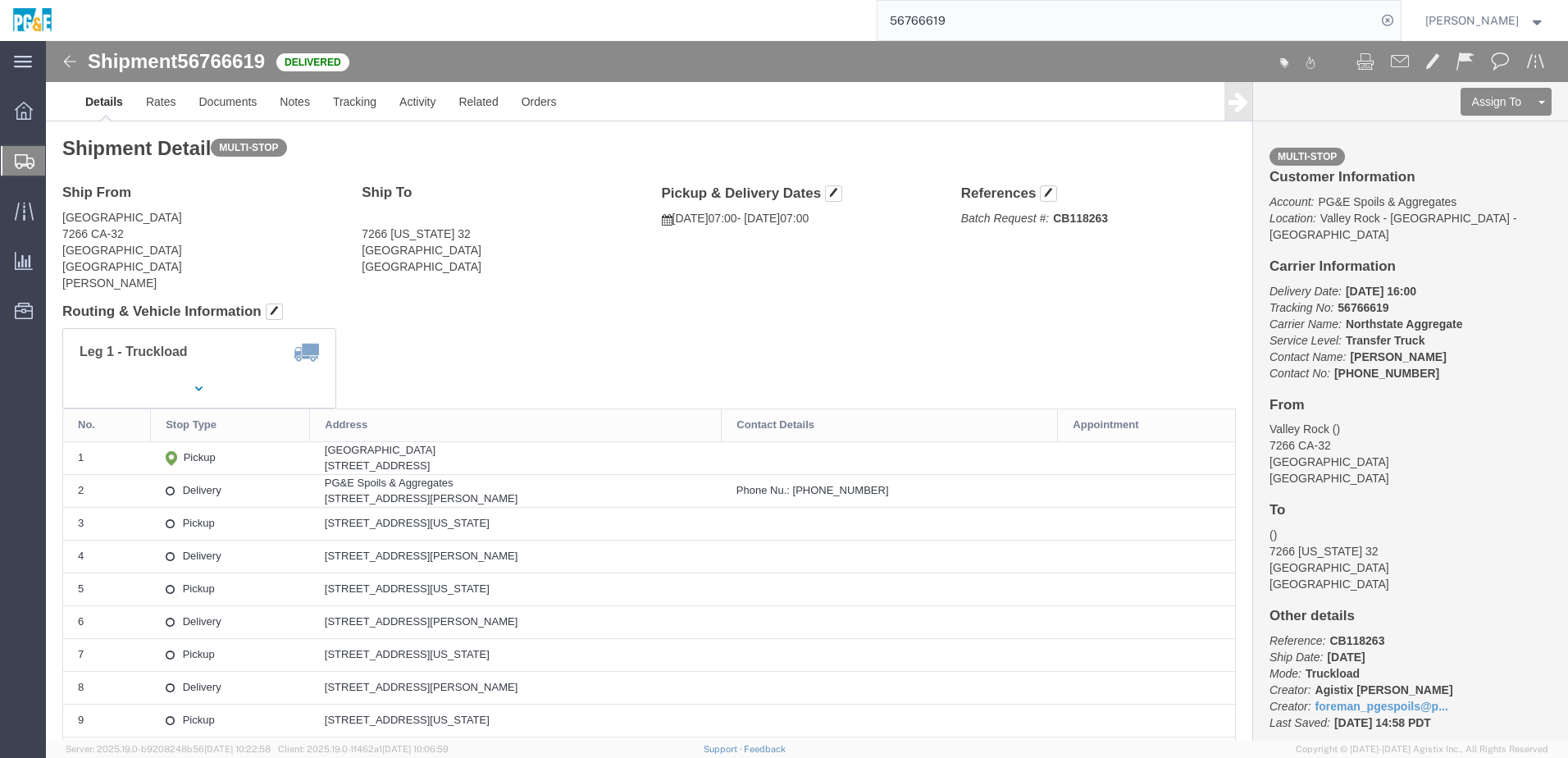
click h4 "Routing & Vehicle Information"
click link "Documents"
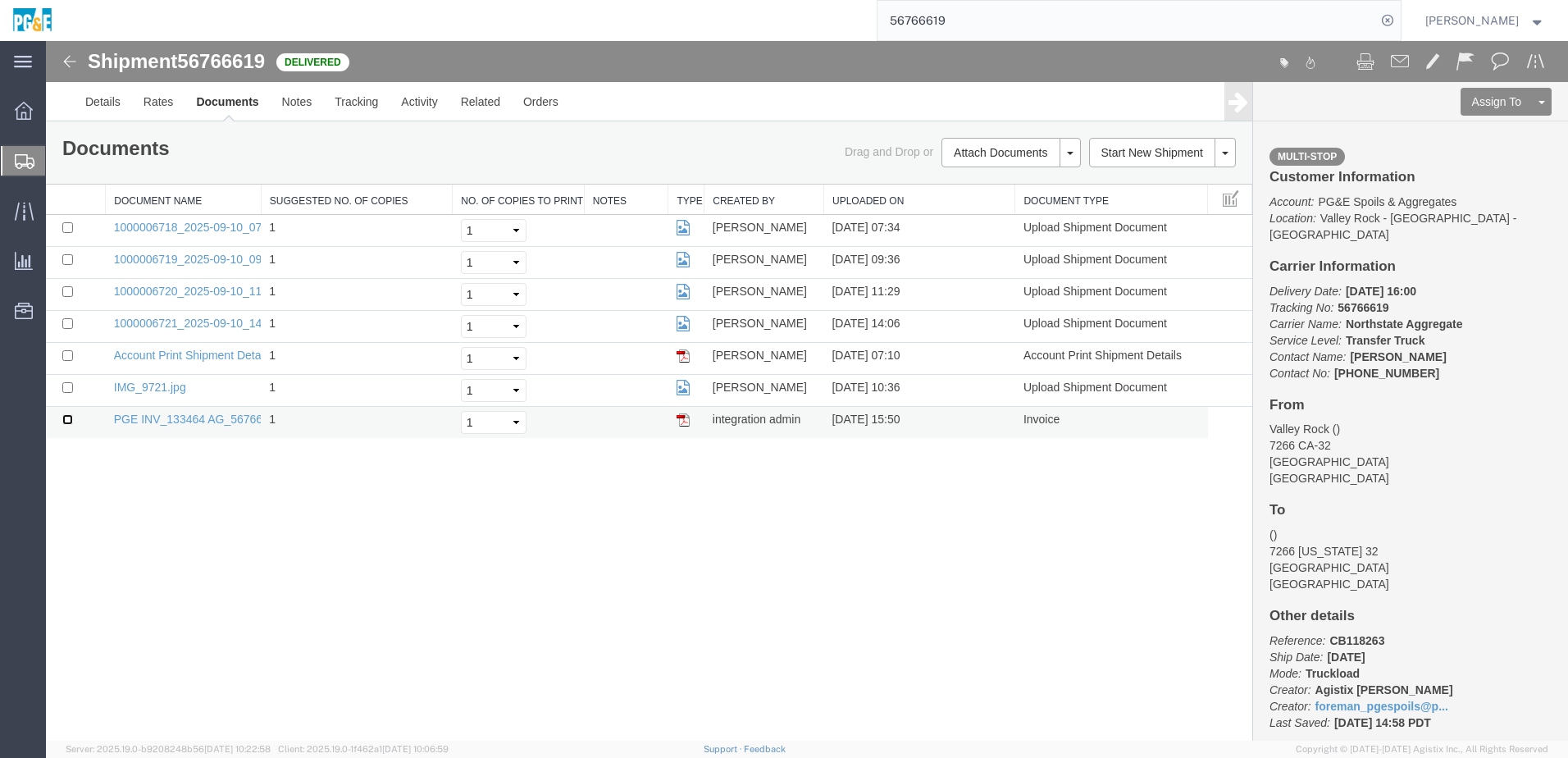
click at [65, 419] on input "checkbox" at bounding box center [67, 419] width 10 height 10
checkbox input "true"
click at [70, 384] on input "checkbox" at bounding box center [67, 388] width 10 height 10
checkbox input "true"
click at [67, 322] on input "checkbox" at bounding box center [67, 323] width 10 height 10
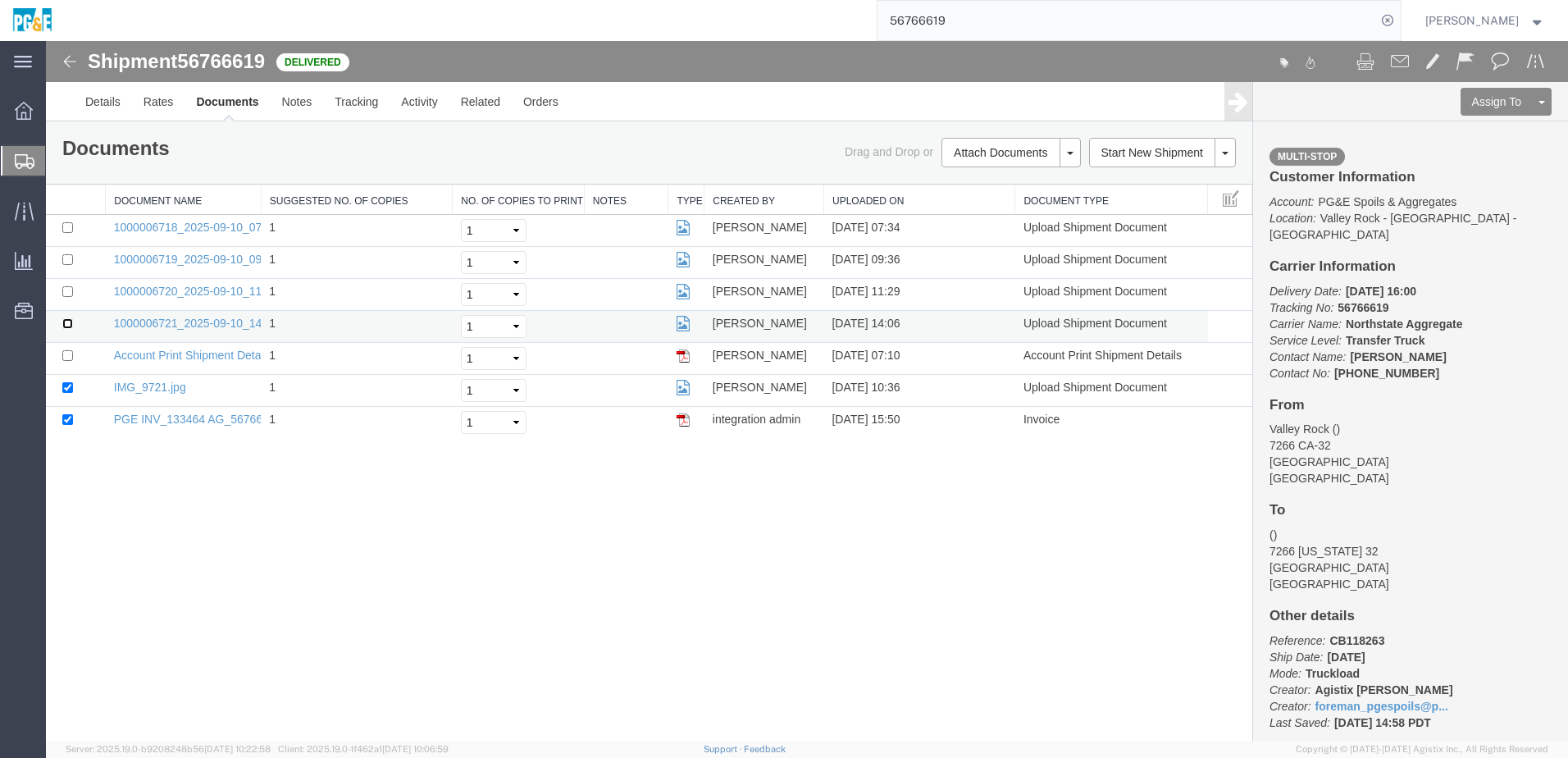
checkbox input "true"
click at [70, 289] on input "checkbox" at bounding box center [67, 291] width 10 height 10
checkbox input "true"
click at [67, 252] on td at bounding box center [75, 263] width 60 height 32
click at [67, 259] on input "checkbox" at bounding box center [67, 259] width 10 height 10
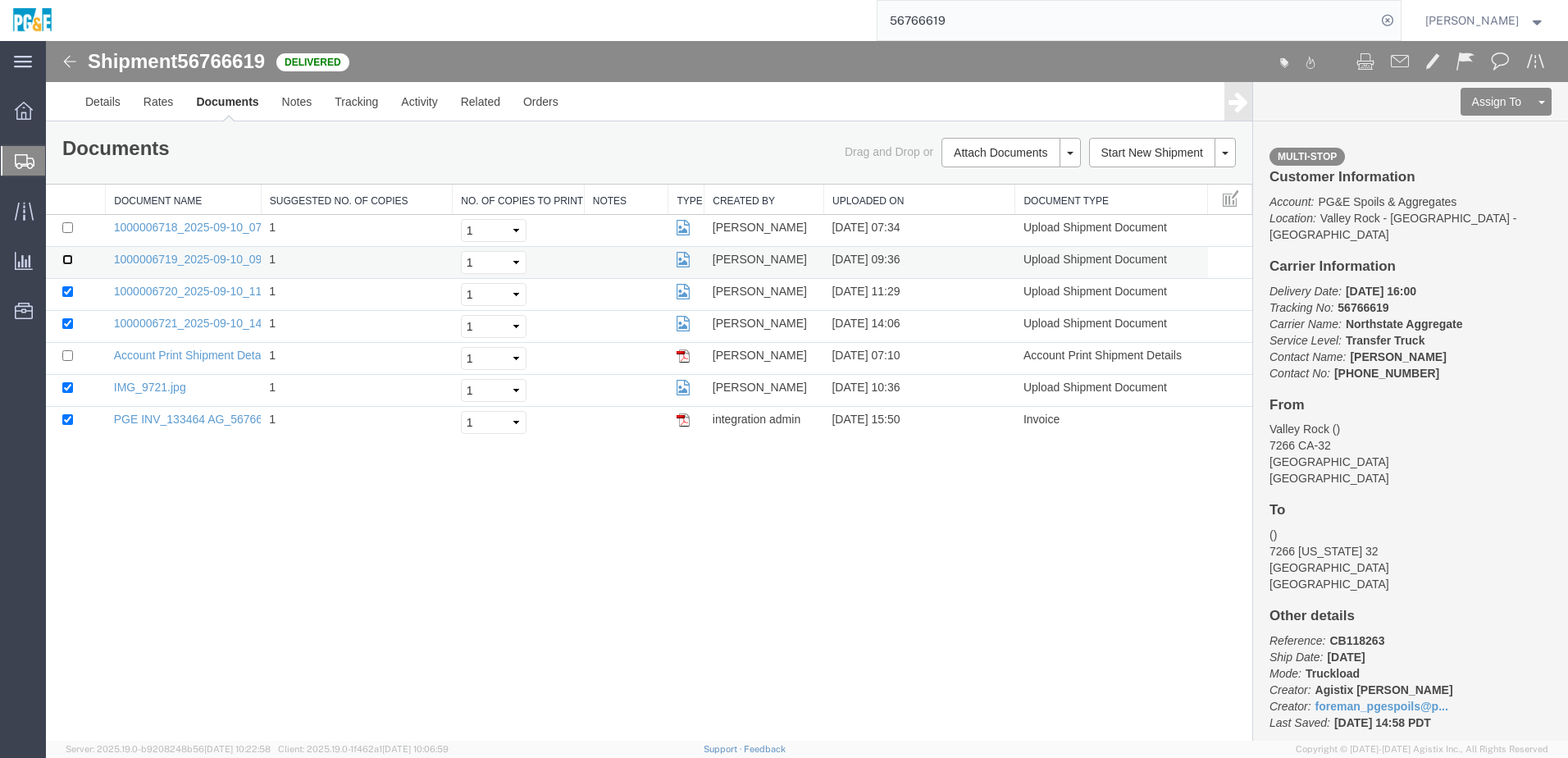
checkbox input "true"
click at [69, 231] on input "checkbox" at bounding box center [67, 228] width 10 height 10
checkbox input "true"
click at [46, 41] on link "Print Documents" at bounding box center [46, 41] width 0 height 0
click at [365, 100] on link "Tracking" at bounding box center [356, 101] width 67 height 39
